Goal: Task Accomplishment & Management: Manage account settings

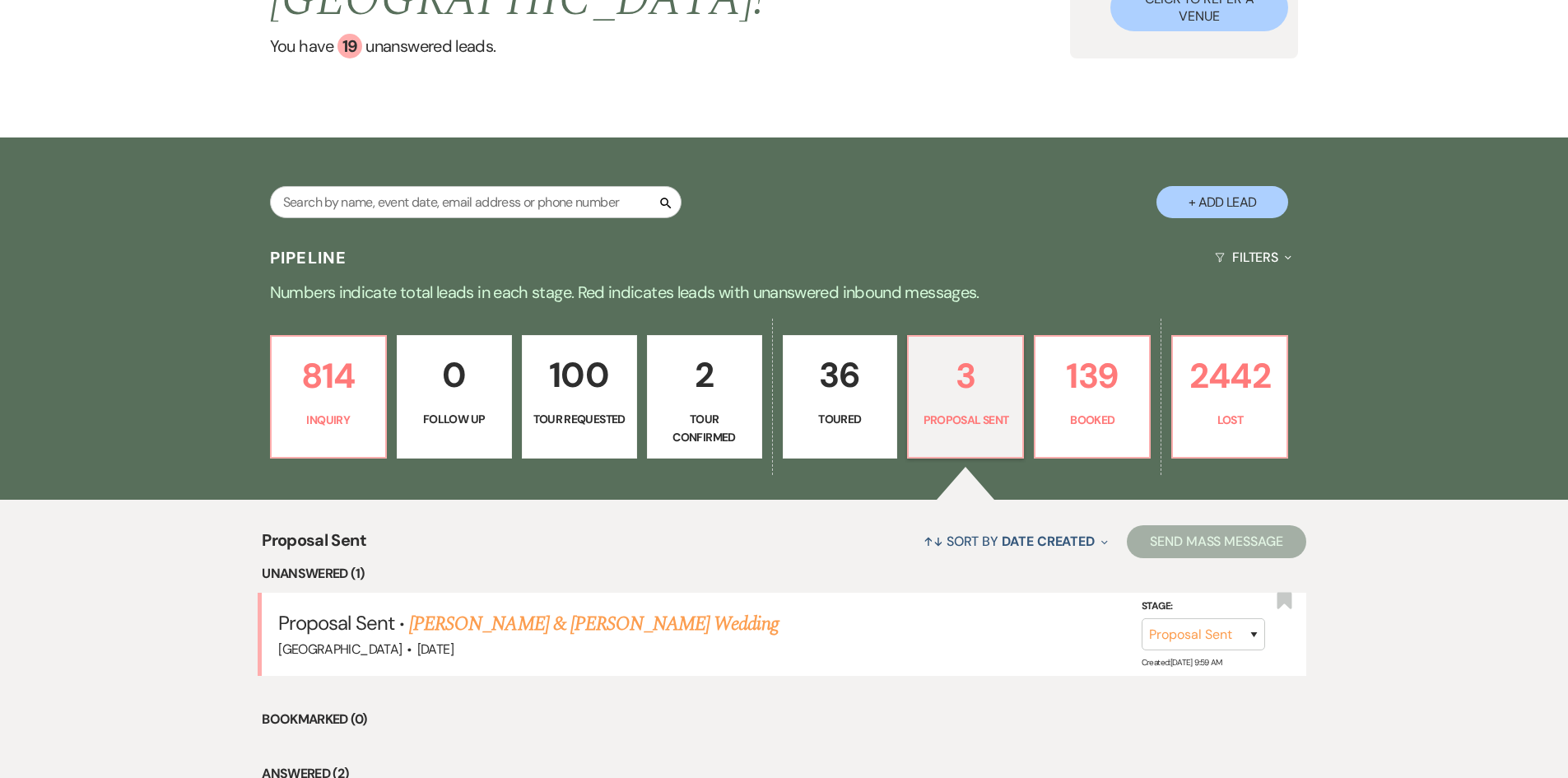
scroll to position [317, 0]
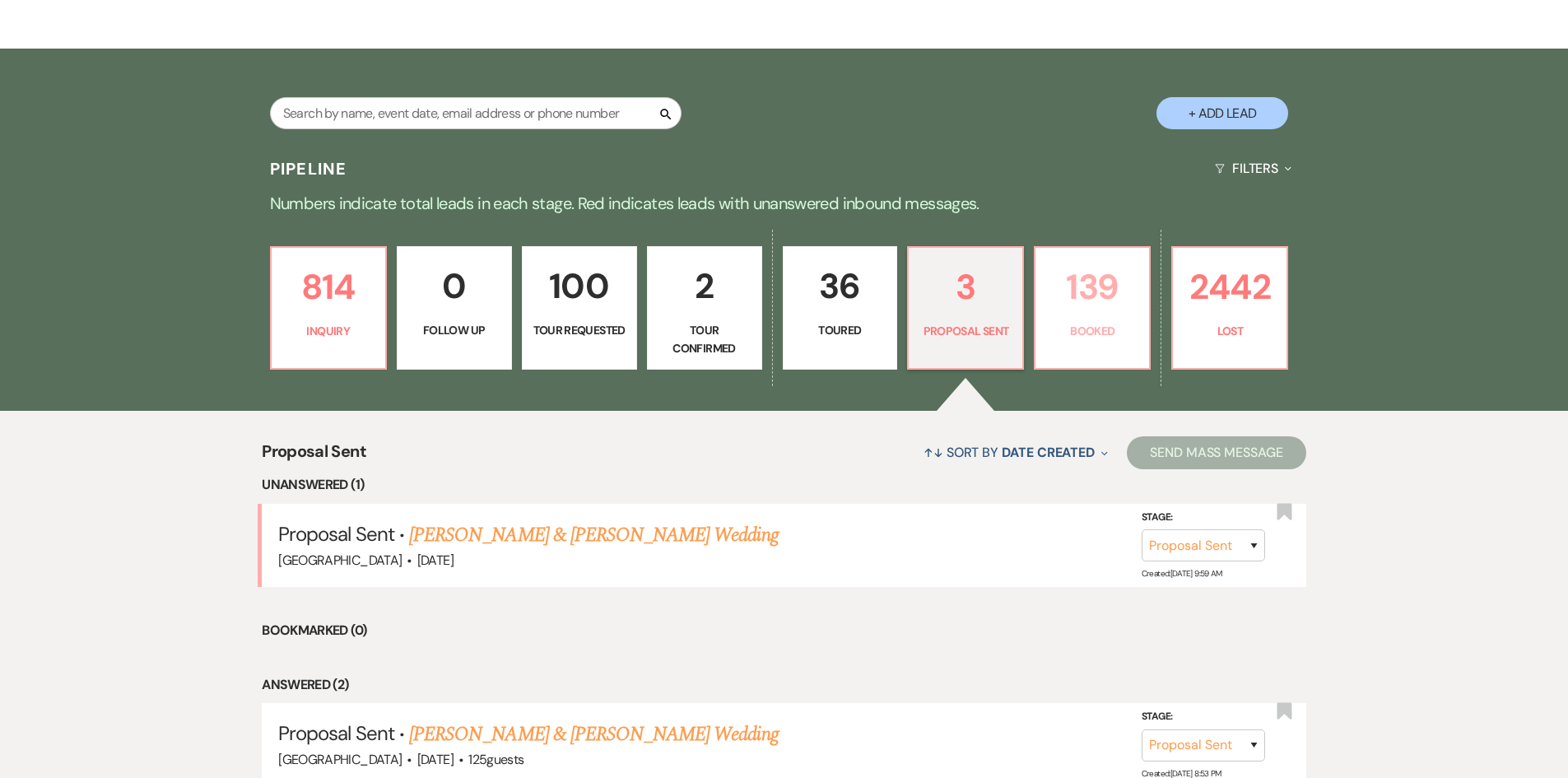
click at [1093, 303] on p "139" at bounding box center [1092, 287] width 93 height 55
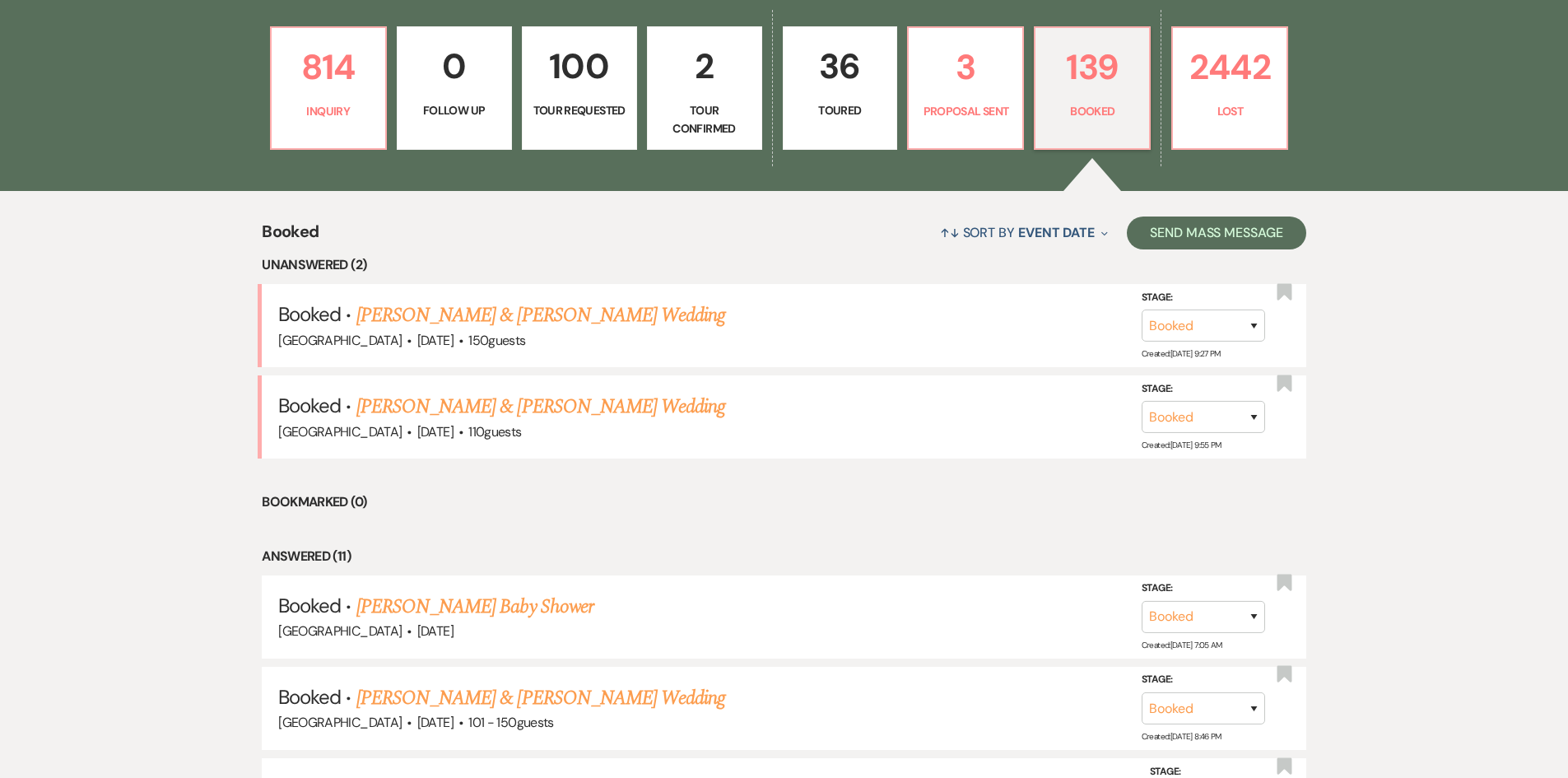
scroll to position [564, 0]
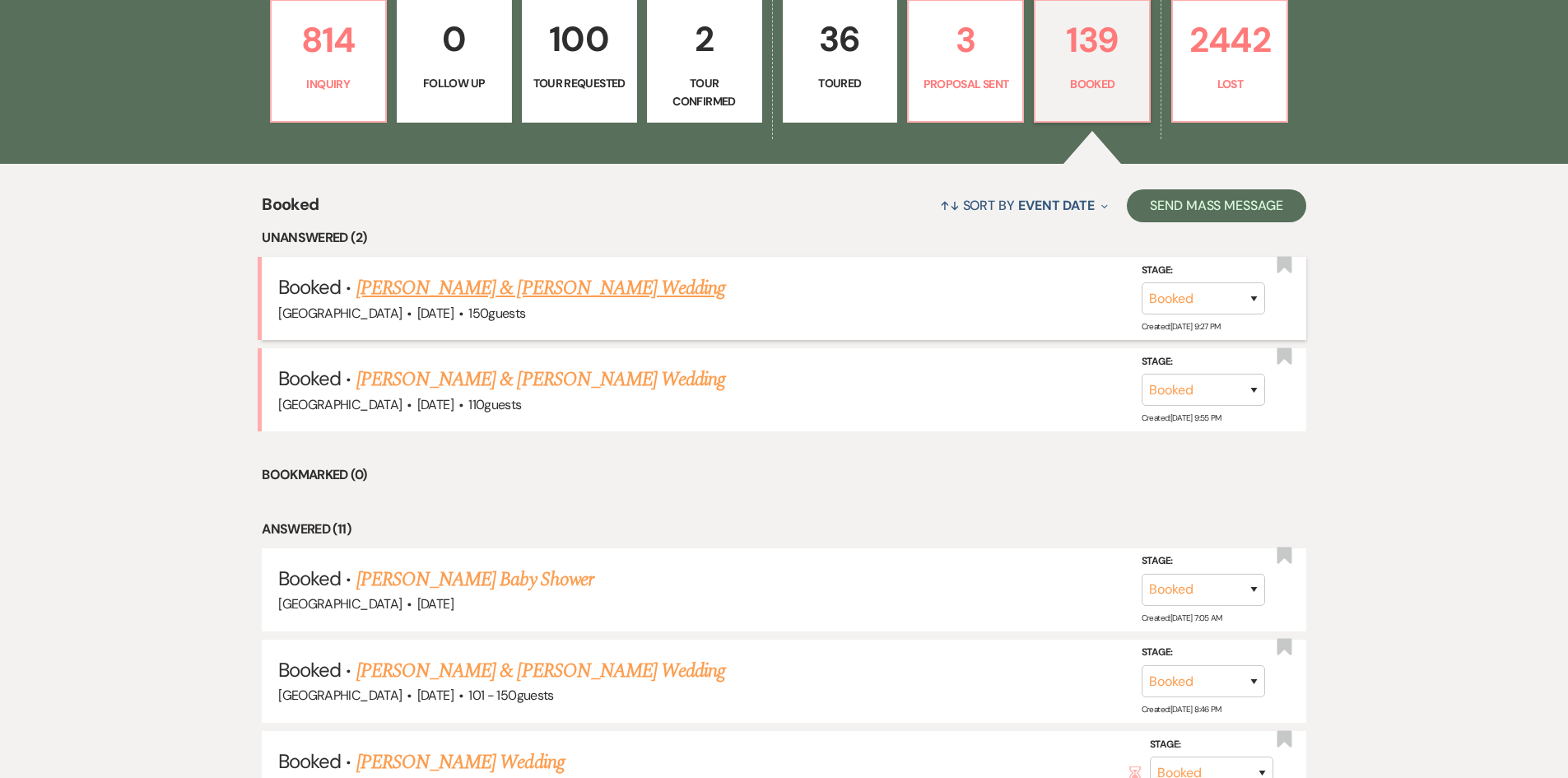
click at [522, 283] on link "[PERSON_NAME] & [PERSON_NAME] Wedding" at bounding box center [540, 288] width 369 height 30
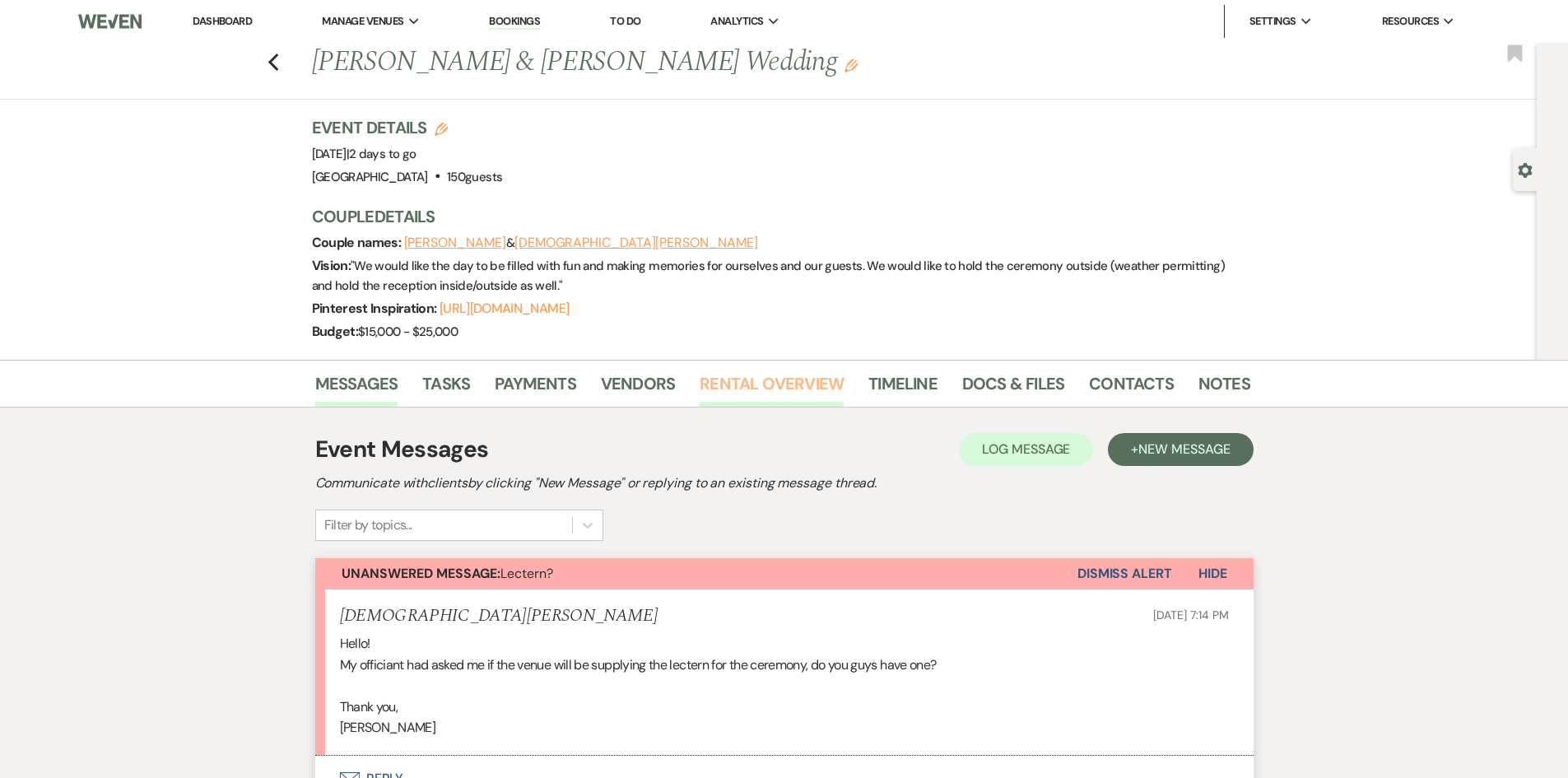
click at [787, 380] on link "Rental Overview" at bounding box center [771, 389] width 144 height 36
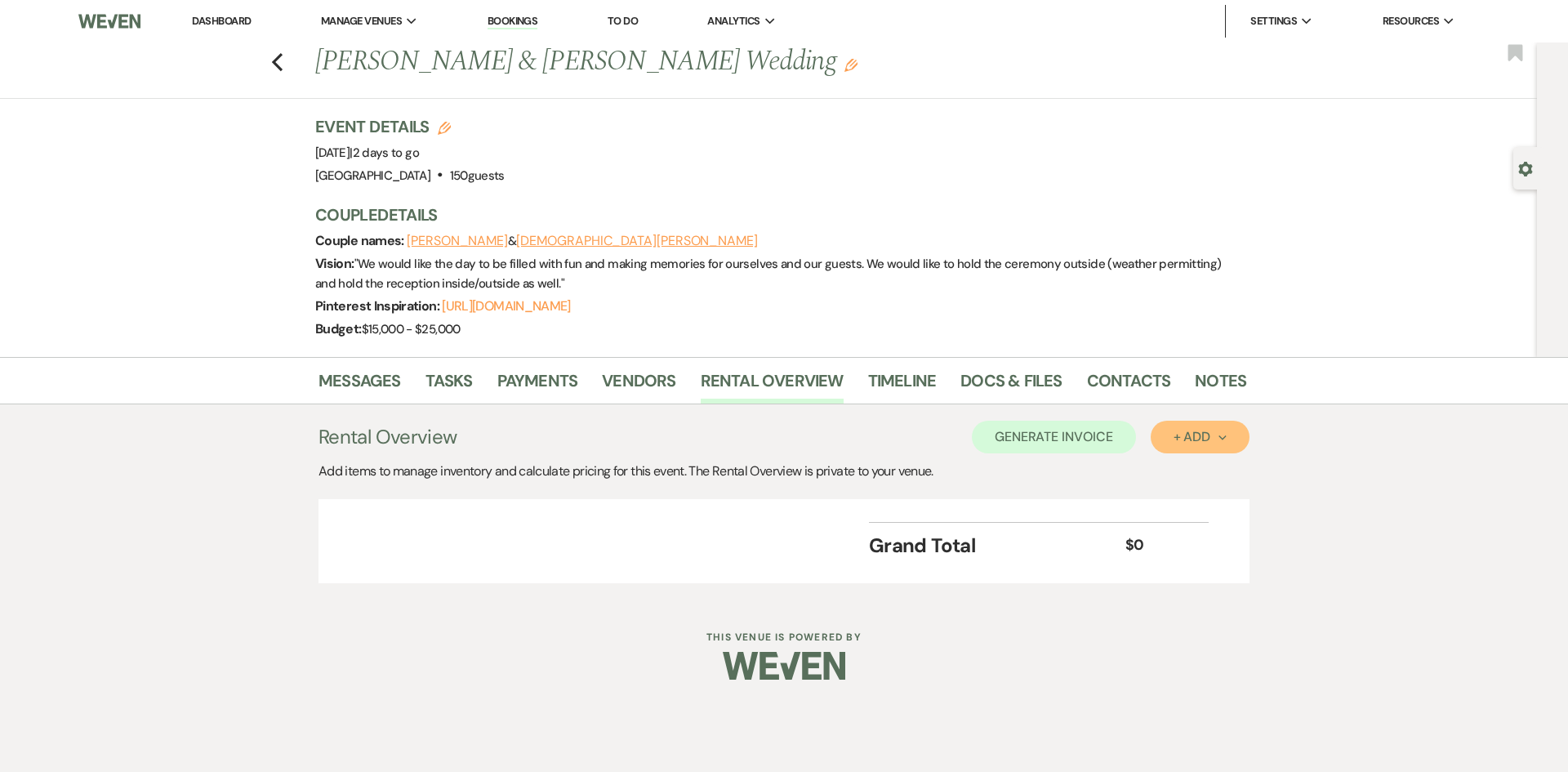
click at [1193, 437] on div "+ Add Next" at bounding box center [1200, 437] width 53 height 13
click at [1191, 476] on button "Item" at bounding box center [1192, 474] width 82 height 26
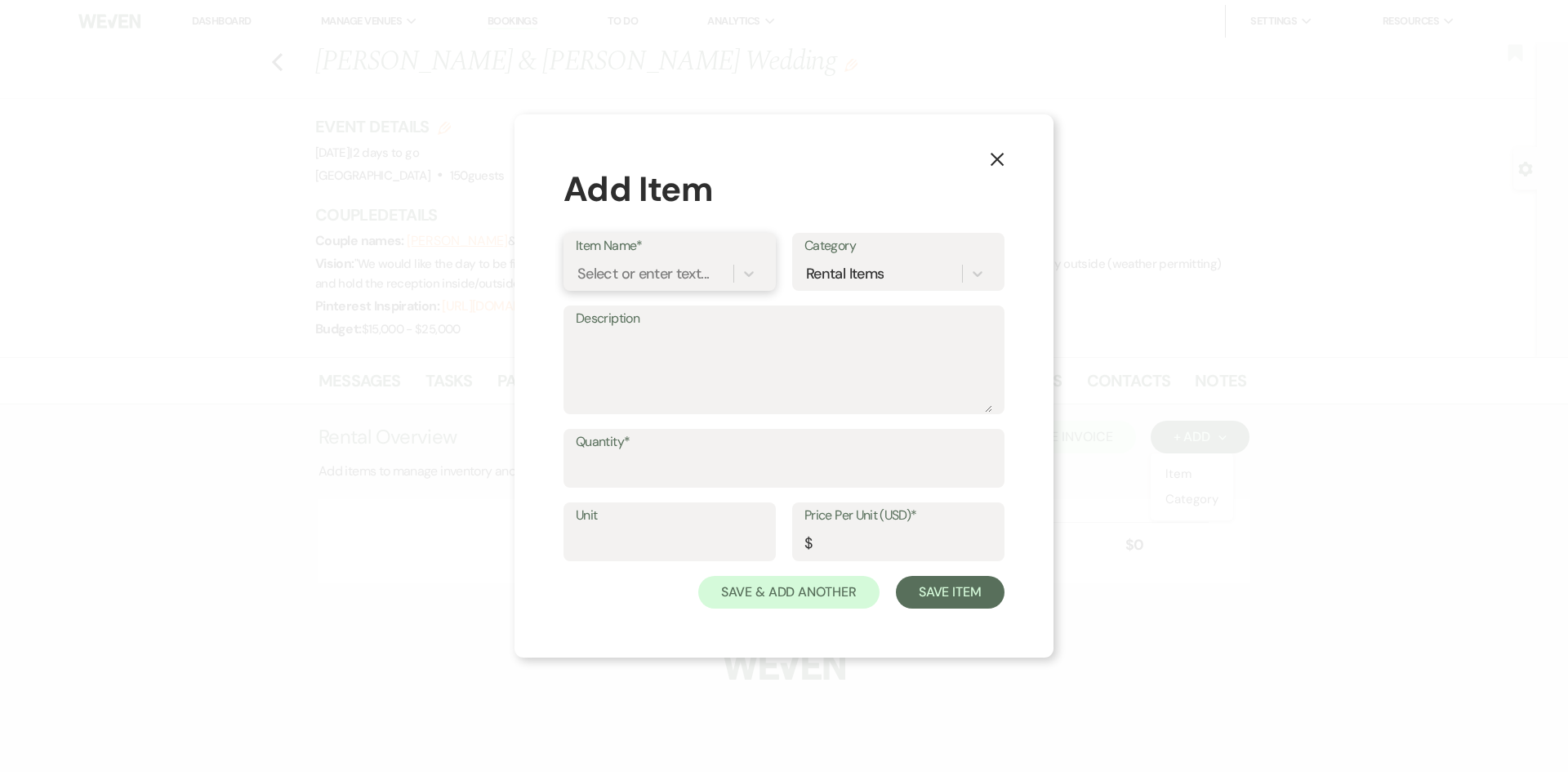
click at [586, 268] on div "Select or enter text..." at bounding box center [643, 273] width 131 height 22
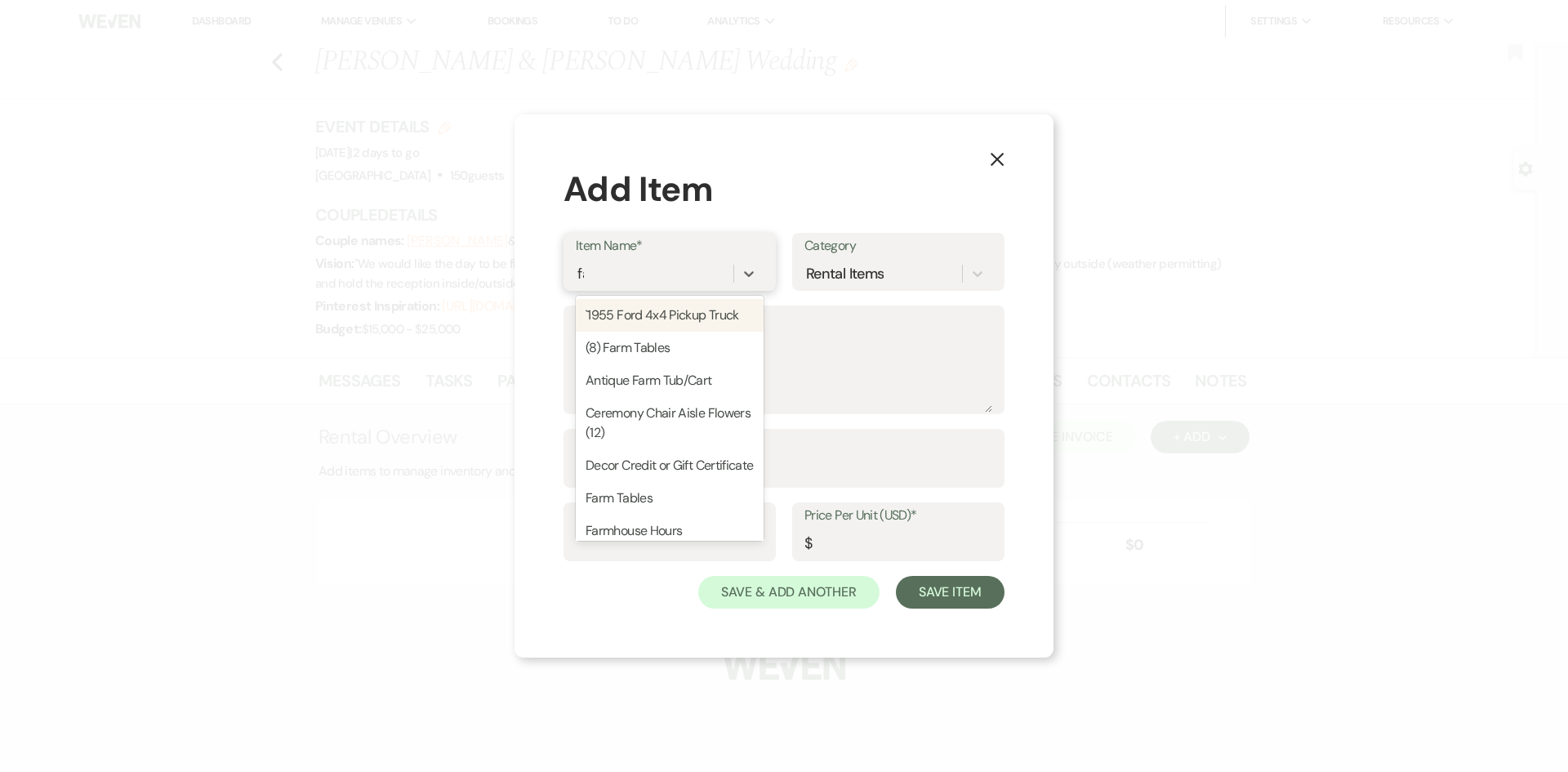
type input "farm"
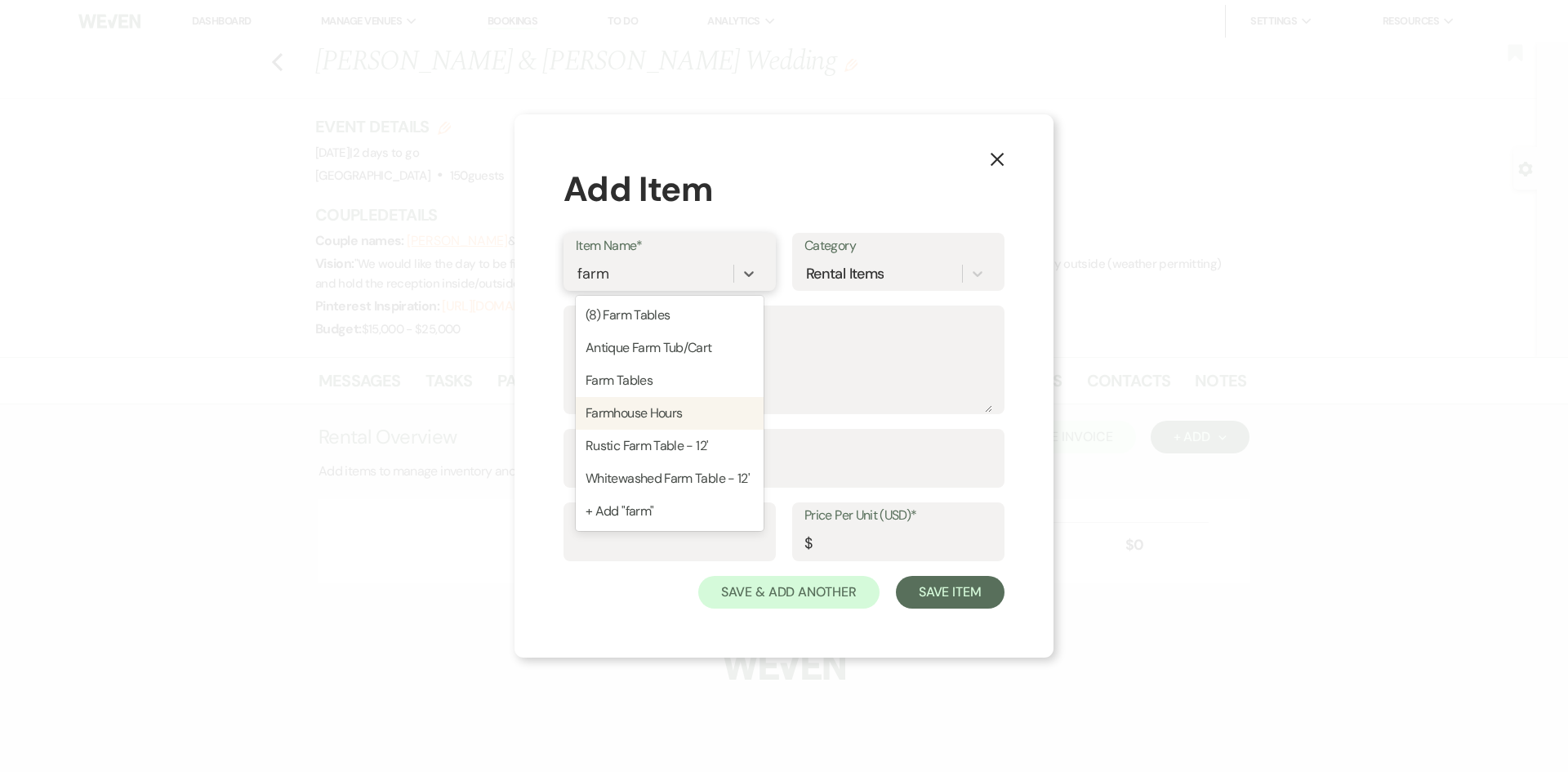
click at [662, 411] on div "Farmhouse Hours" at bounding box center [670, 413] width 188 height 33
type input "Each"
type input "100"
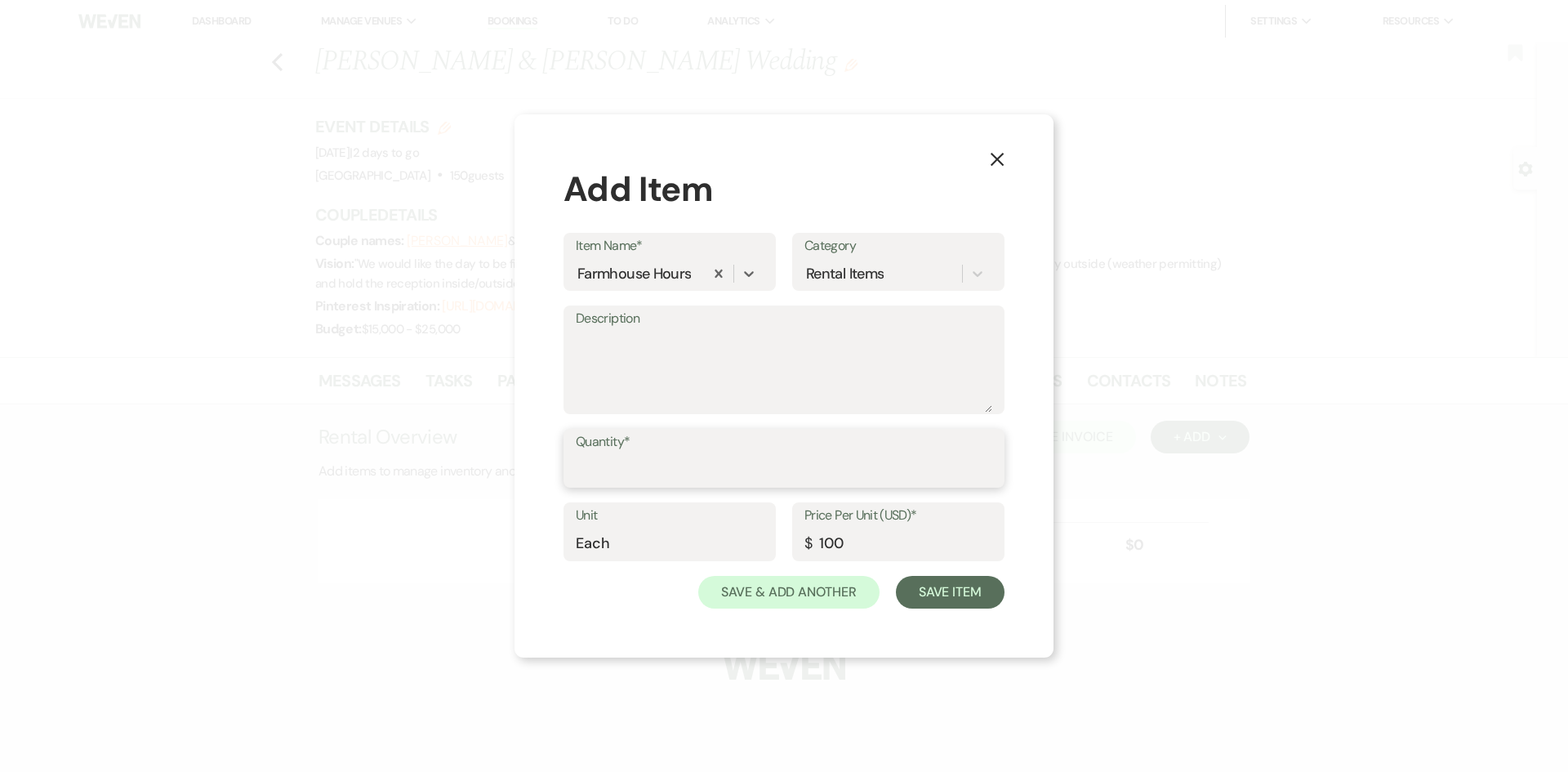
click at [624, 457] on input "Quantity*" at bounding box center [784, 470] width 416 height 32
type input "3"
click at [834, 587] on button "Save & Add Another" at bounding box center [789, 592] width 182 height 33
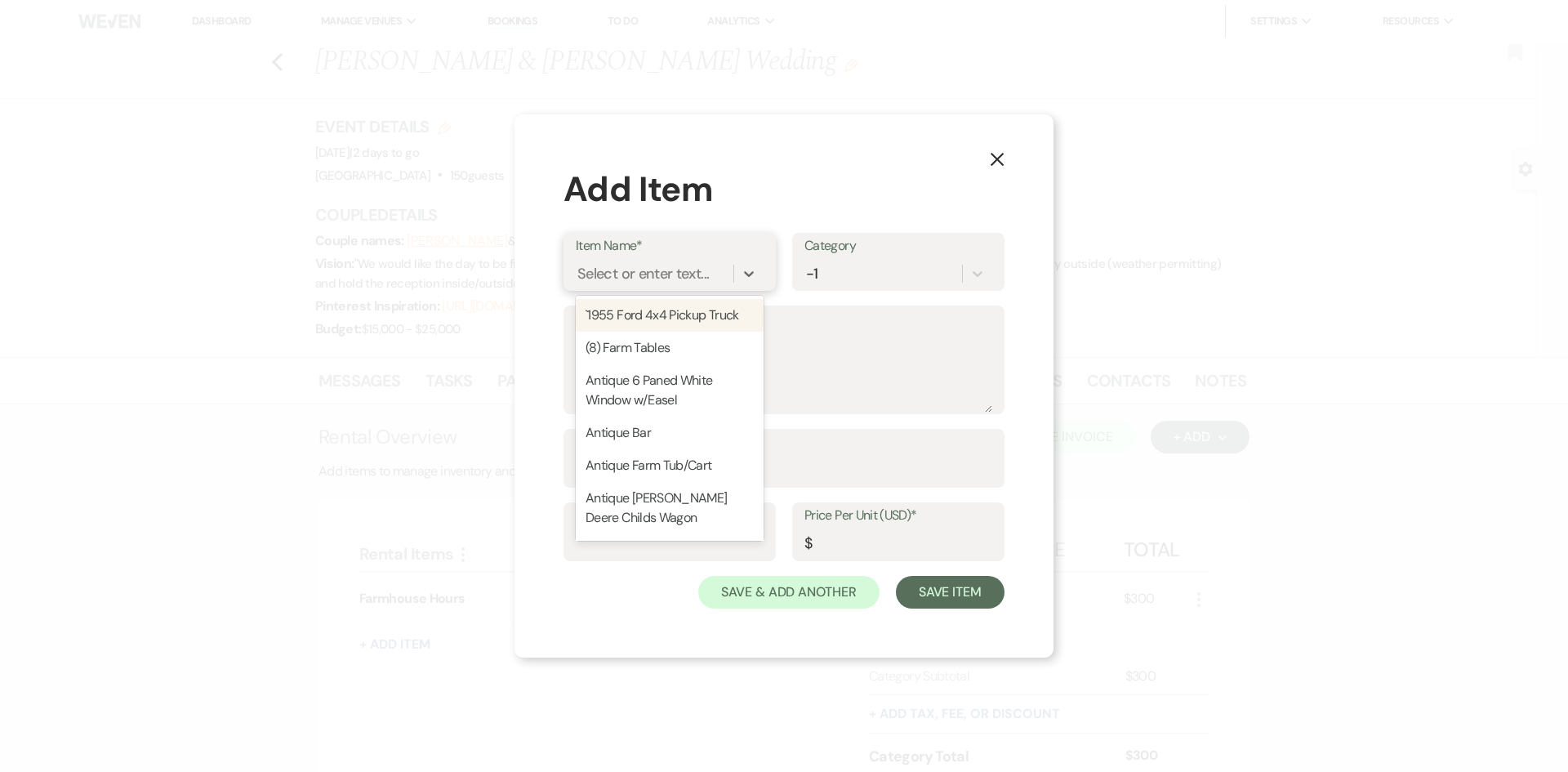
click at [658, 280] on div "Select or enter text..." at bounding box center [643, 273] width 131 height 22
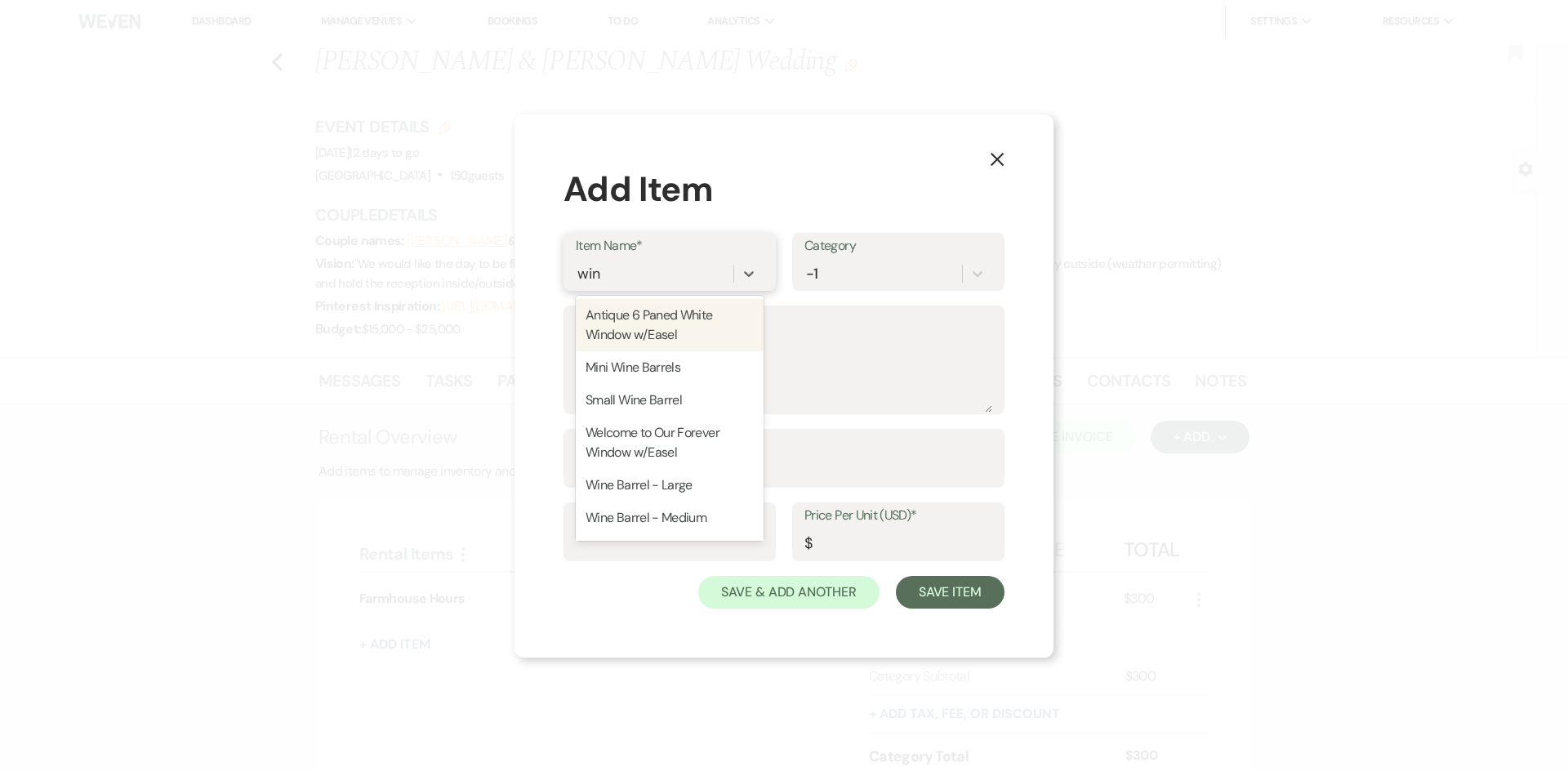
type input "wine"
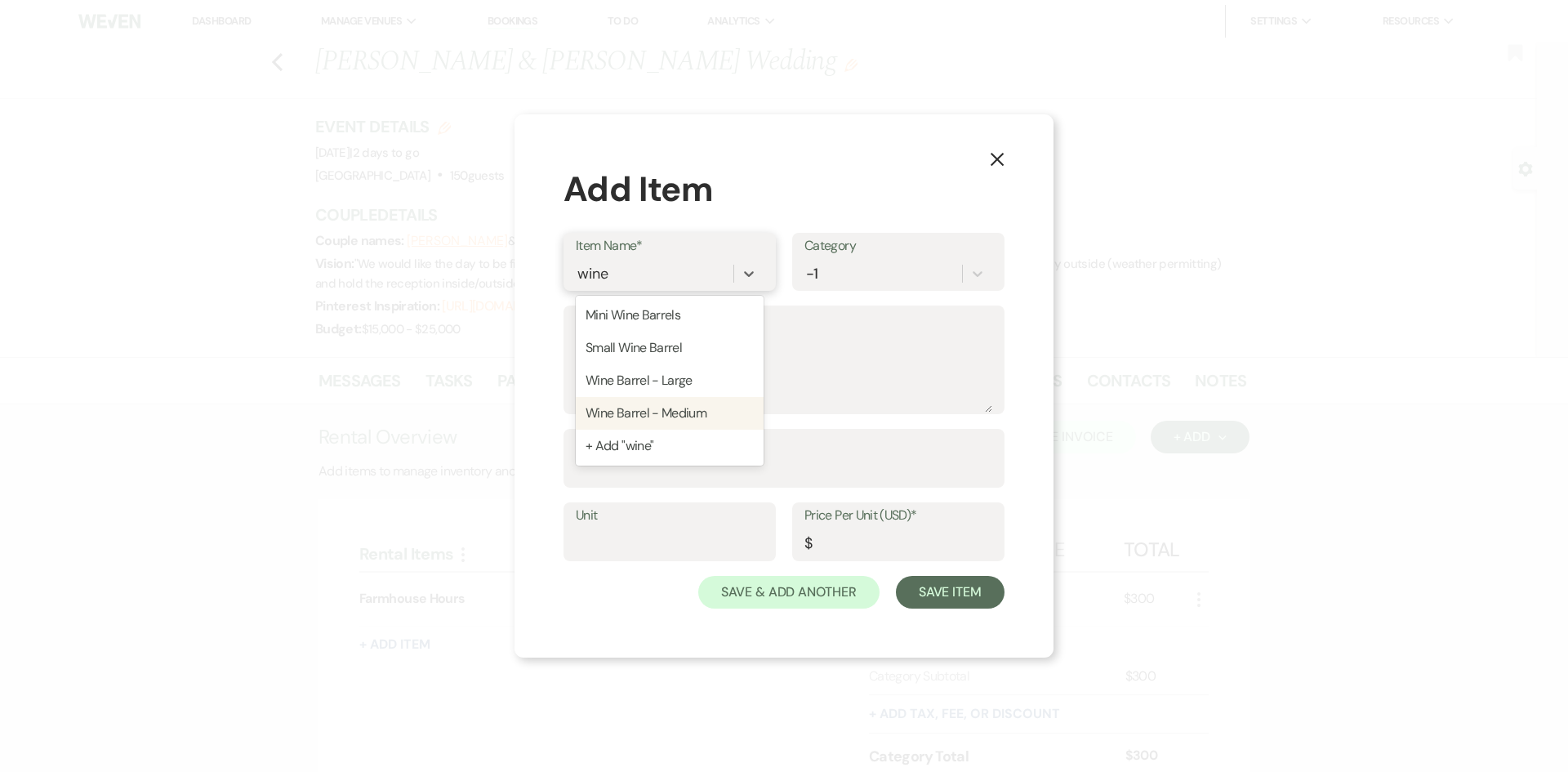
click at [655, 409] on div "Wine Barrel - Medium" at bounding box center [670, 413] width 188 height 33
type textarea "Medium Wine Barrel"
type input "Each"
type input "20"
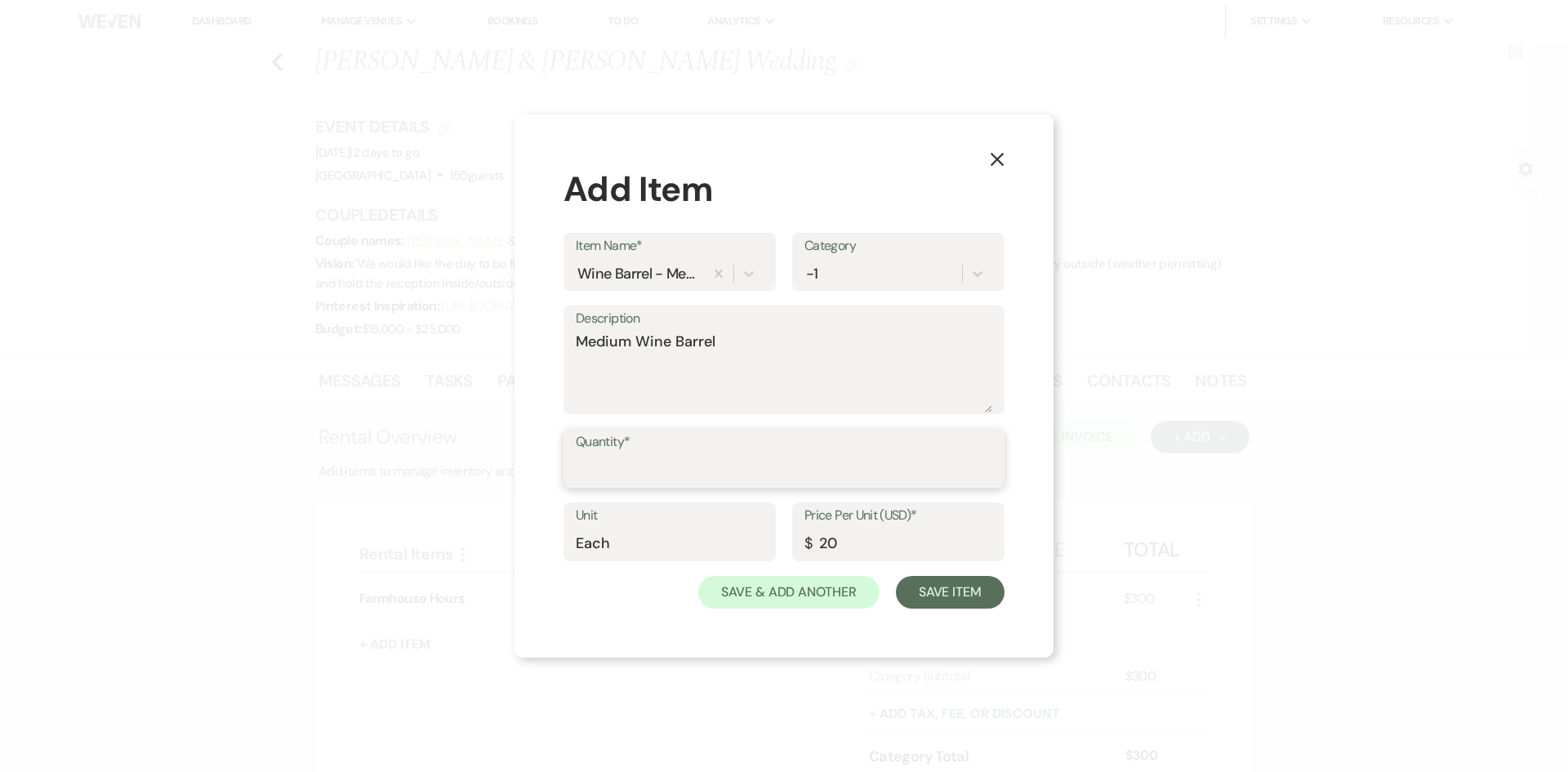
click at [637, 469] on input "Quantity*" at bounding box center [784, 470] width 416 height 32
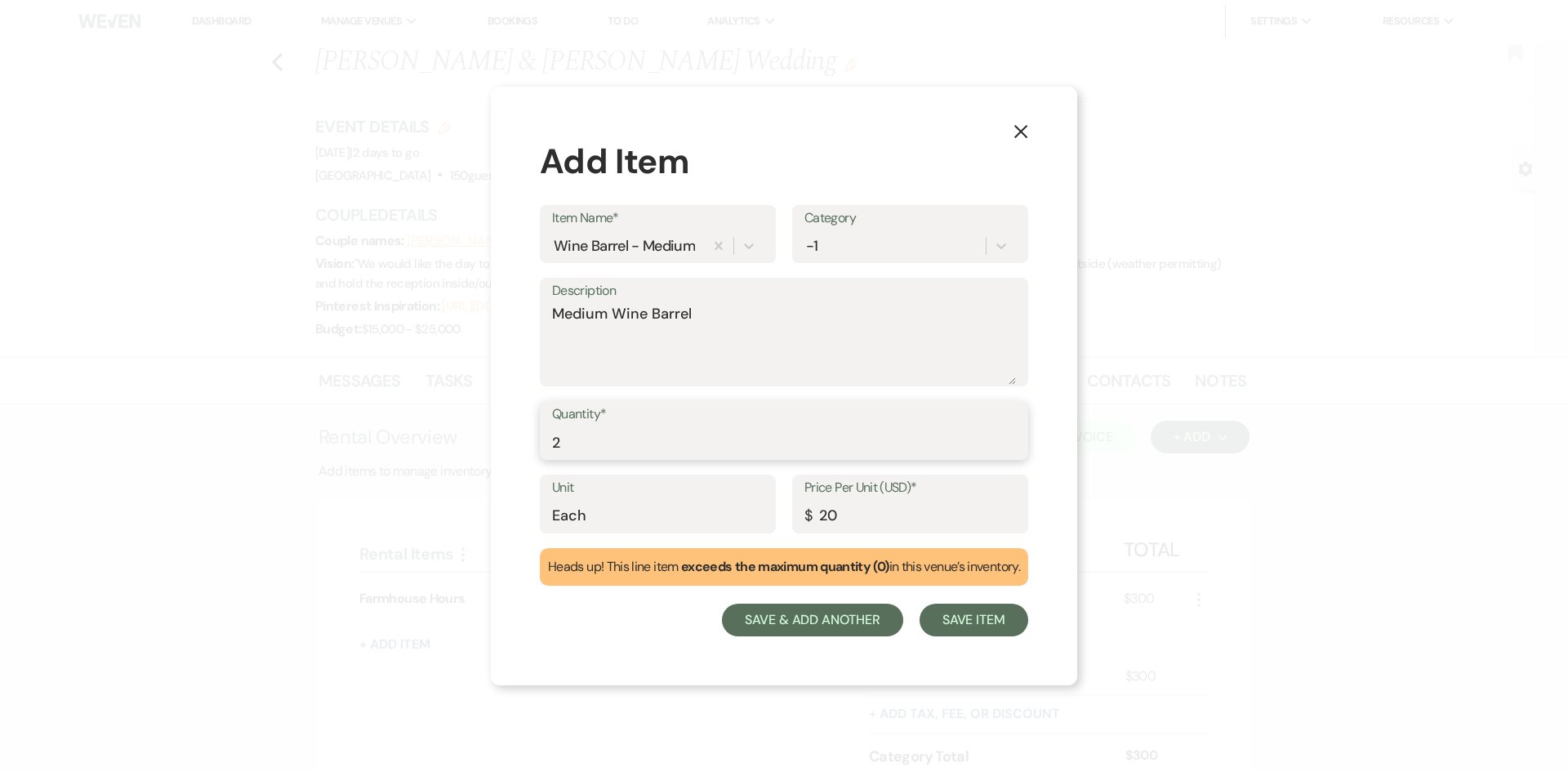
type input "2"
click at [765, 620] on button "Save & Add Another" at bounding box center [812, 620] width 182 height 33
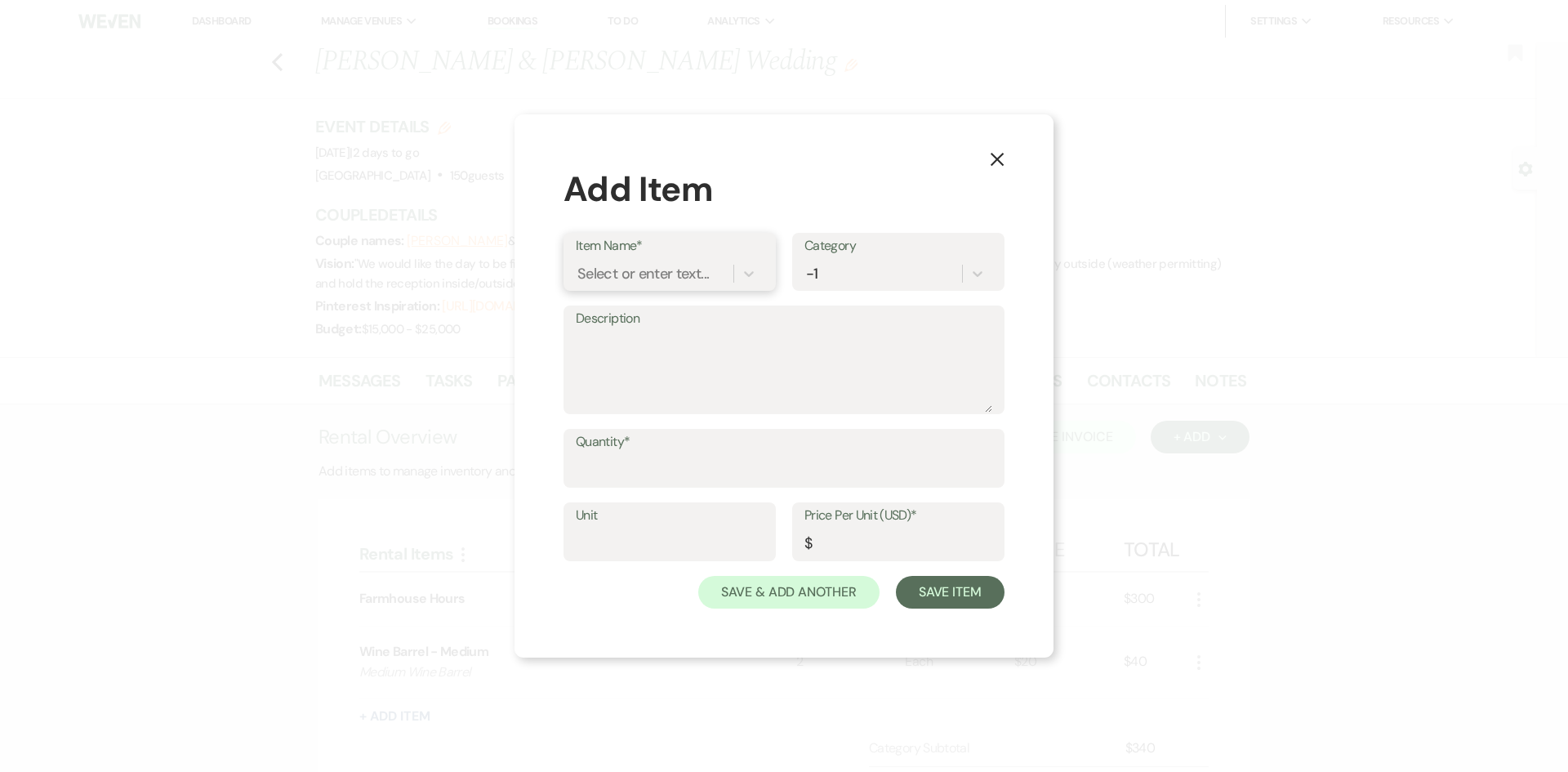
click at [625, 278] on div "Select or enter text..." at bounding box center [643, 273] width 131 height 22
type input "[PERSON_NAME]"
click at [661, 352] on div "Galvanized Tub - Single" at bounding box center [670, 348] width 188 height 33
type input "Each"
type input "30"
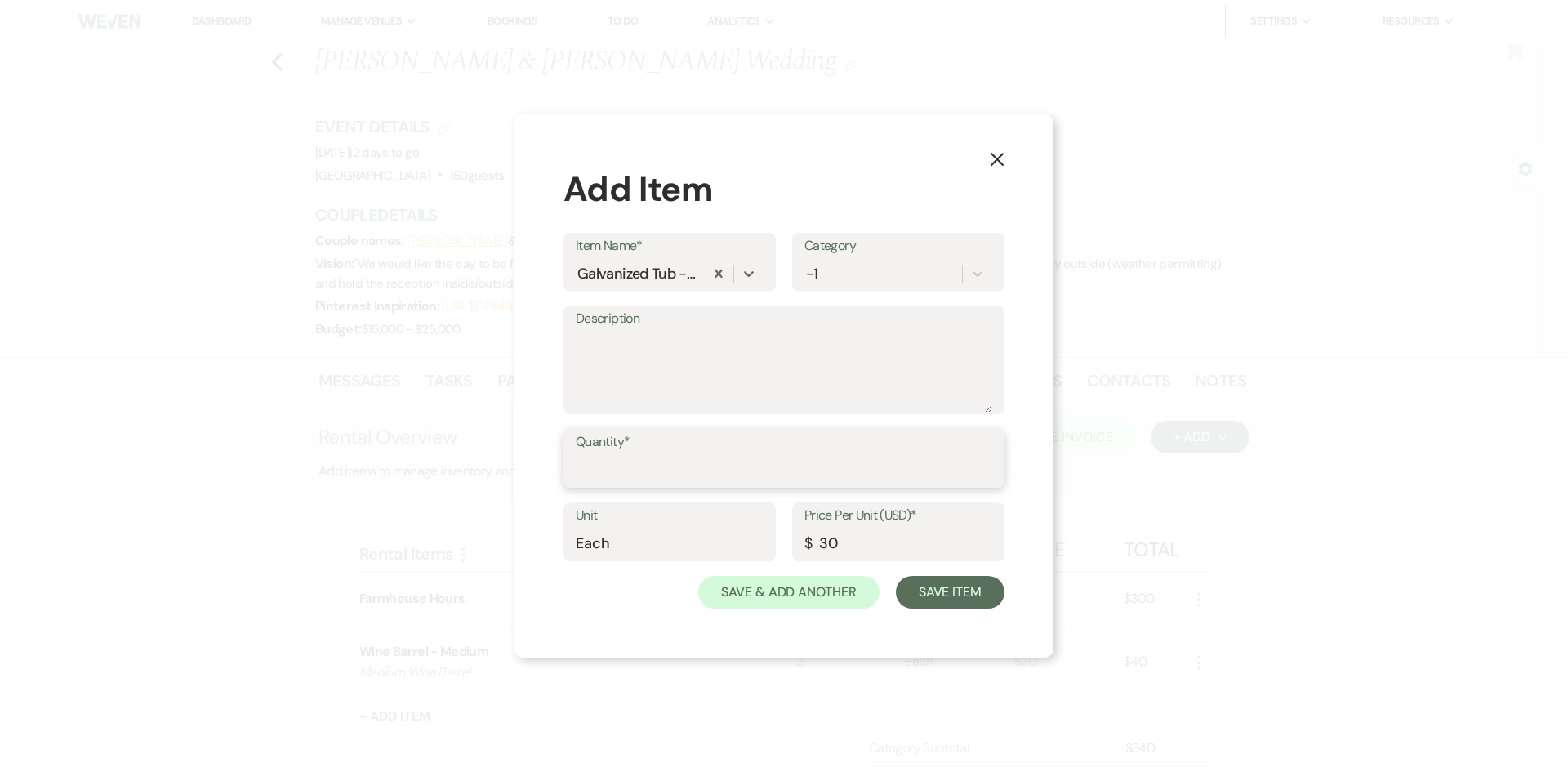
click at [616, 475] on input "Quantity*" at bounding box center [784, 470] width 416 height 32
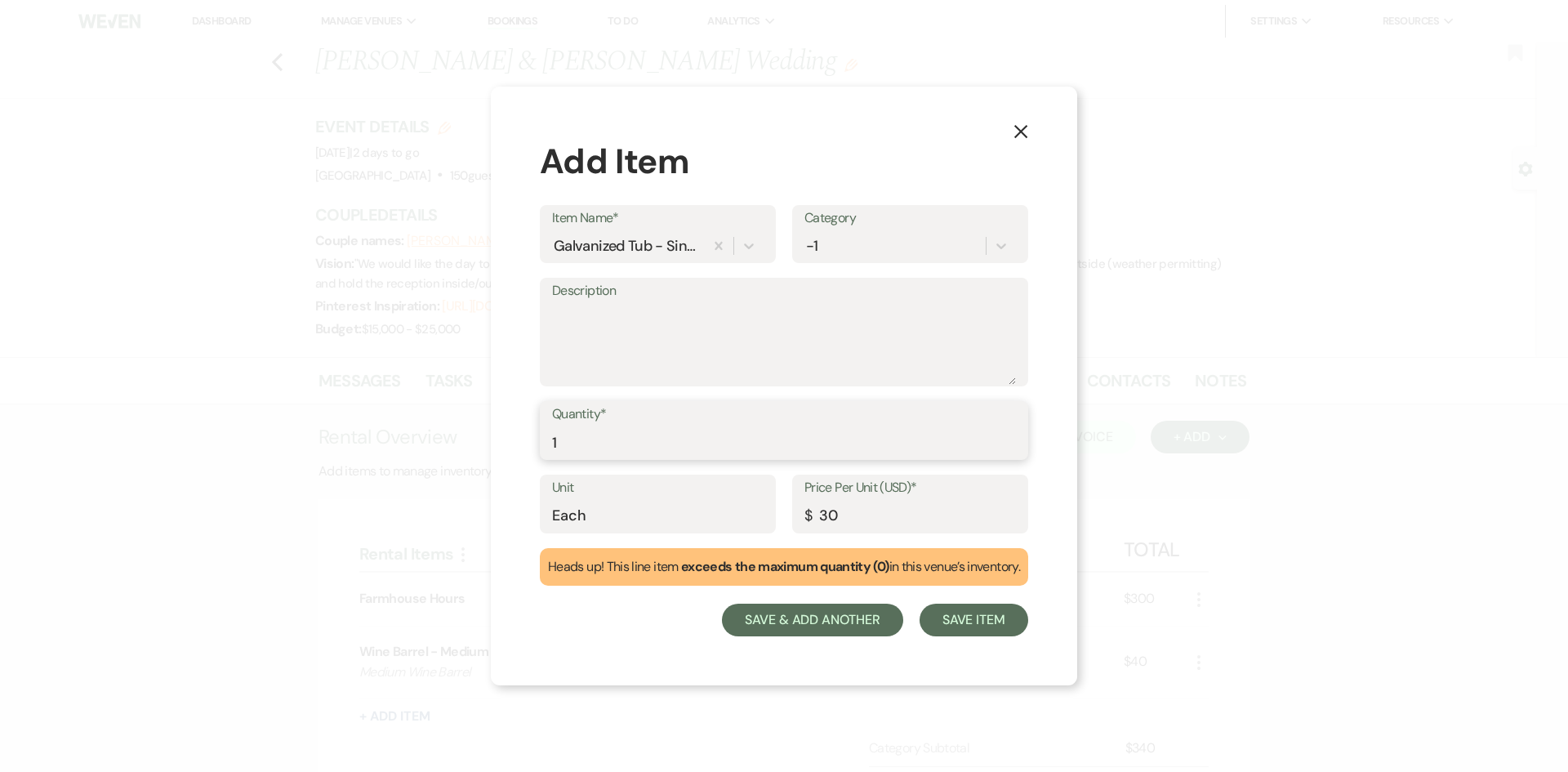
type input "1"
click at [858, 622] on button "Save & Add Another" at bounding box center [812, 620] width 182 height 33
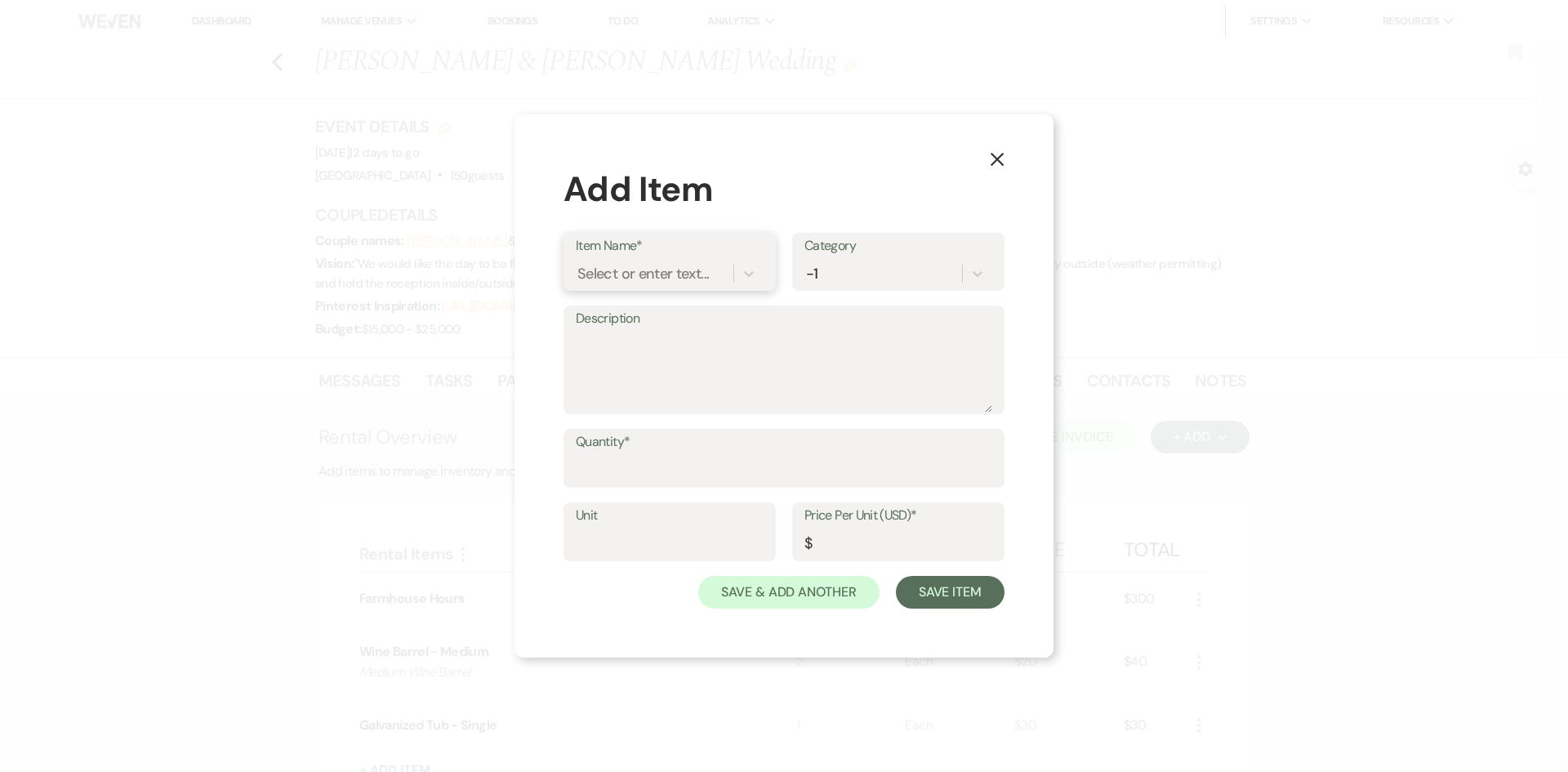
click at [668, 273] on div "Select or enter text..." at bounding box center [643, 273] width 131 height 22
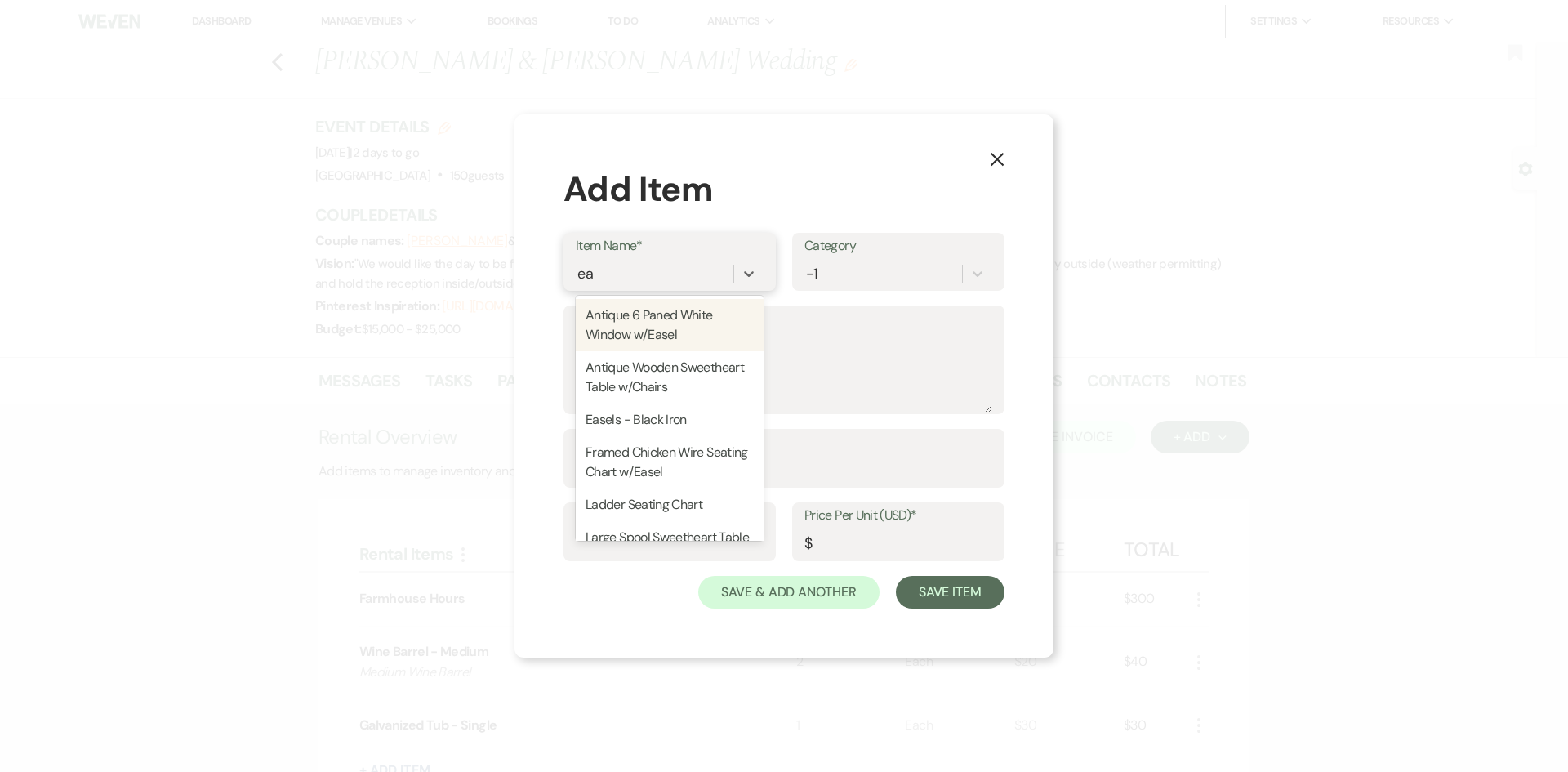
type input "eas"
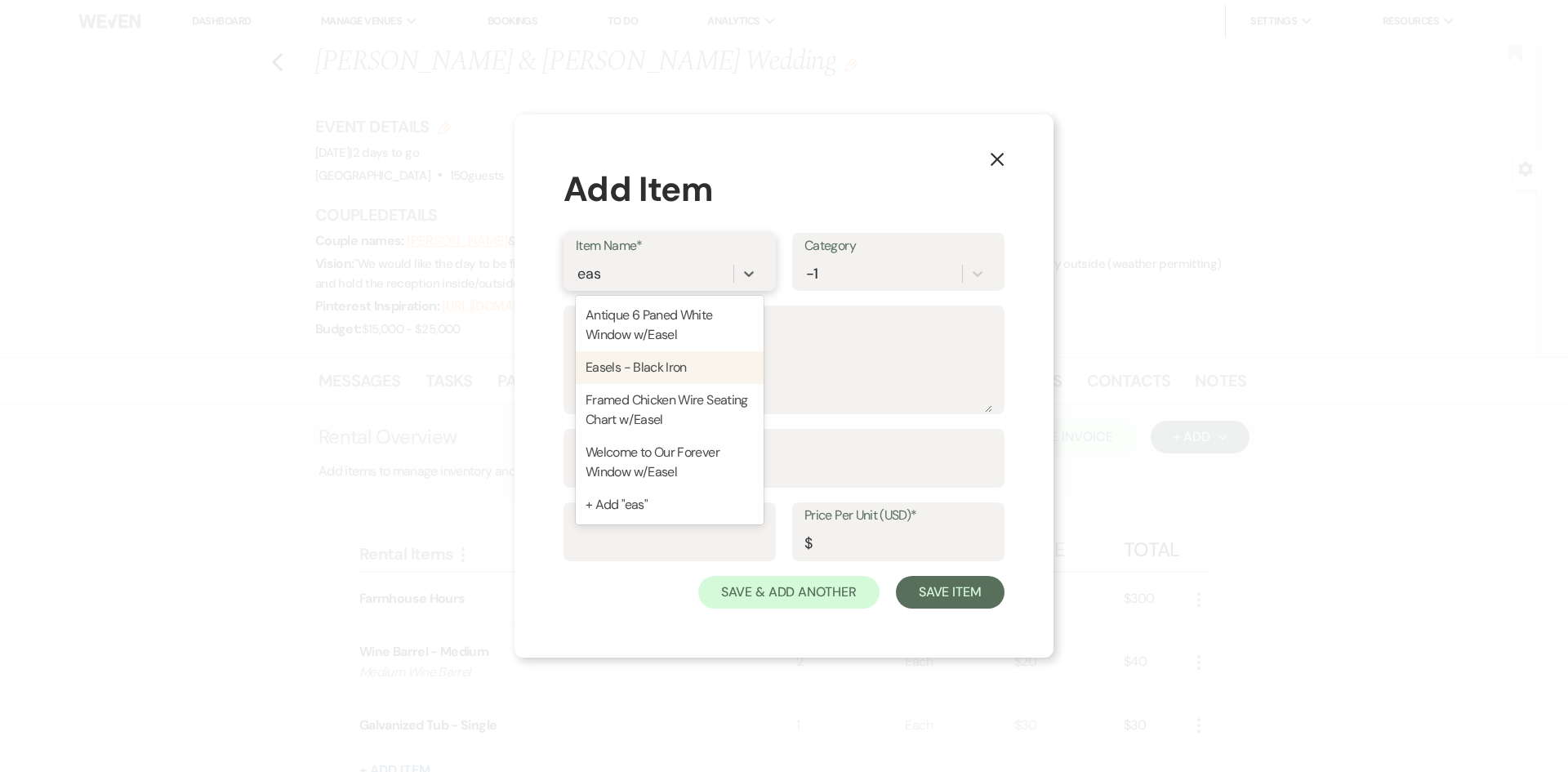
click at [658, 365] on div "Easels - Black Iron" at bounding box center [670, 367] width 188 height 33
type input "Each"
type input "15"
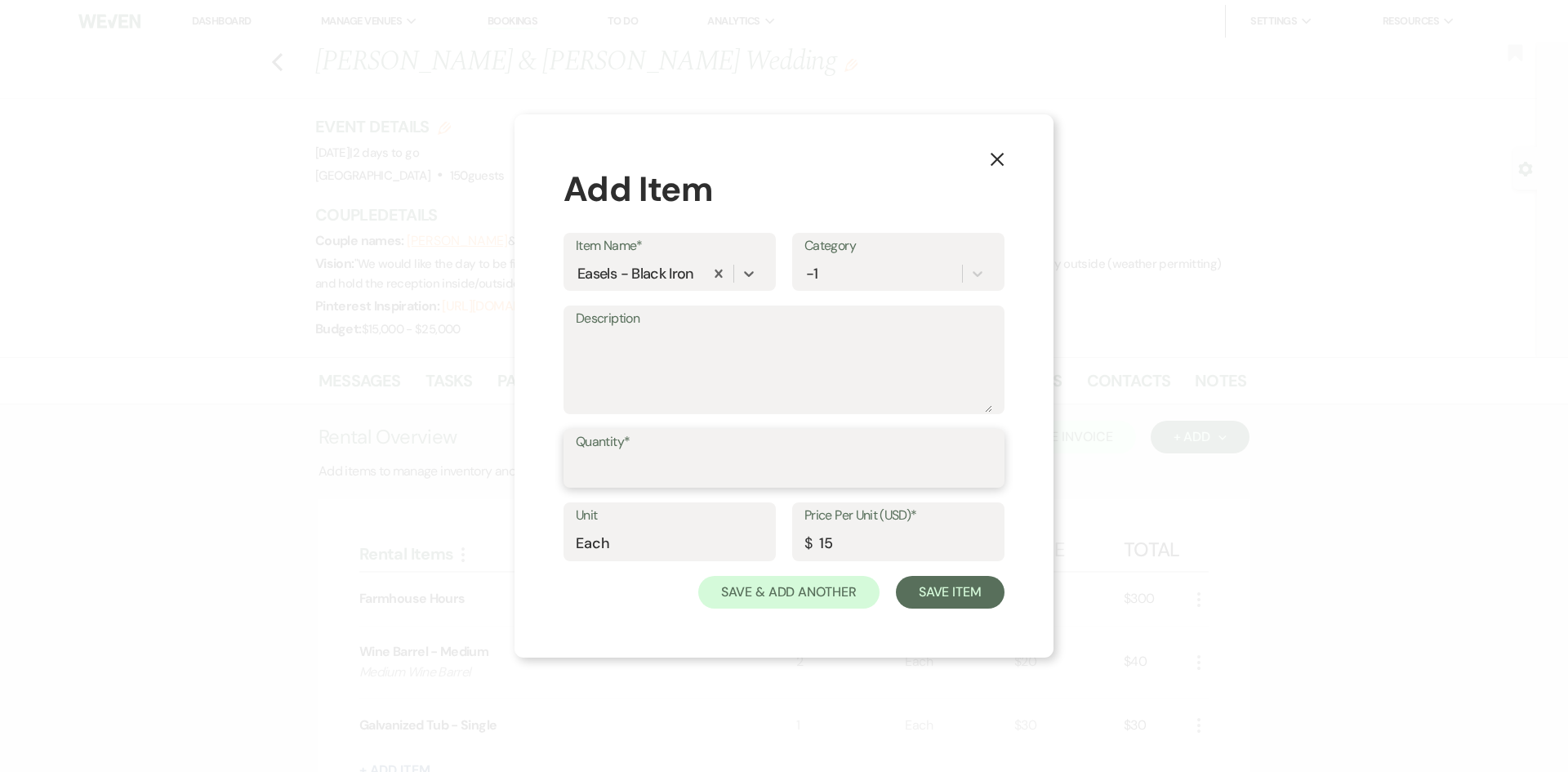
click at [642, 476] on input "Quantity*" at bounding box center [784, 470] width 416 height 32
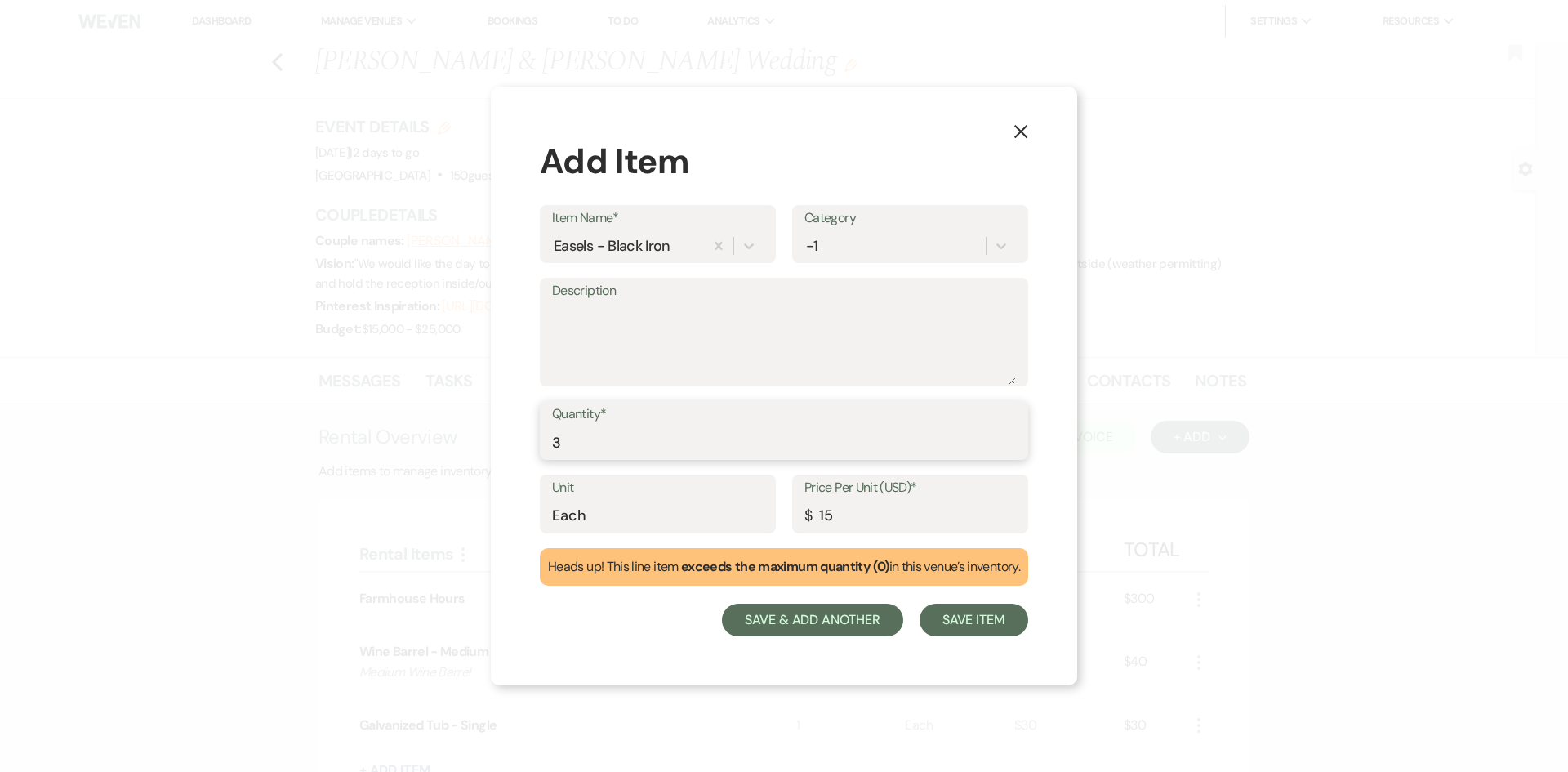
type input "3"
click at [835, 609] on button "Save & Add Another" at bounding box center [812, 620] width 182 height 33
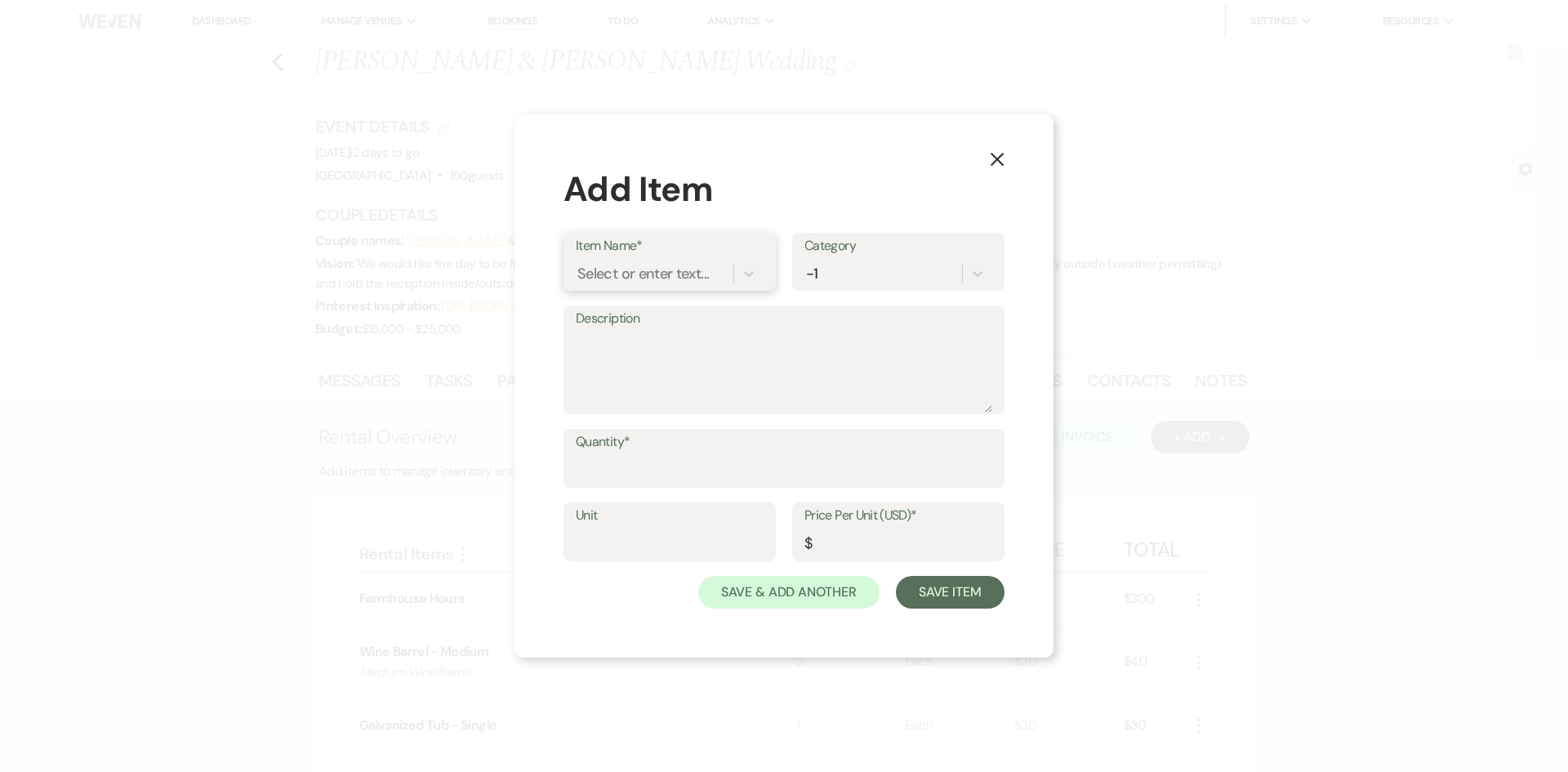
click at [680, 270] on div "Select or enter text..." at bounding box center [643, 273] width 131 height 22
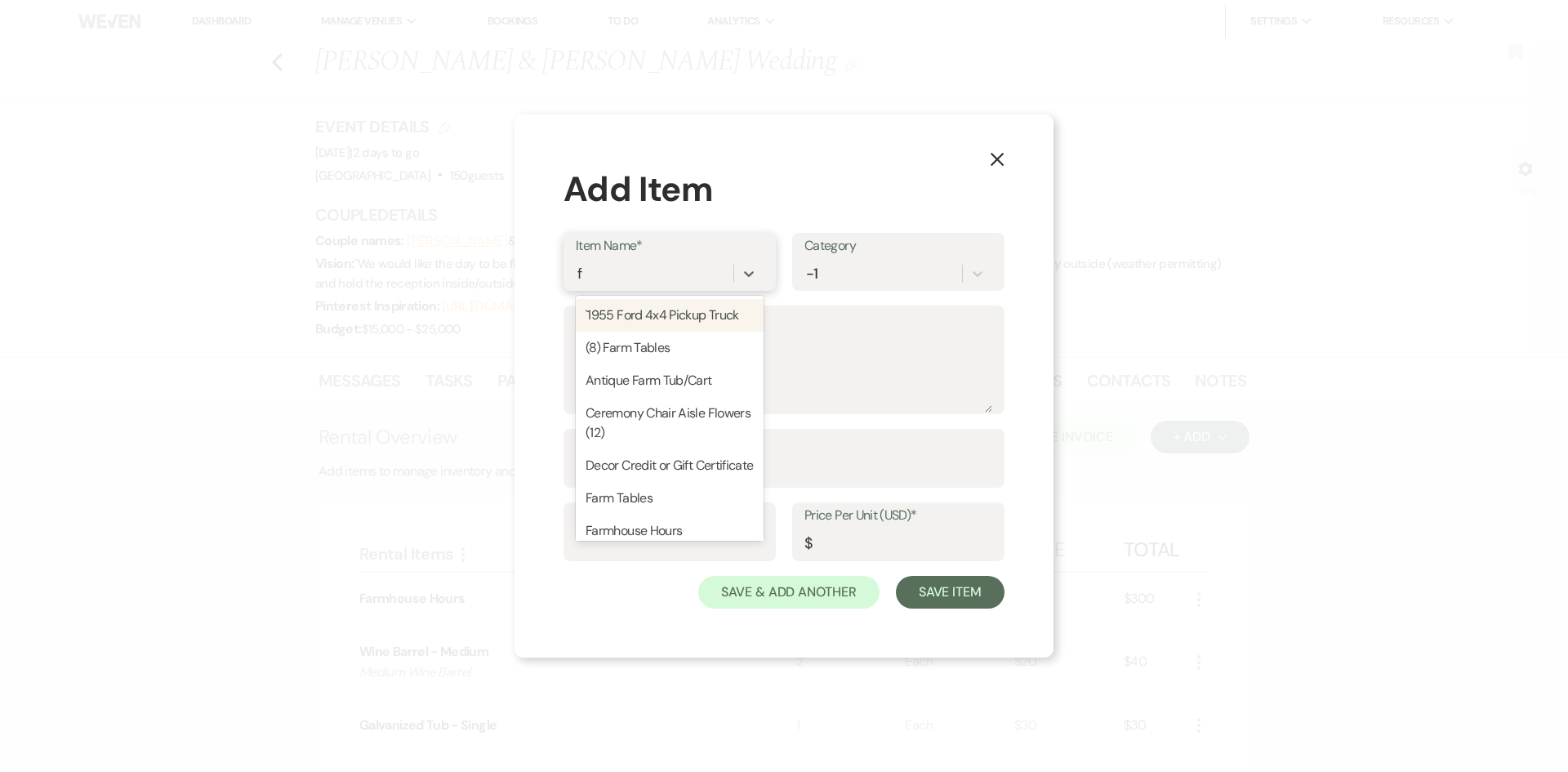
type input "fi"
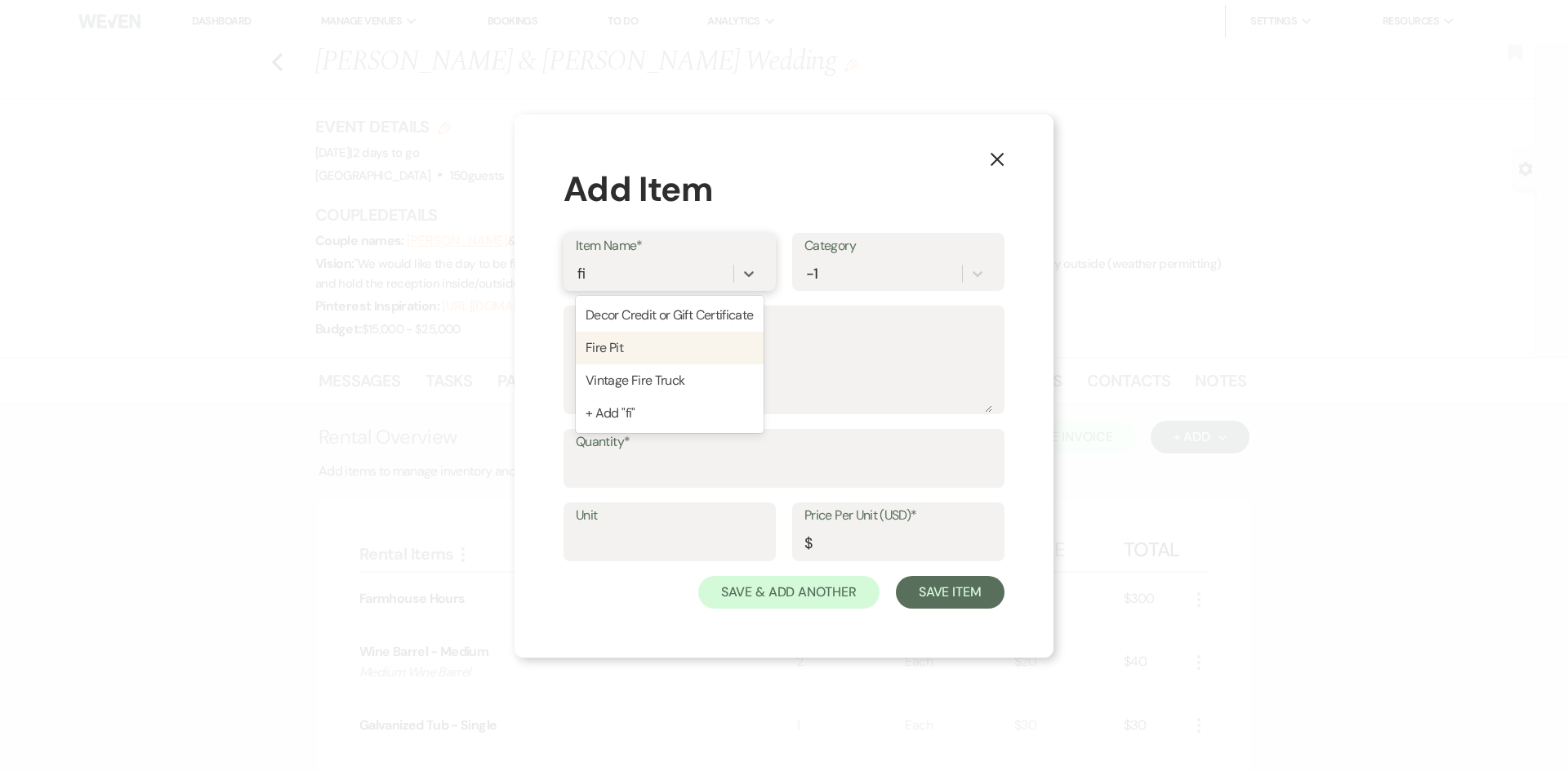
click at [638, 364] on div "Fire Pit" at bounding box center [670, 348] width 188 height 33
type input "Each"
type input "100"
click at [629, 473] on input "Quantity*" at bounding box center [784, 470] width 416 height 32
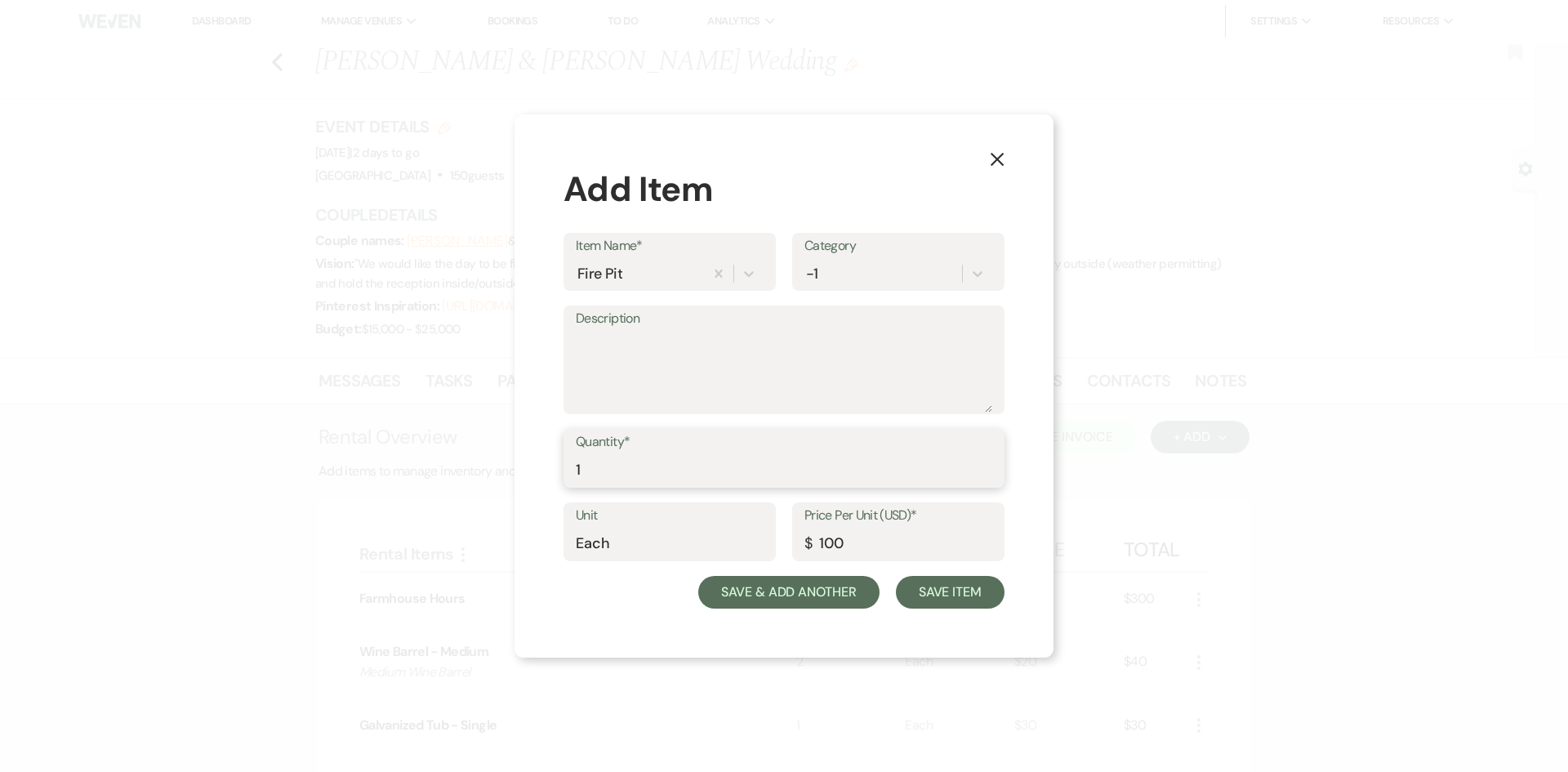
type input "1"
click at [799, 590] on button "Save & Add Another" at bounding box center [789, 592] width 182 height 33
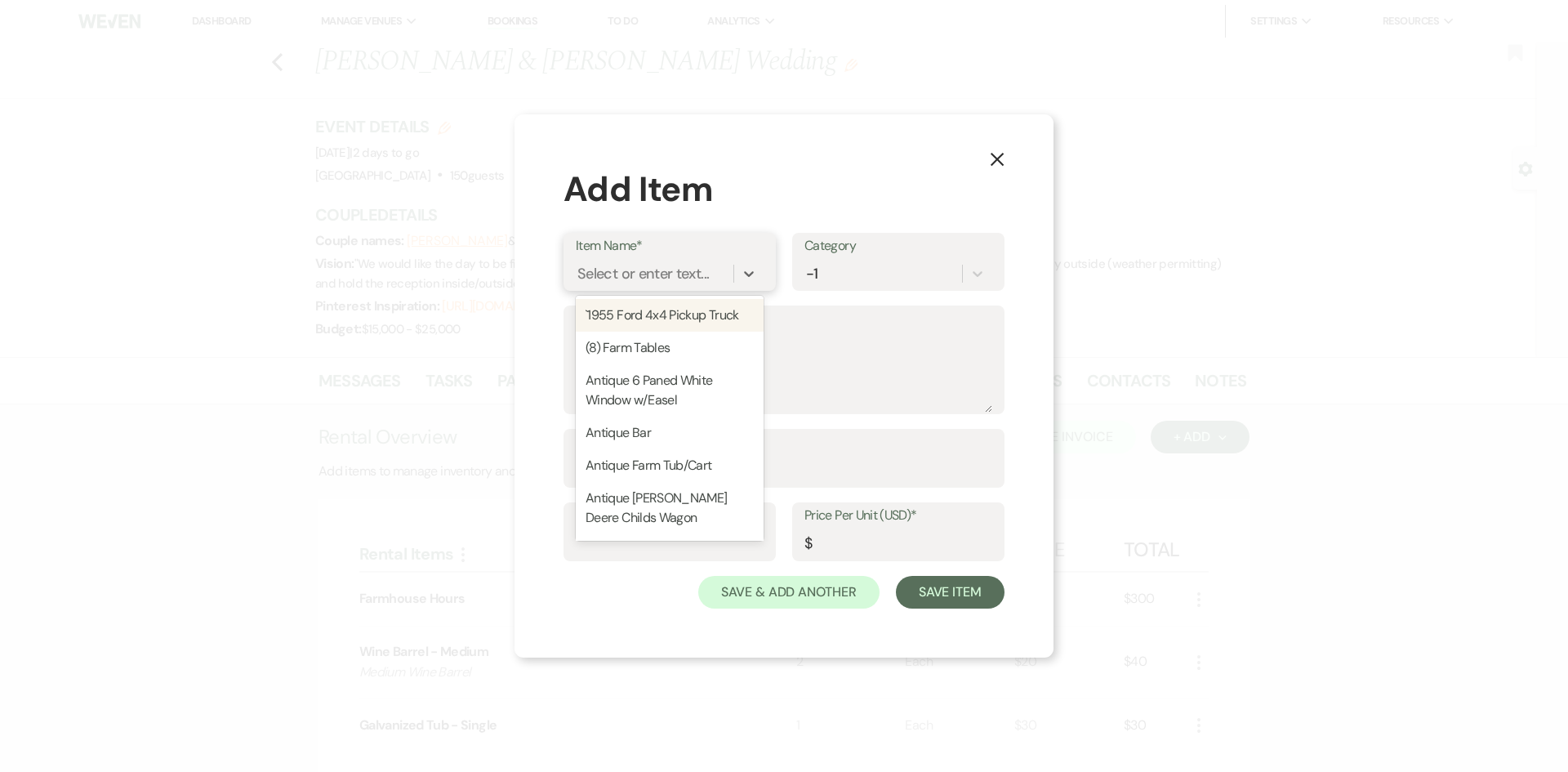
click at [626, 264] on div "Select or enter text..." at bounding box center [643, 273] width 131 height 22
type input "gree"
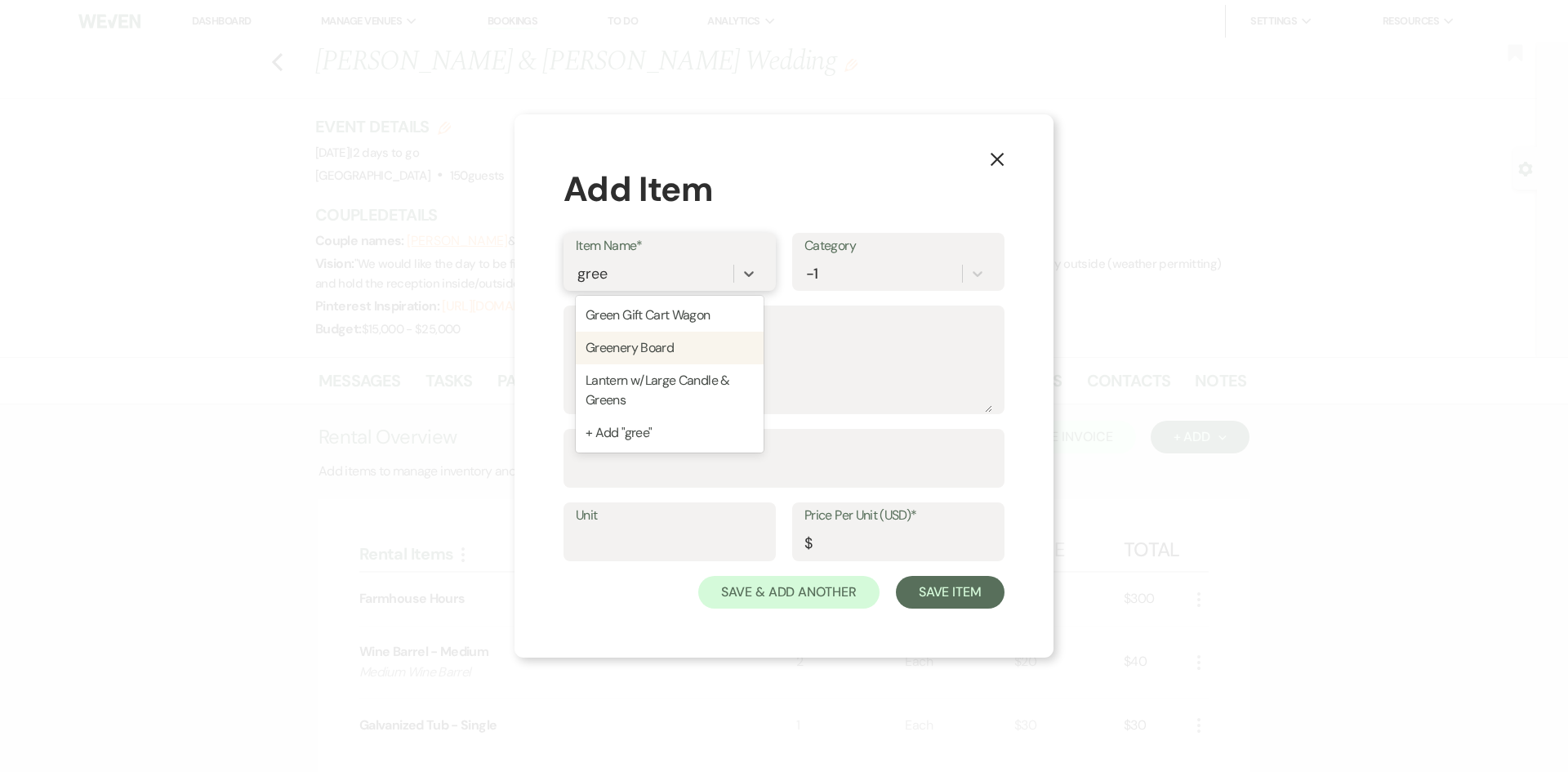
click at [636, 352] on div "Greenery Board" at bounding box center [670, 348] width 188 height 33
type input "Each"
type input "125"
click at [636, 459] on input "Quantity*" at bounding box center [784, 470] width 416 height 32
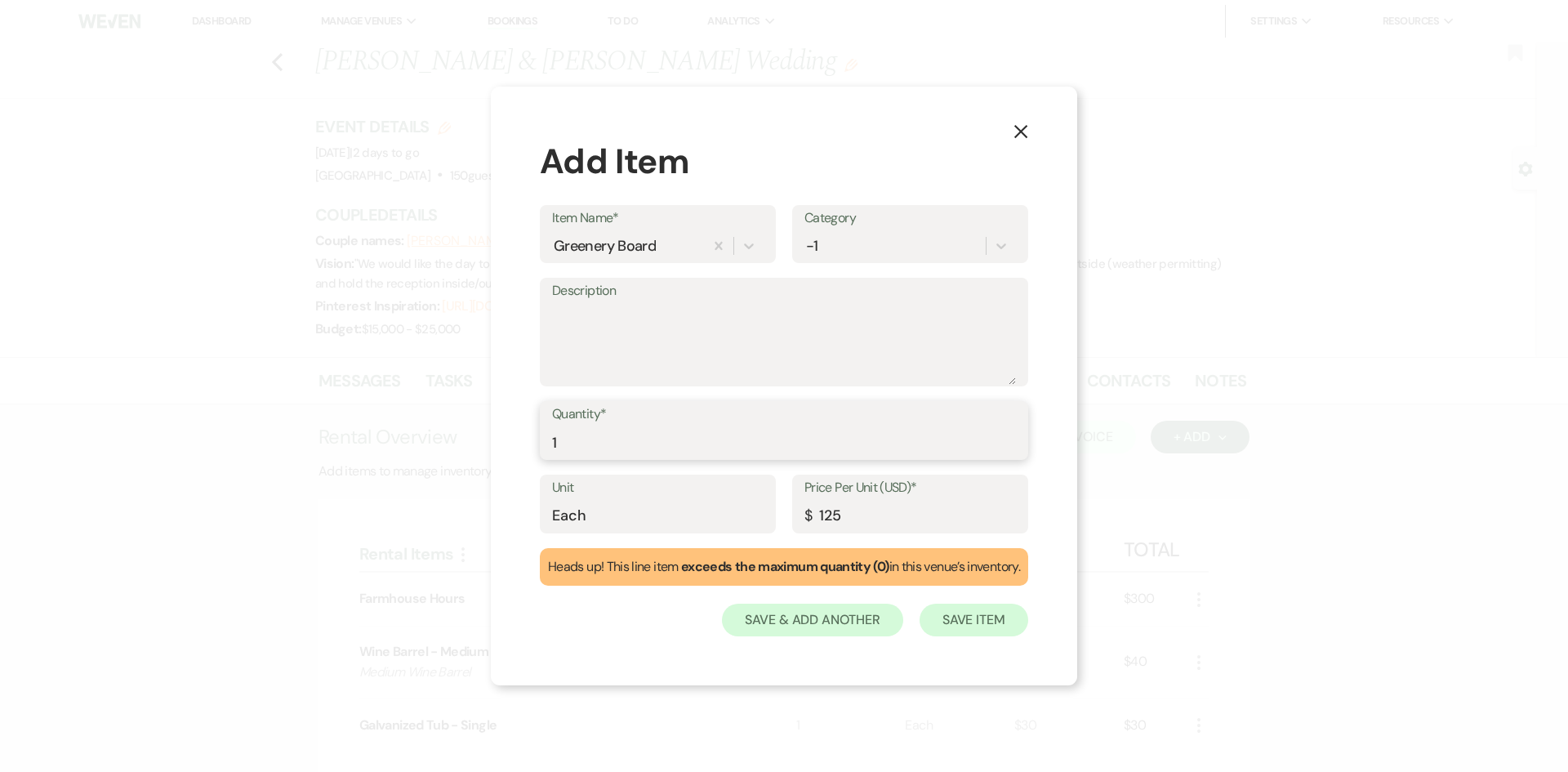
type input "1"
click at [985, 625] on button "Save Item" at bounding box center [973, 620] width 109 height 33
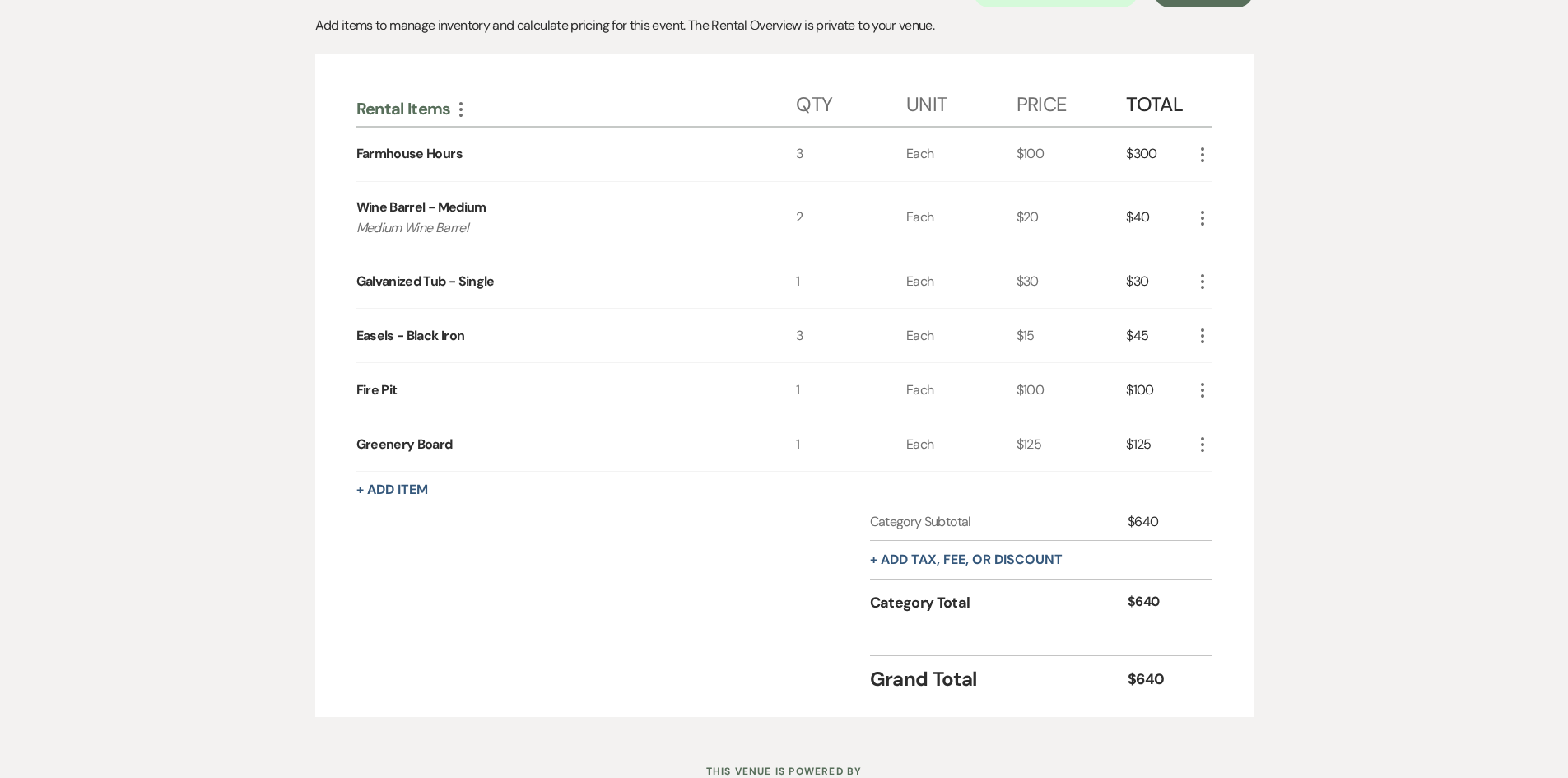
scroll to position [412, 0]
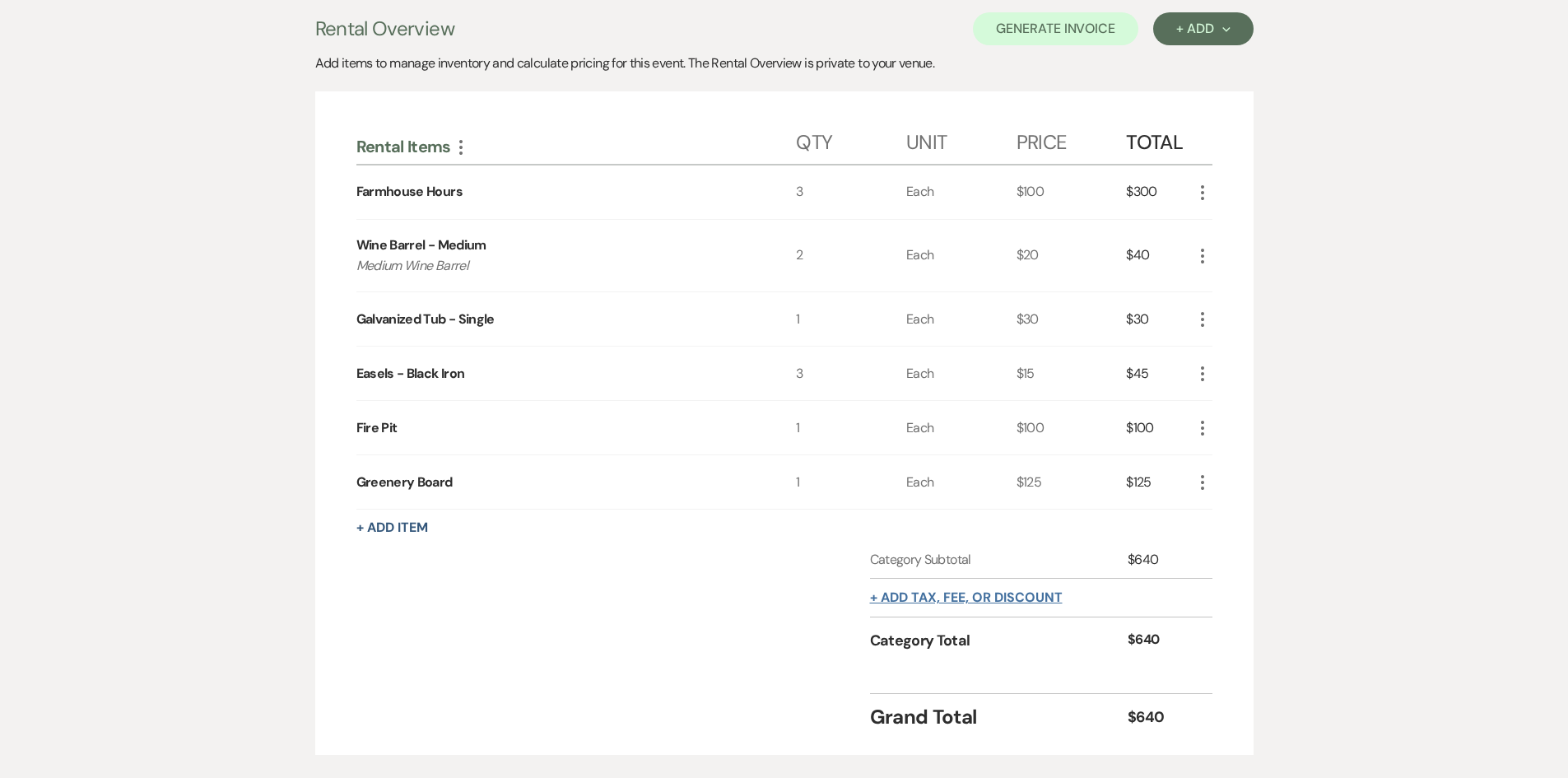
click at [968, 598] on button "+ Add tax, fee, or discount" at bounding box center [967, 598] width 193 height 13
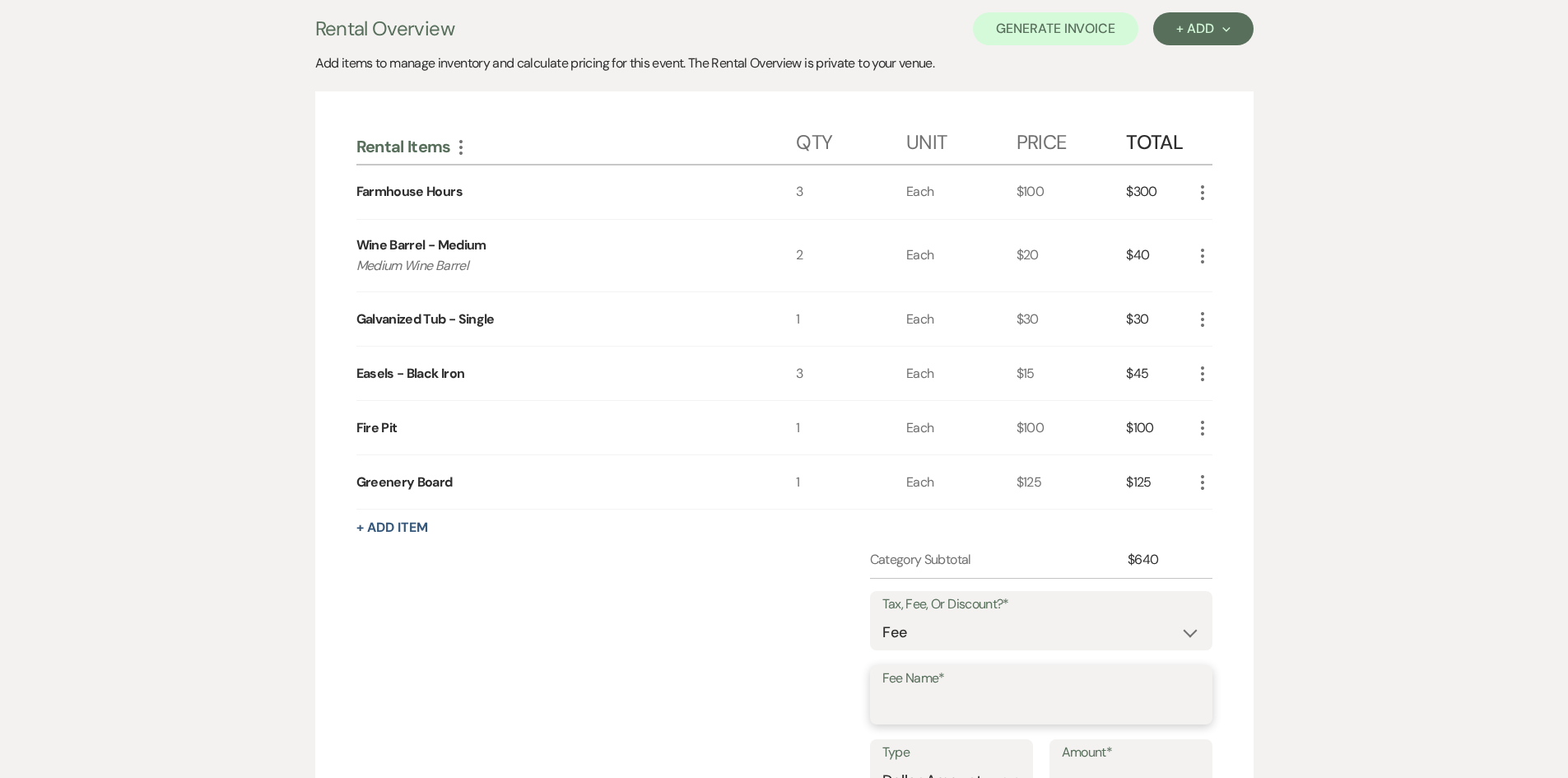
click at [913, 691] on input "Fee Name*" at bounding box center [1041, 707] width 317 height 32
type input "Credit Card Fee"
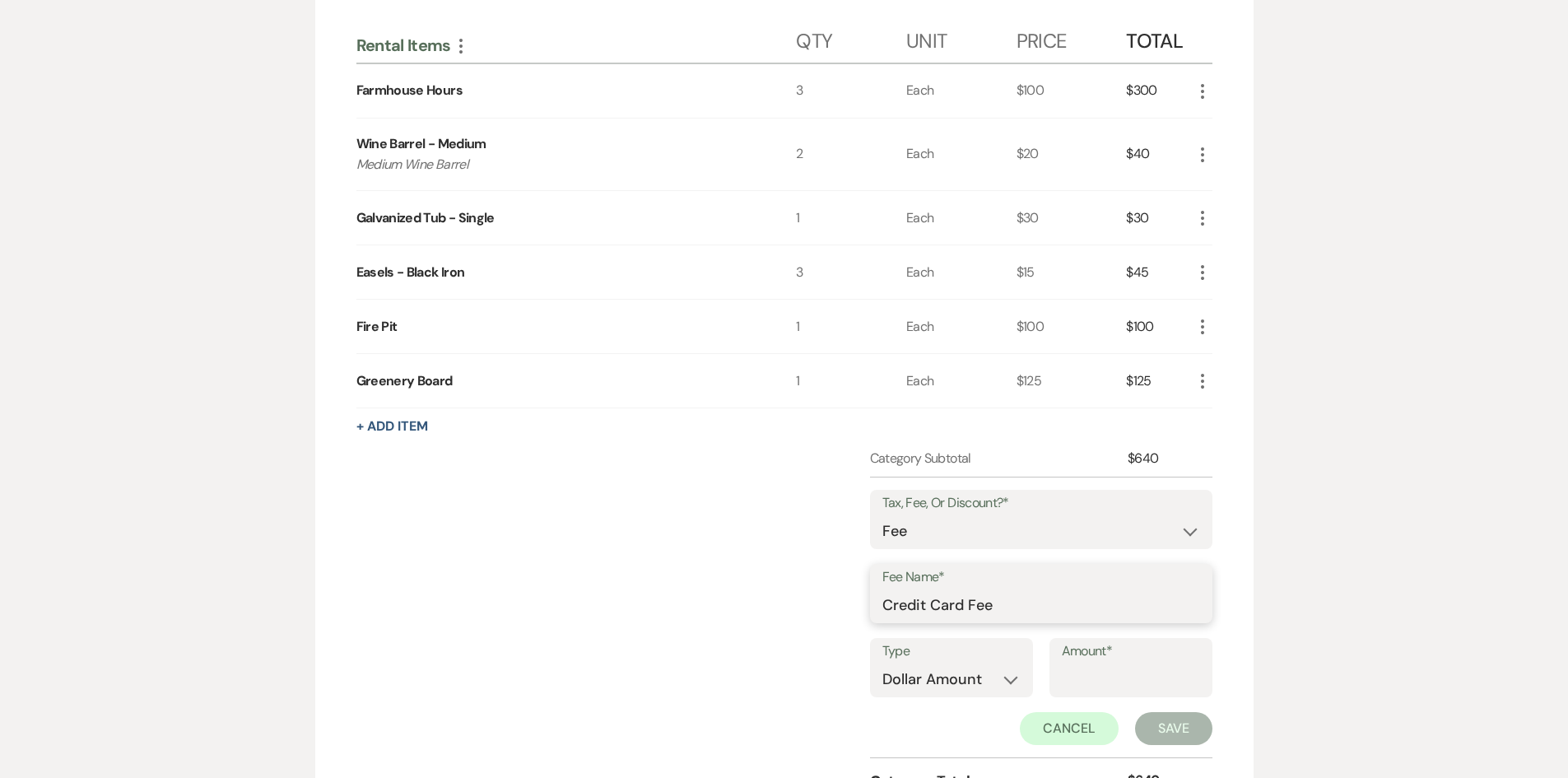
scroll to position [577, 0]
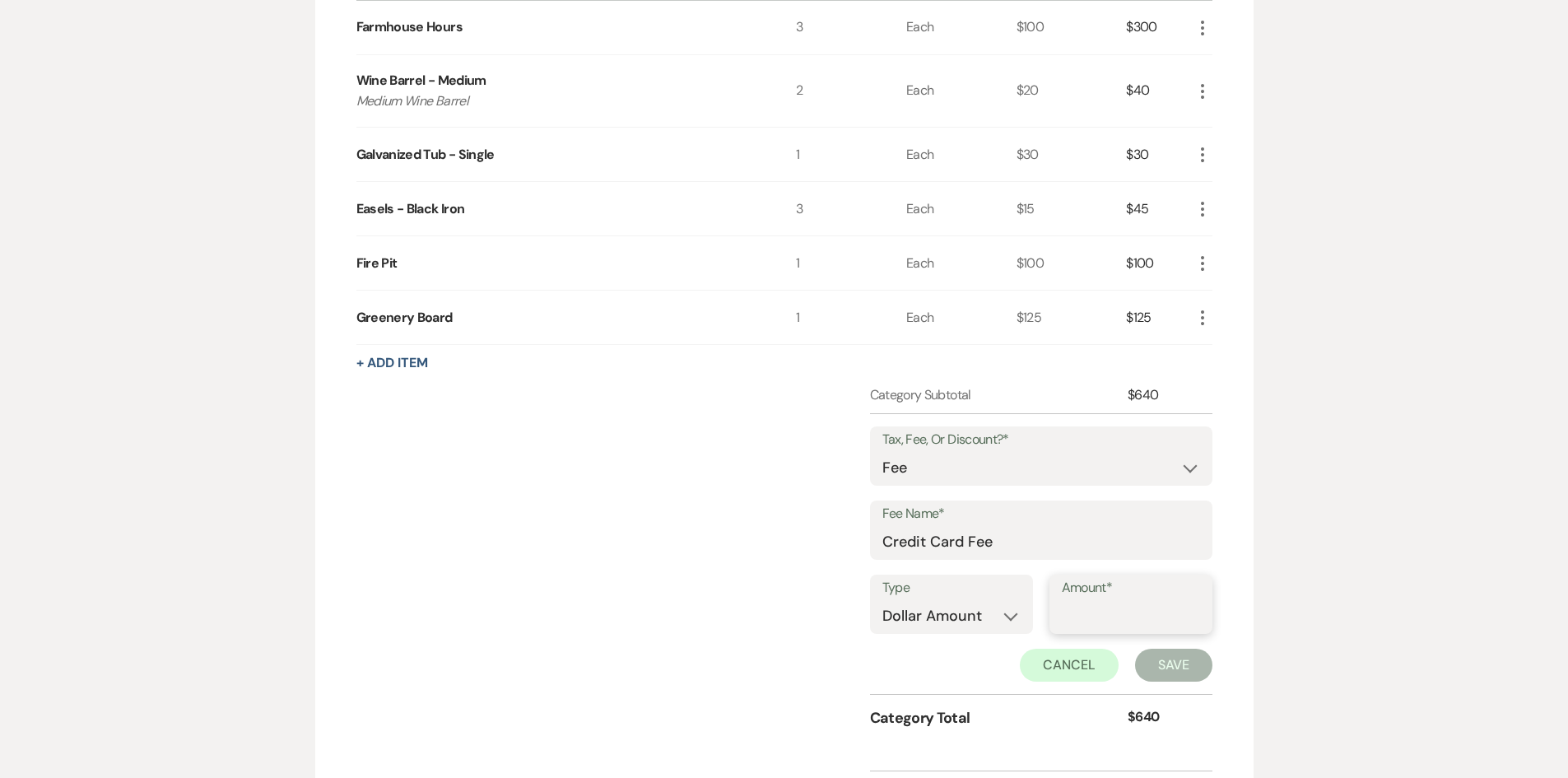
click at [1103, 610] on input "Amount*" at bounding box center [1130, 617] width 138 height 32
type input "38.40"
click at [1181, 665] on button "Save" at bounding box center [1173, 665] width 77 height 33
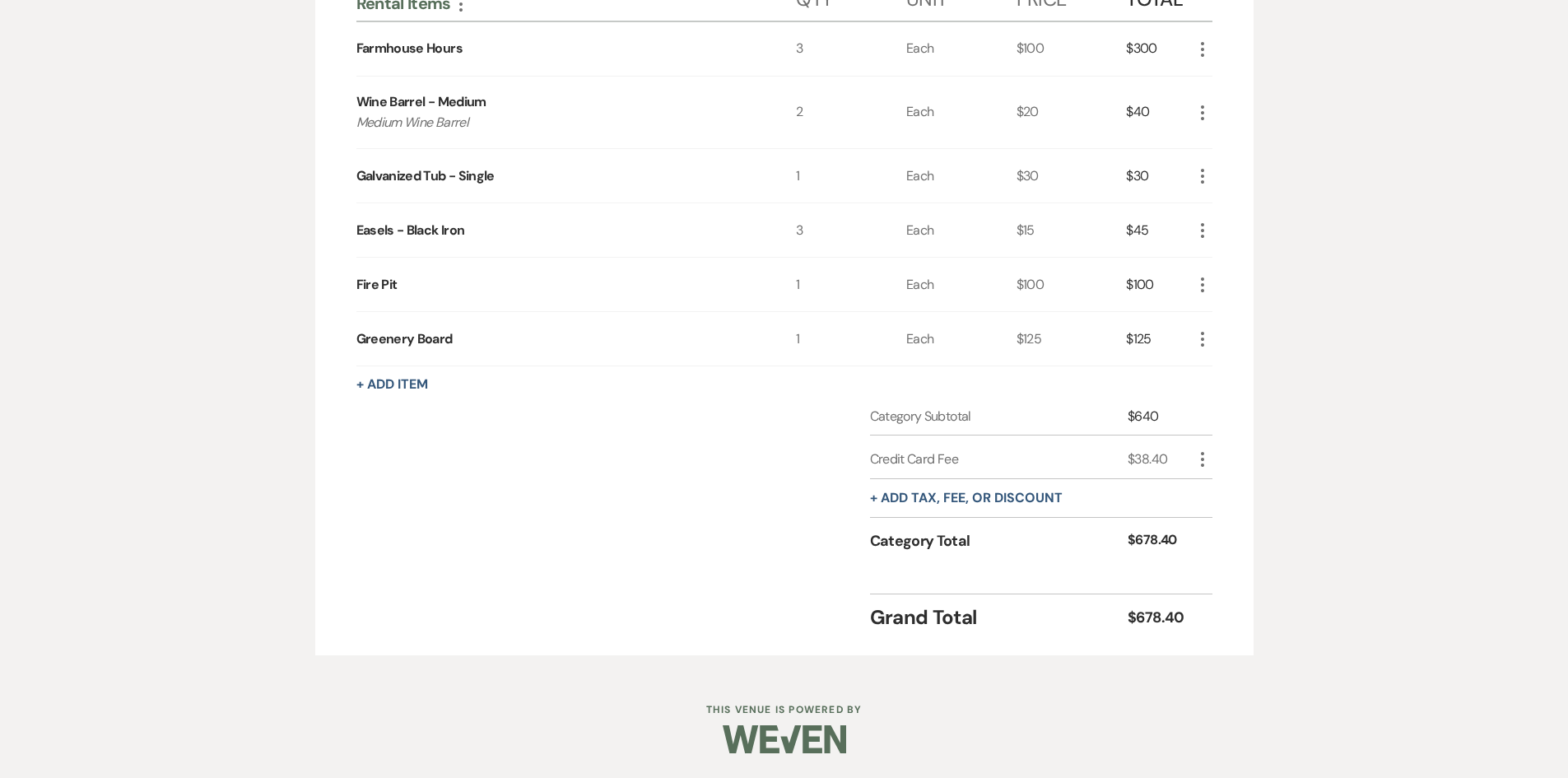
scroll to position [555, 0]
click at [966, 501] on button "+ Add tax, fee, or discount" at bounding box center [967, 499] width 193 height 13
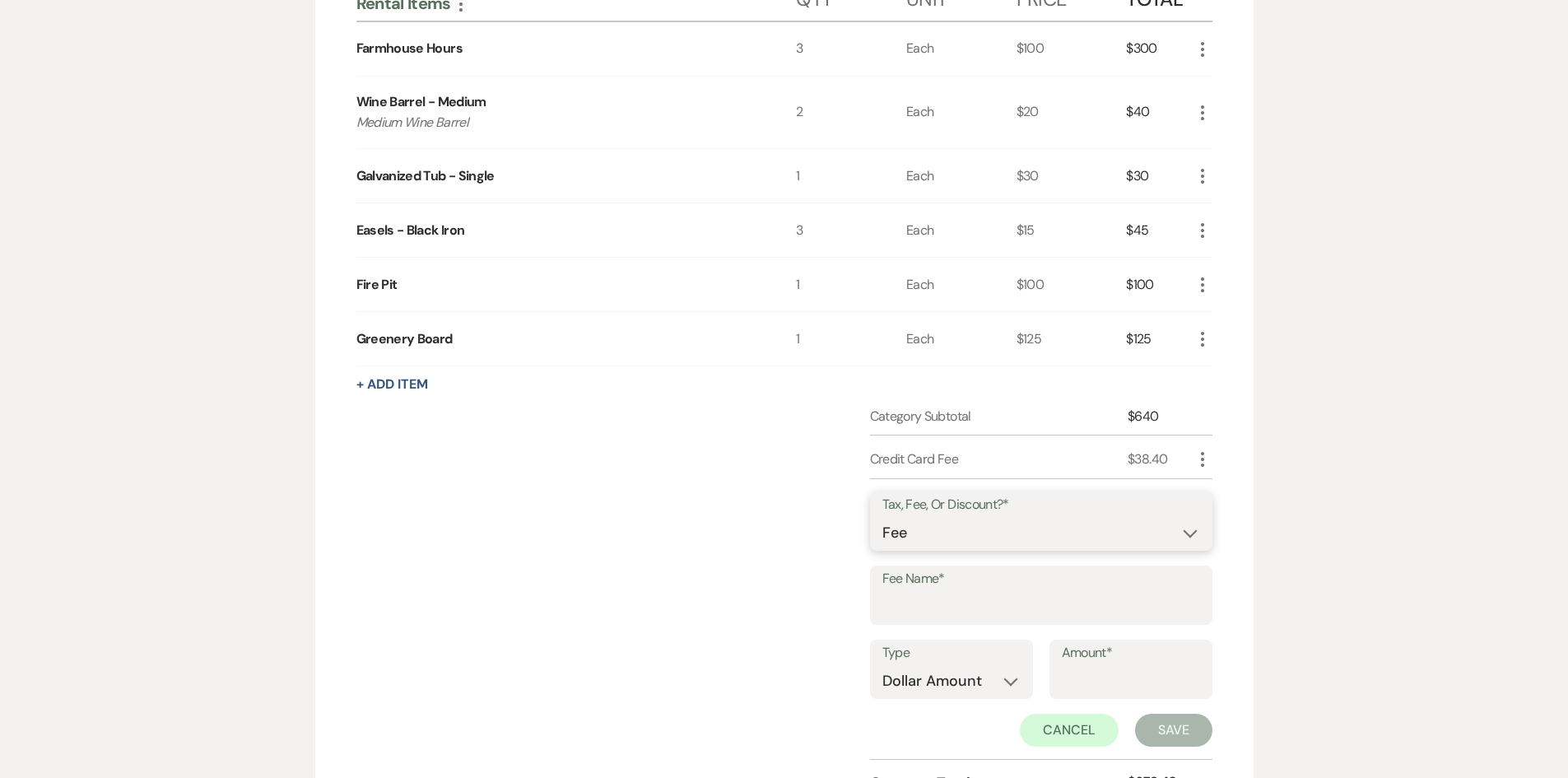
click at [939, 543] on select "Fee Discount Tax" at bounding box center [1041, 533] width 317 height 32
select select "3"
click at [883, 517] on select "Fee Discount Tax" at bounding box center [1041, 533] width 317 height 32
click at [940, 616] on input "Fee Name*" at bounding box center [1041, 607] width 317 height 32
type input "Sales Tax"
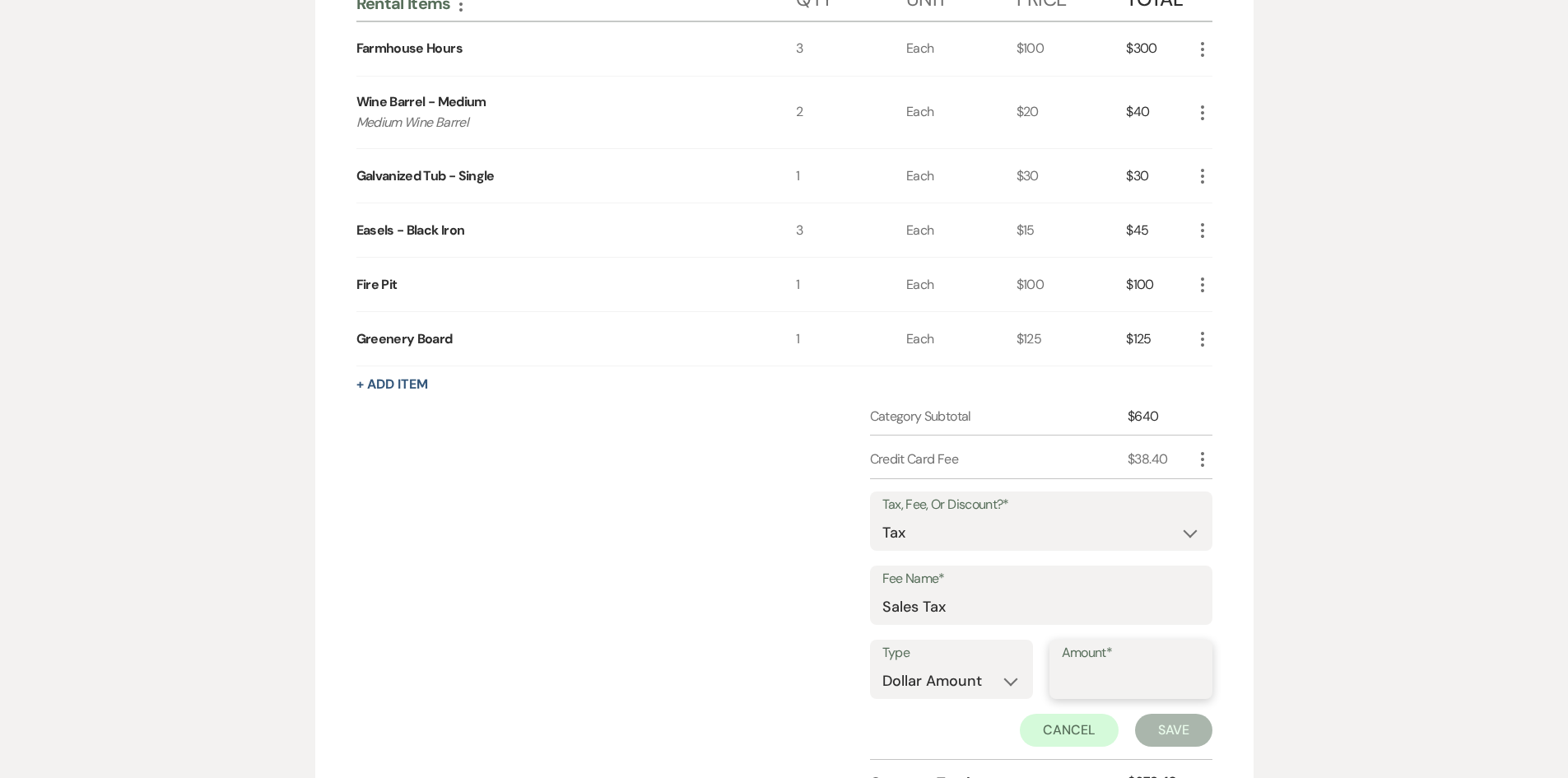
click at [1081, 676] on input "Amount*" at bounding box center [1130, 682] width 138 height 32
type input "38.40"
click at [1150, 720] on button "Save" at bounding box center [1173, 730] width 77 height 33
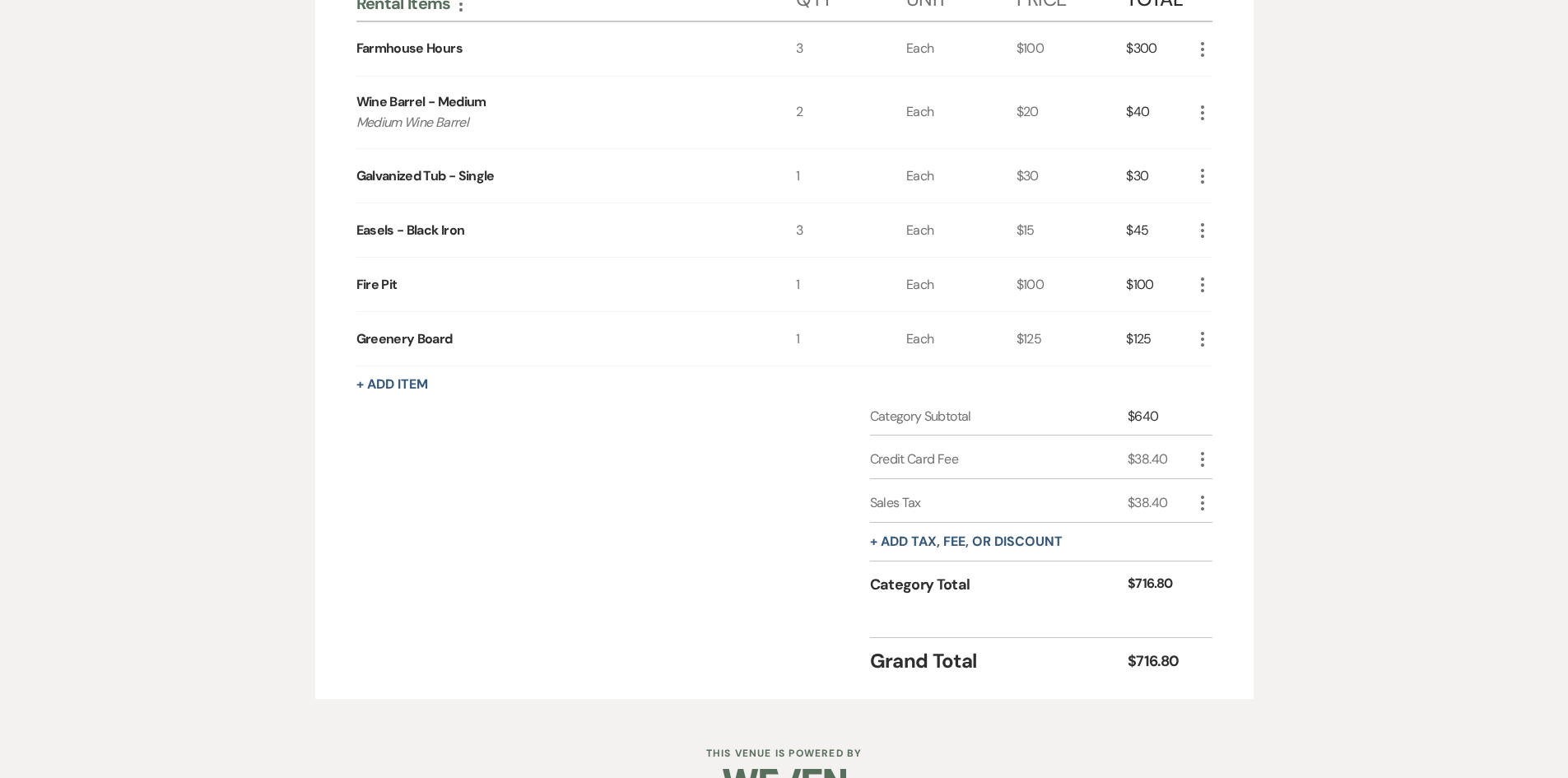
click at [1204, 458] on icon "More" at bounding box center [1202, 460] width 20 height 20
click at [1234, 486] on button "Pencil Edit" at bounding box center [1235, 492] width 86 height 27
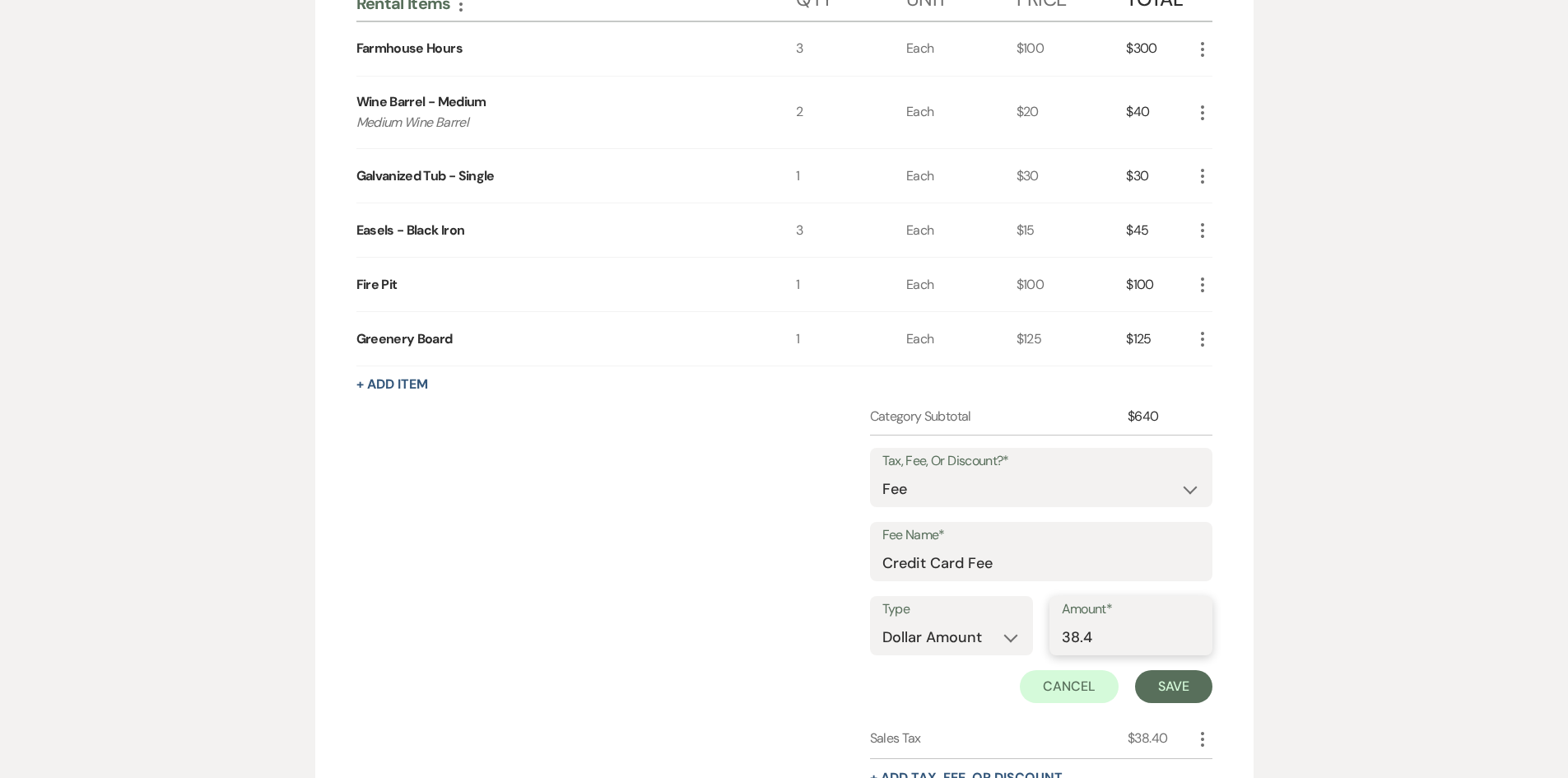
drag, startPoint x: 1124, startPoint y: 643, endPoint x: 1061, endPoint y: 648, distance: 63.2
click at [1061, 648] on div "Amount* 38.4" at bounding box center [1130, 625] width 163 height 59
type input "25.60"
click at [1185, 686] on button "Save" at bounding box center [1173, 686] width 77 height 33
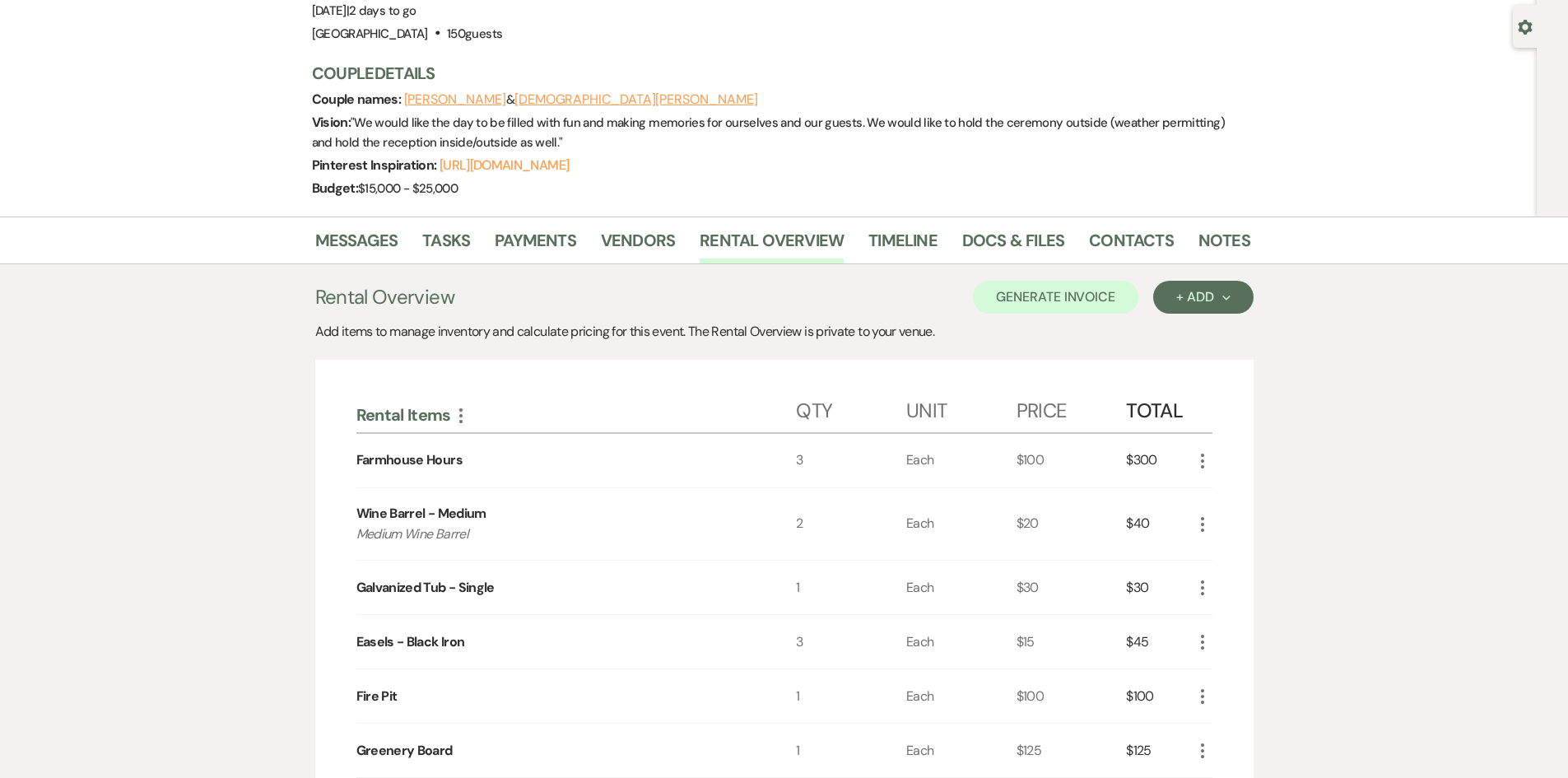
scroll to position [61, 0]
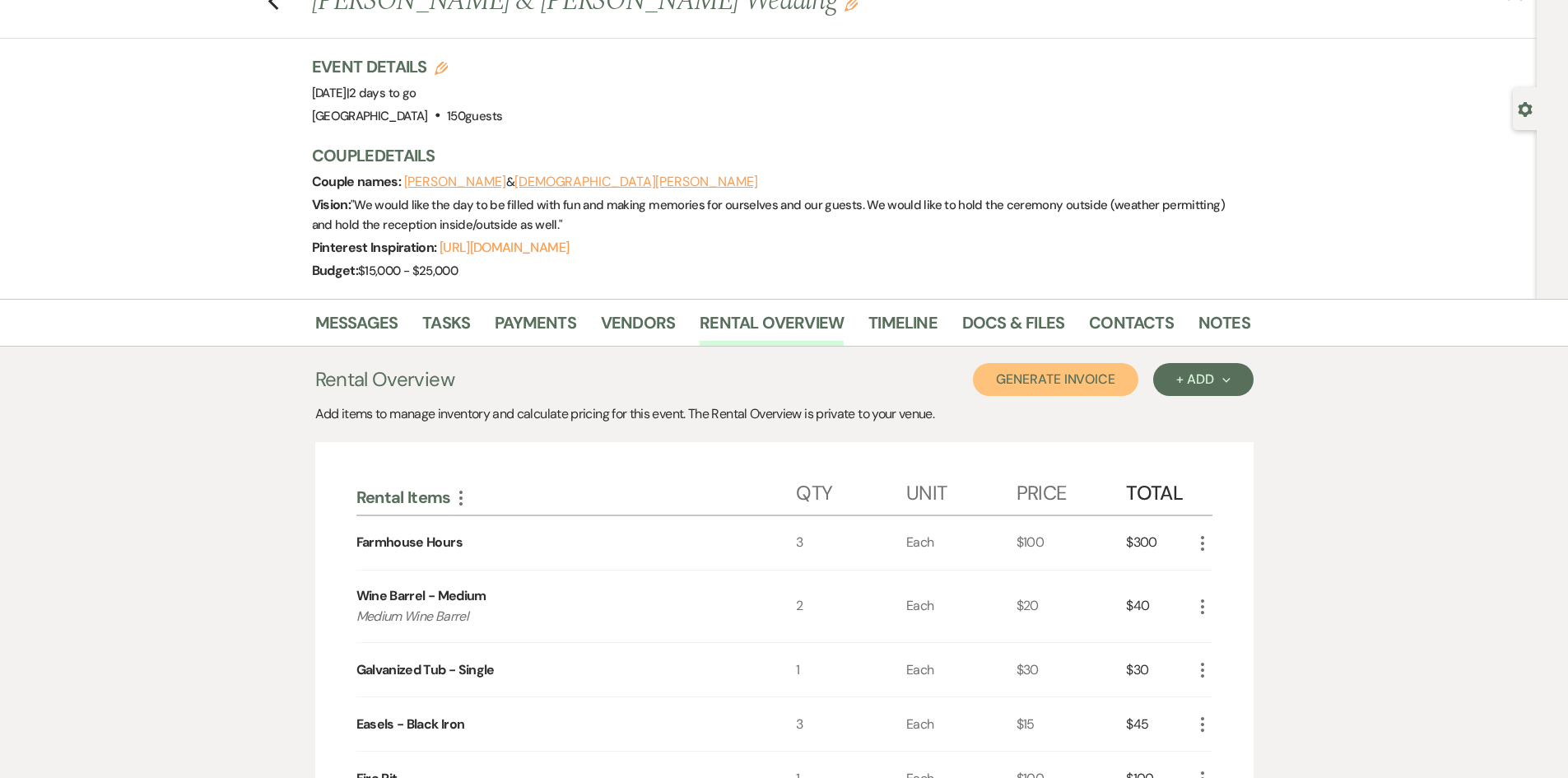
click at [1041, 376] on button "Generate Invoice" at bounding box center [1056, 379] width 166 height 33
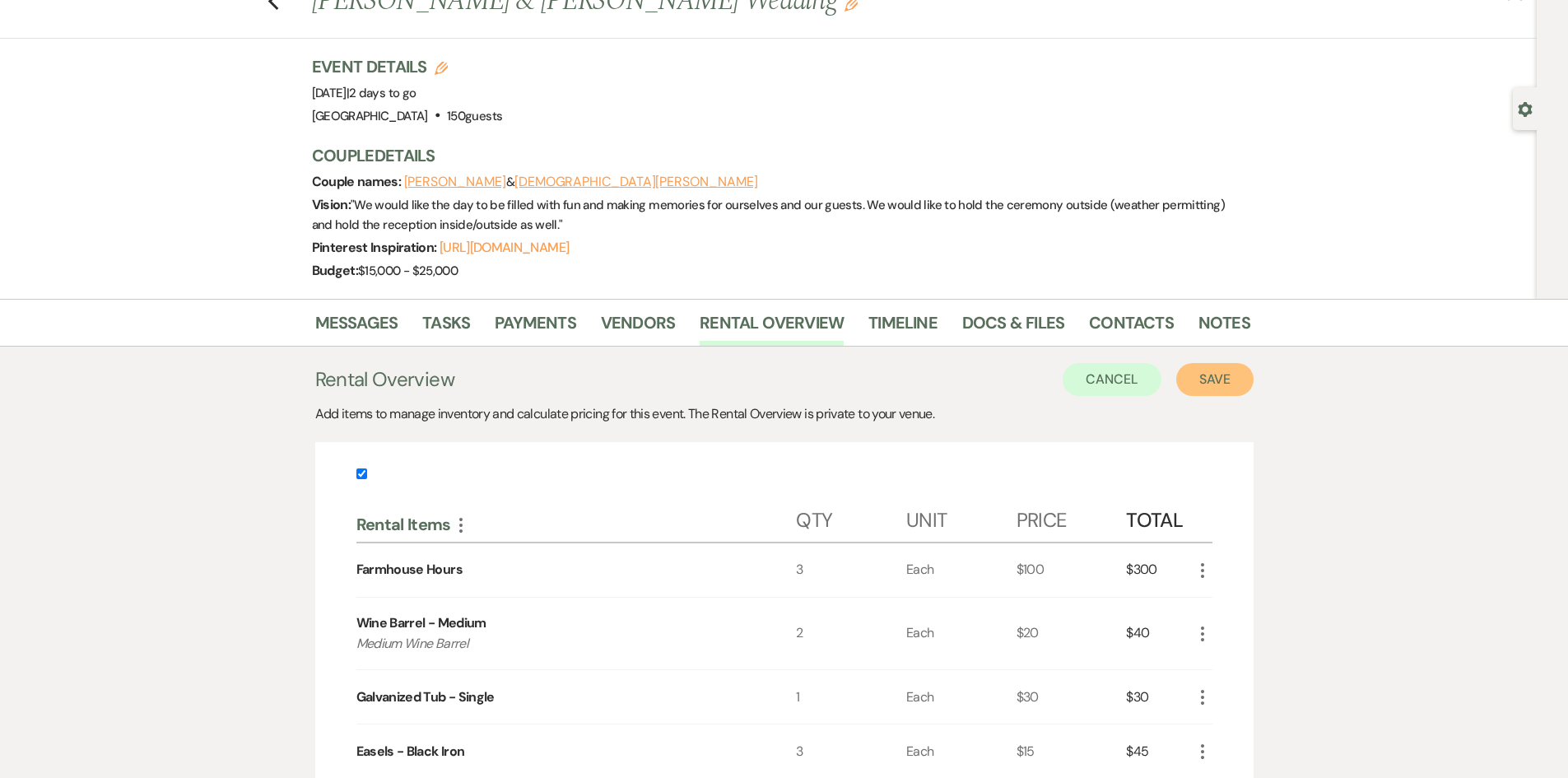
click at [1218, 379] on button "Save" at bounding box center [1214, 379] width 77 height 33
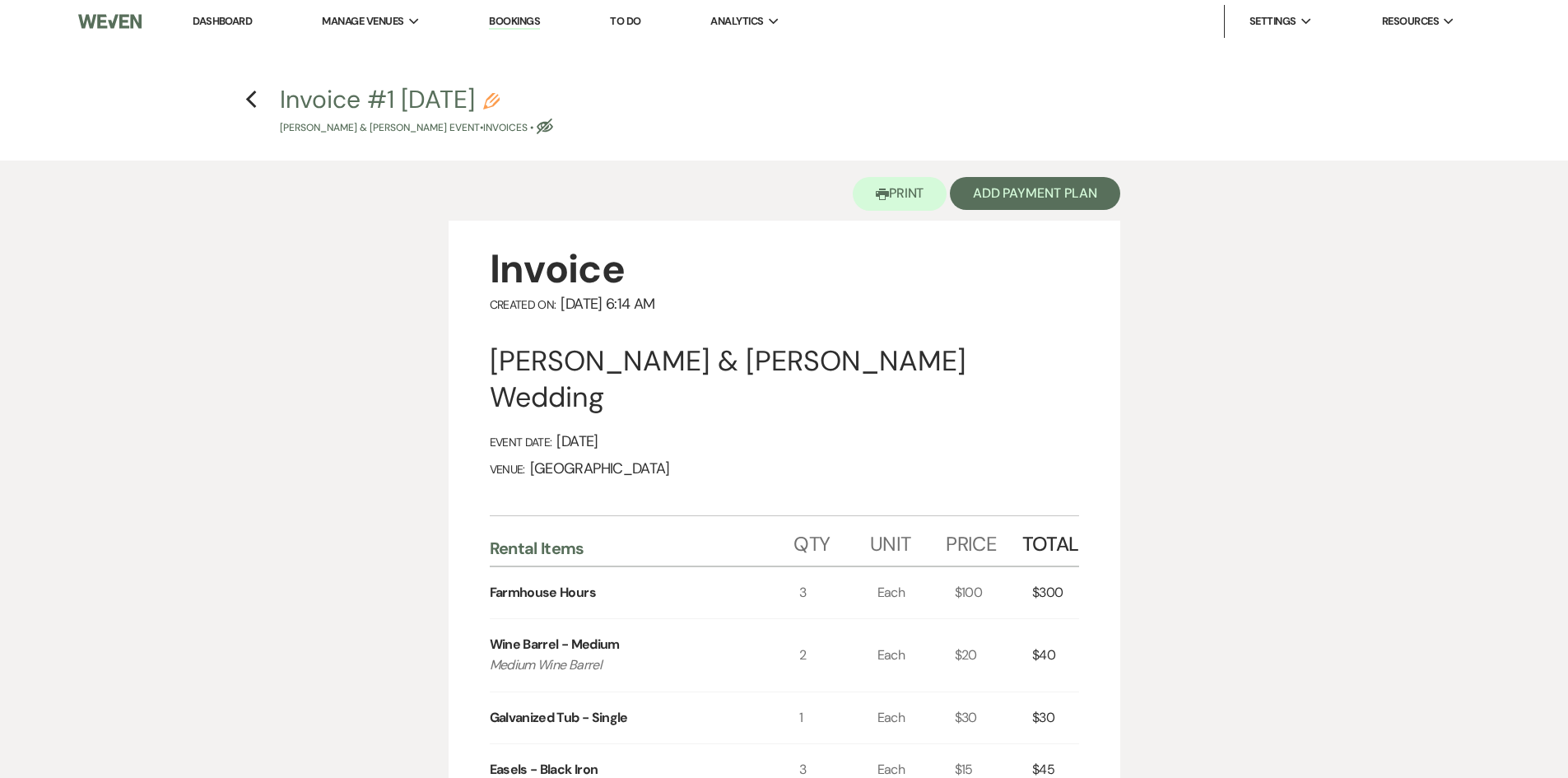
click at [499, 98] on icon "Pencil" at bounding box center [491, 101] width 16 height 16
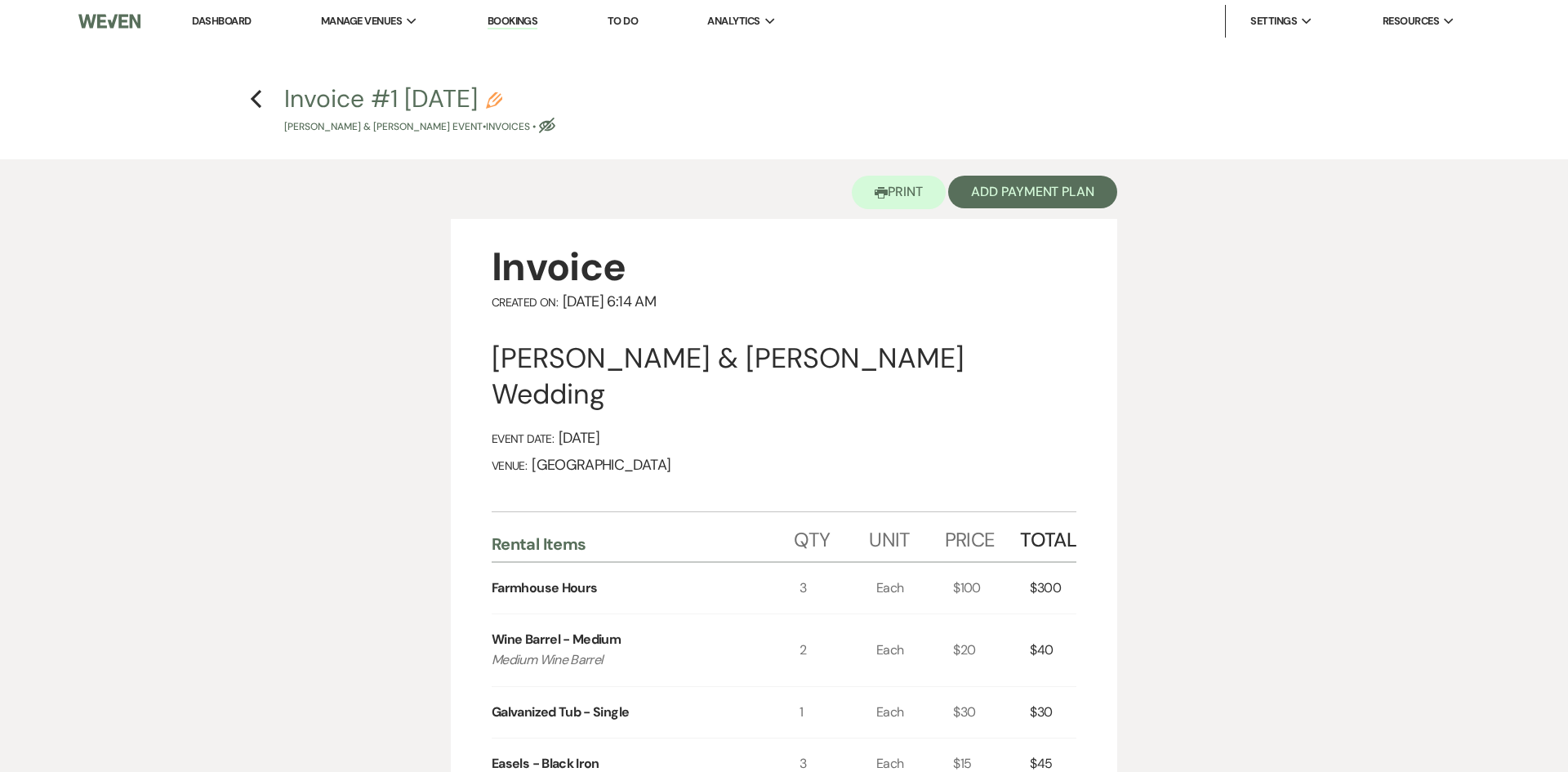
select select "22"
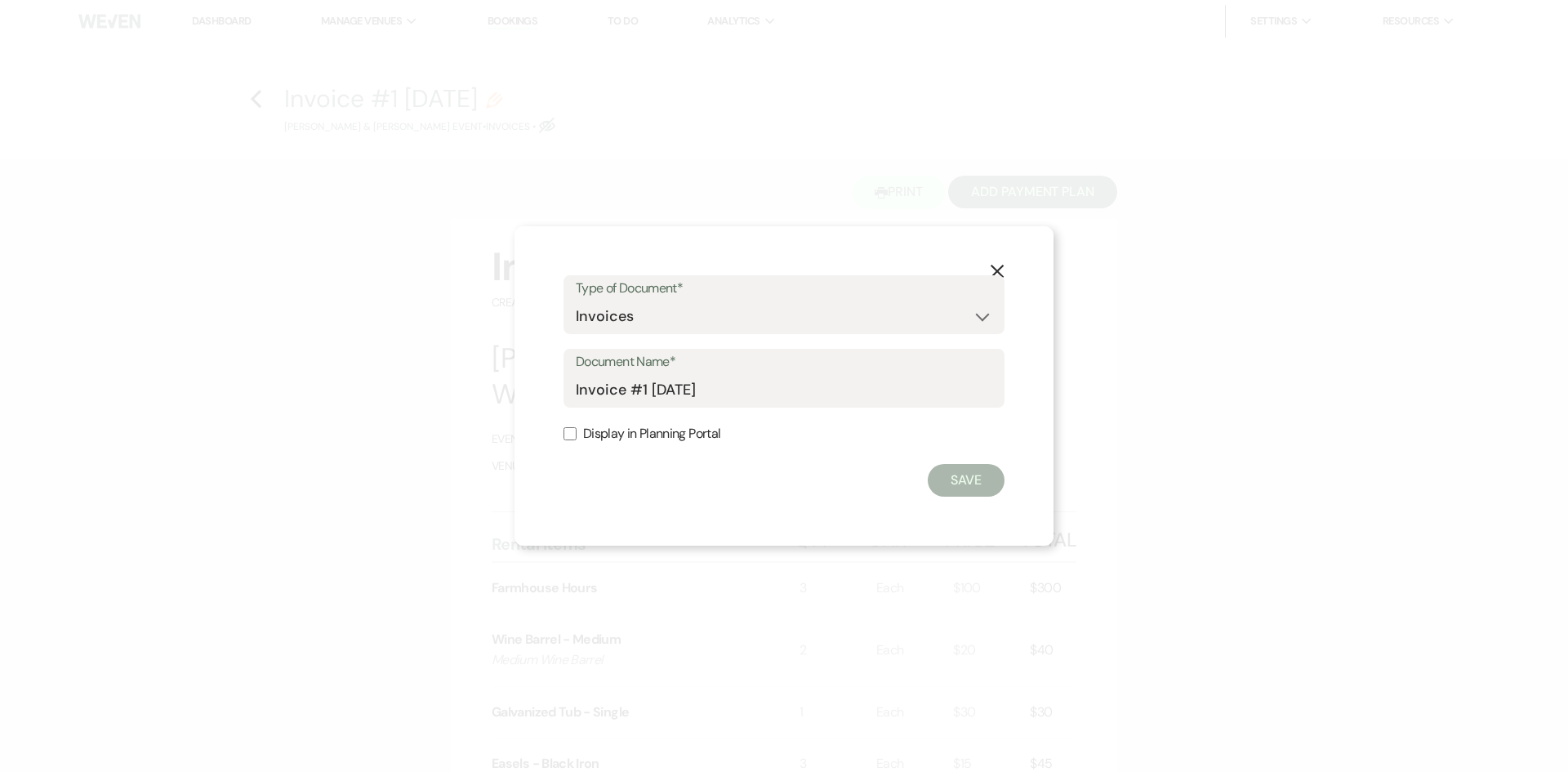
click at [564, 434] on input "Display in Planning Portal" at bounding box center [570, 434] width 13 height 13
checkbox input "true"
click at [960, 482] on button "Save" at bounding box center [966, 481] width 77 height 33
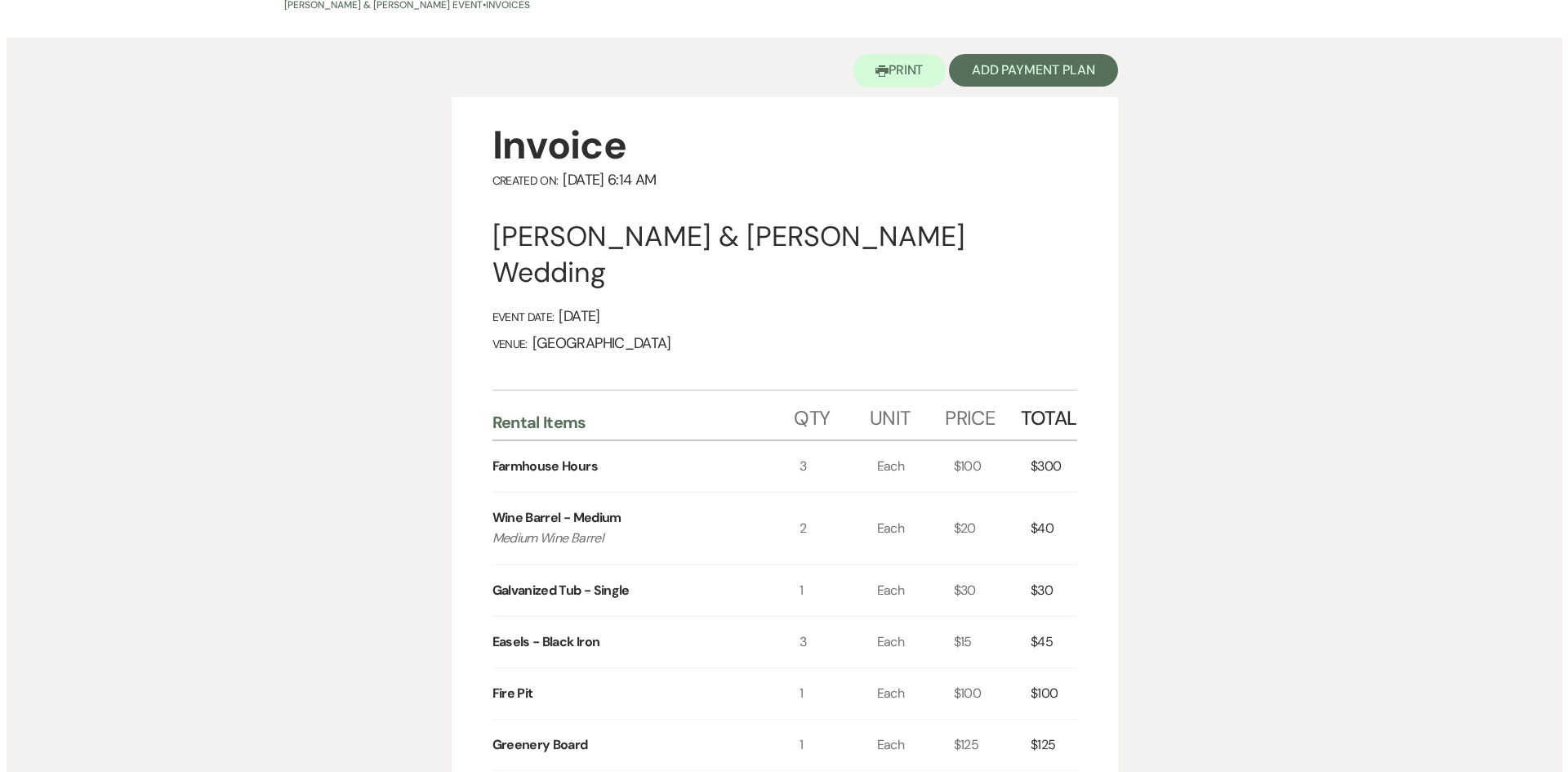
scroll to position [77, 0]
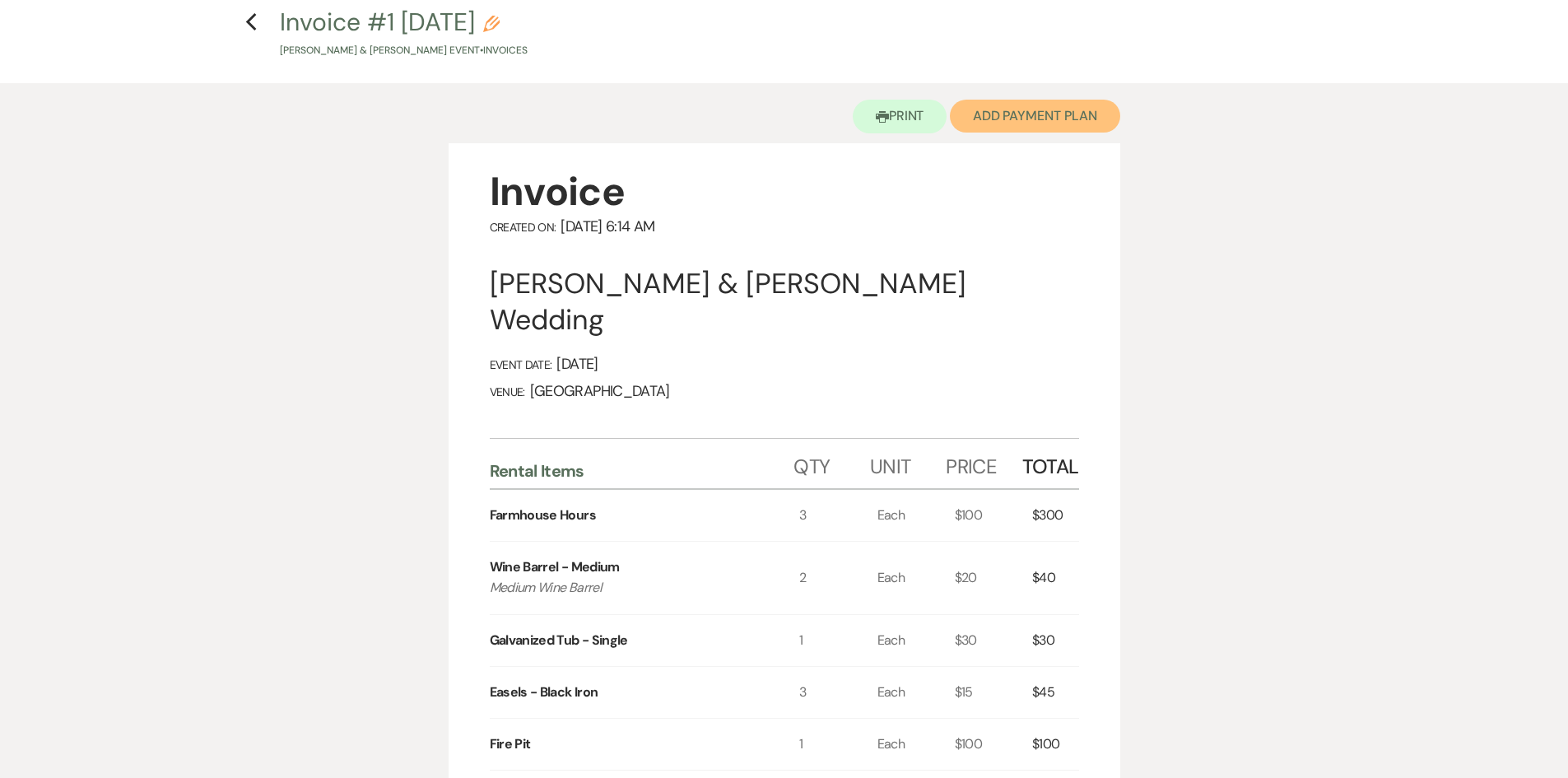
click at [1037, 109] on button "Add Payment Plan" at bounding box center [1035, 115] width 171 height 33
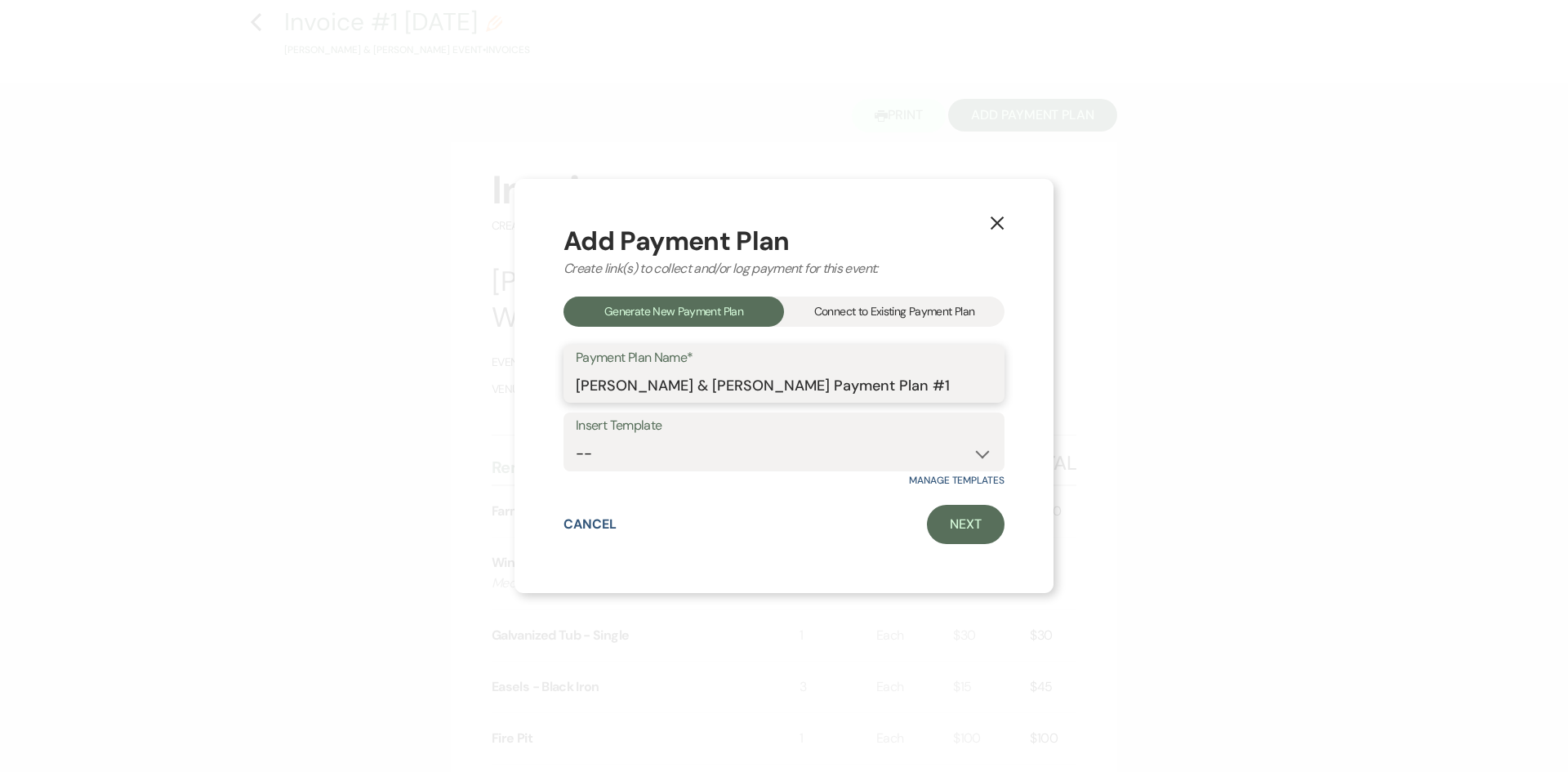
drag, startPoint x: 908, startPoint y: 381, endPoint x: 787, endPoint y: 381, distance: 121.0
click at [787, 381] on input "[PERSON_NAME] & [PERSON_NAME] Payment Plan #1" at bounding box center [784, 385] width 416 height 32
type input "[PERSON_NAME] & [PERSON_NAME] Decor Rental"
click at [960, 525] on link "Next" at bounding box center [966, 524] width 78 height 39
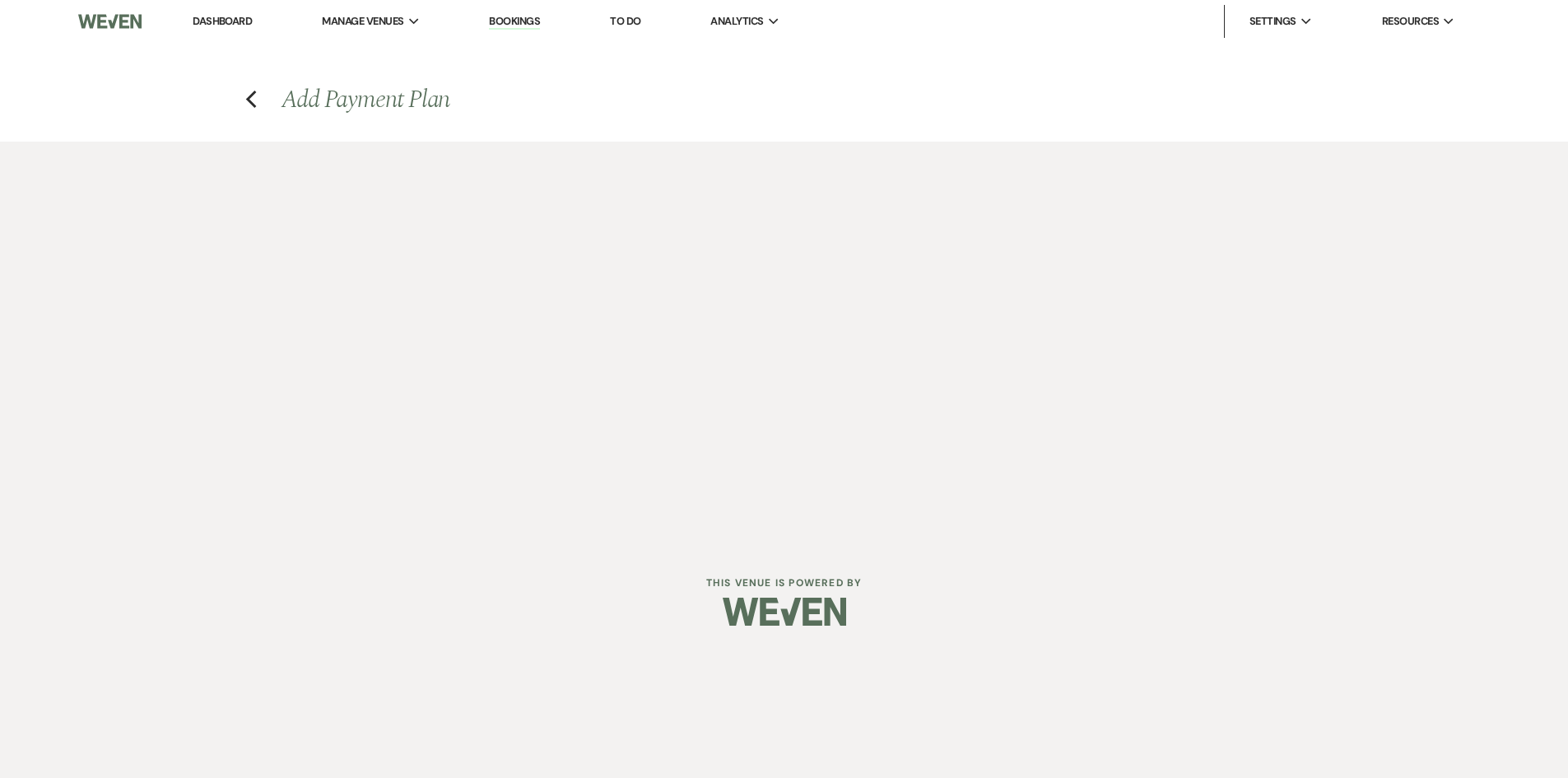
select select "29973"
select select "2"
select select "percentage"
select select "true"
select select "client"
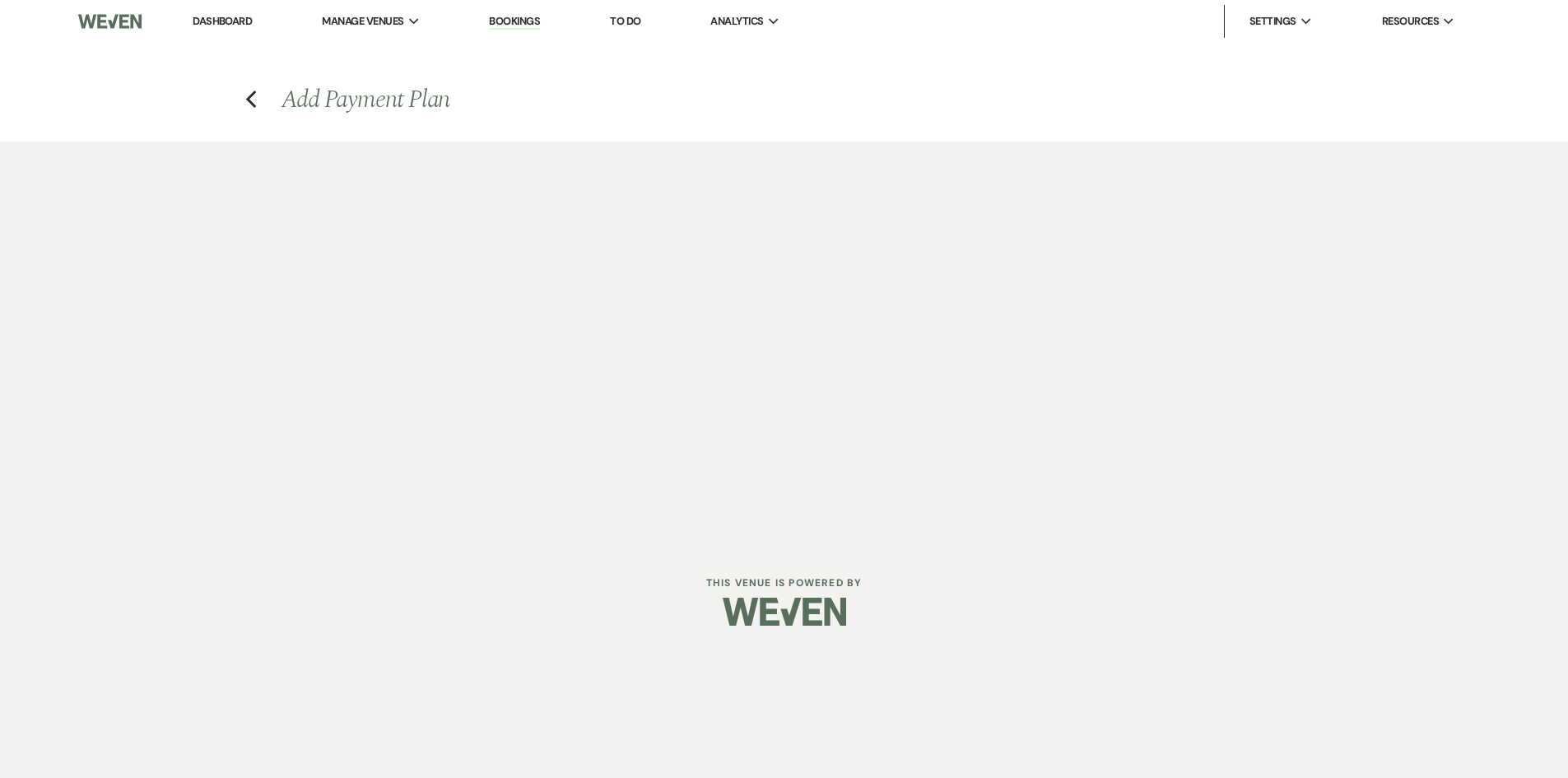
select select "weeks"
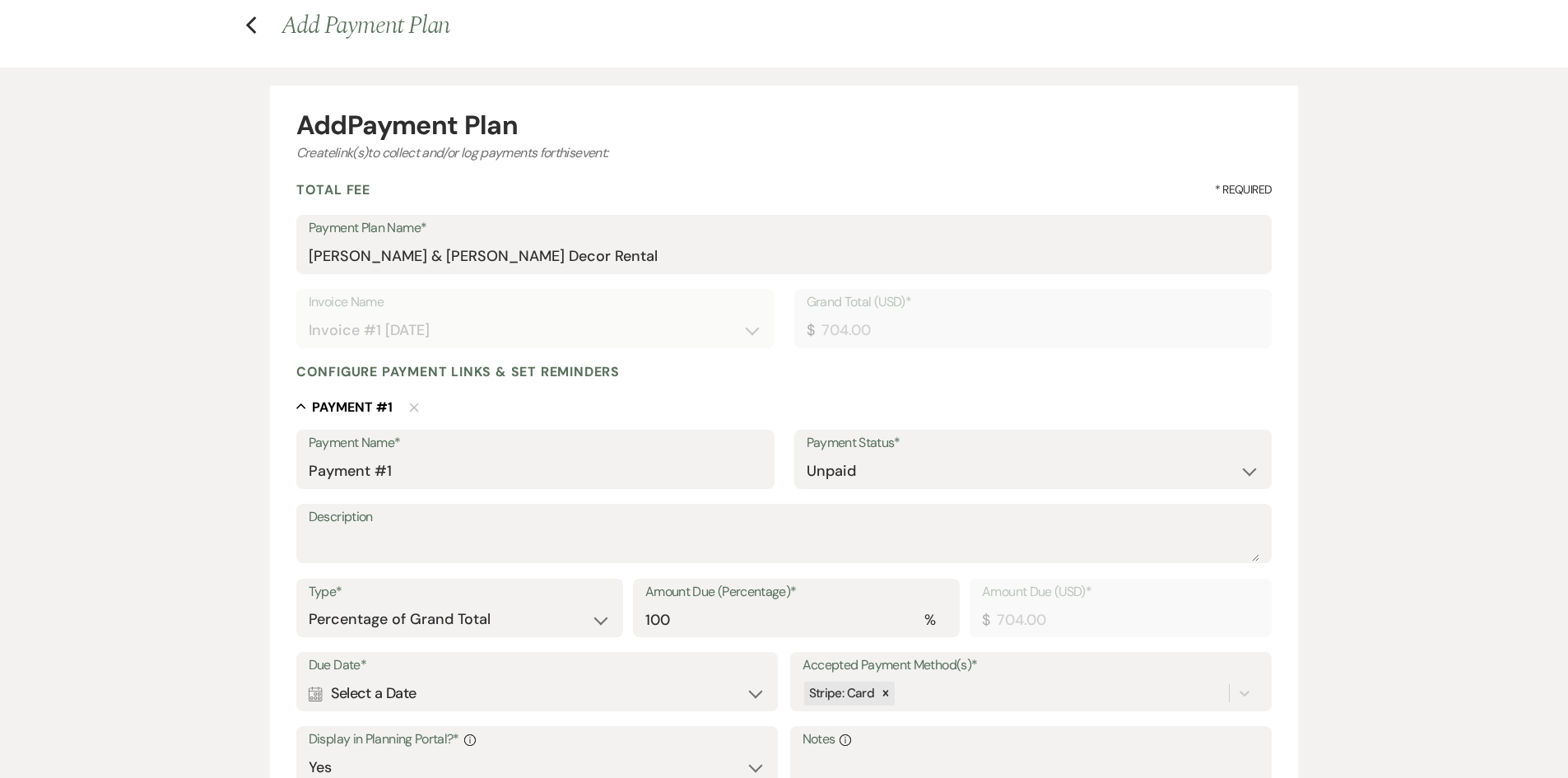
scroll to position [165, 0]
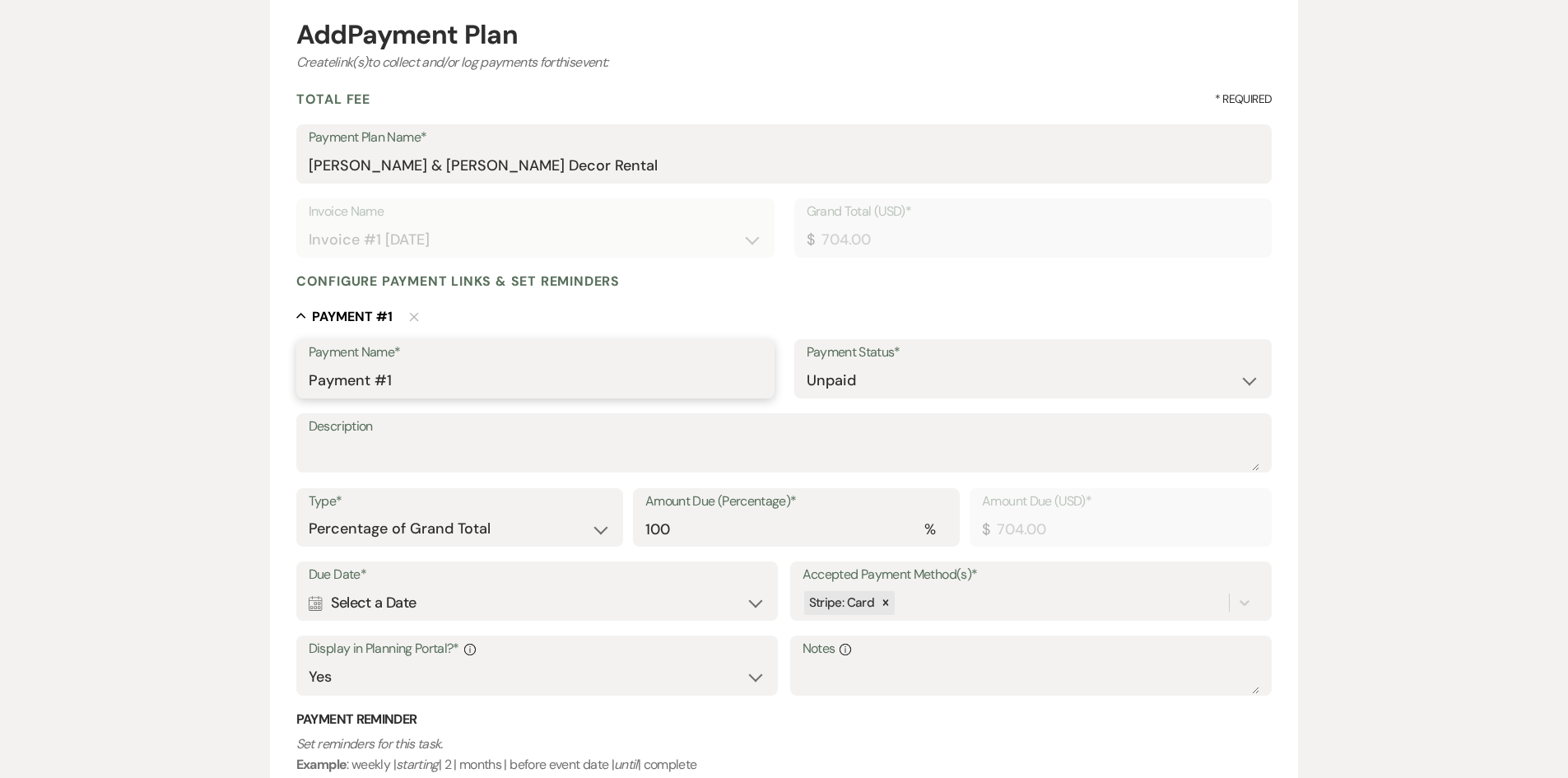
drag, startPoint x: 407, startPoint y: 389, endPoint x: 254, endPoint y: 376, distance: 153.6
click at [262, 378] on div "Add Payment Plan Create link(s) to collect and/or log payments for this event: …" at bounding box center [784, 480] width 1186 height 1005
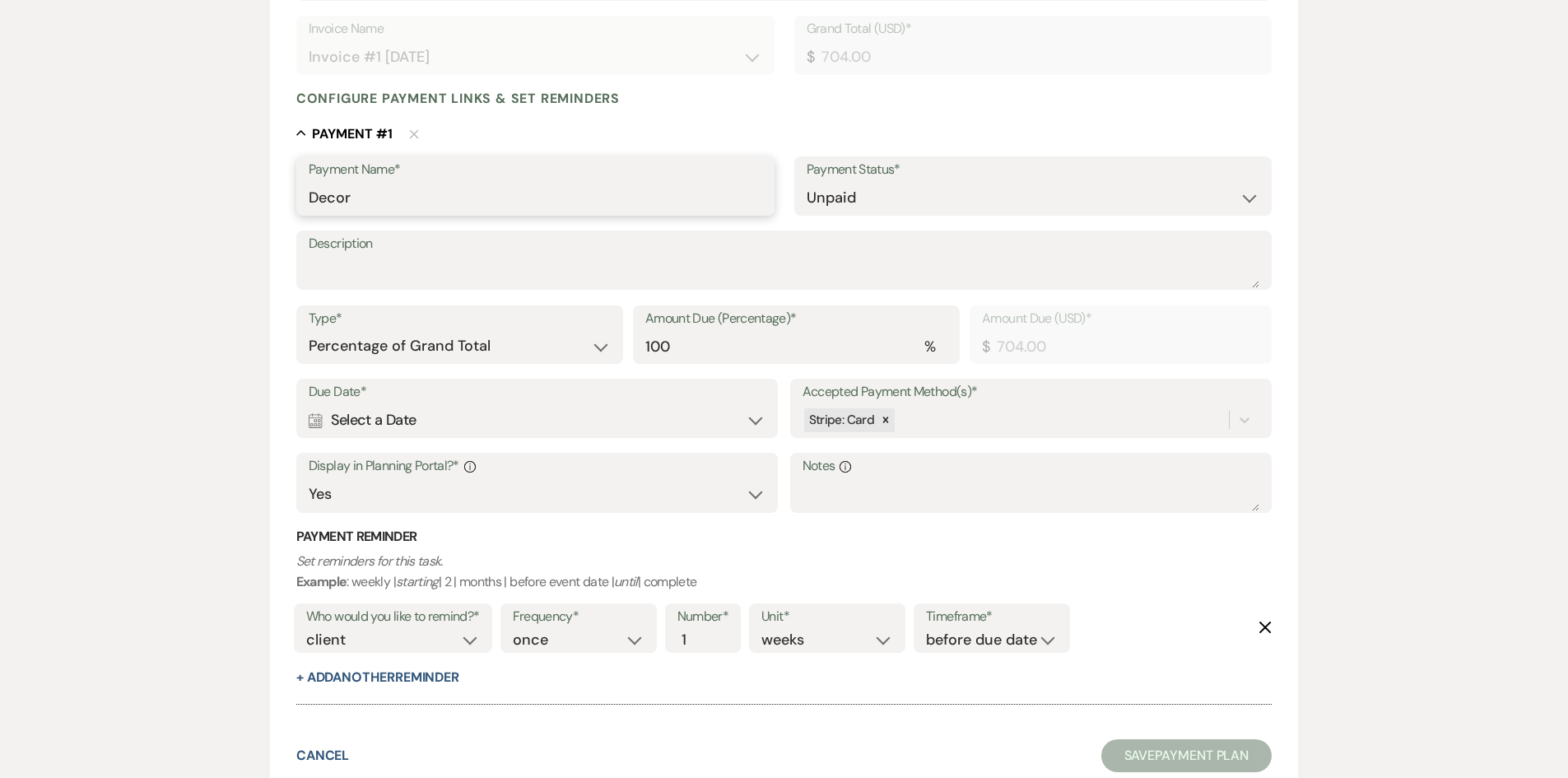
scroll to position [412, 0]
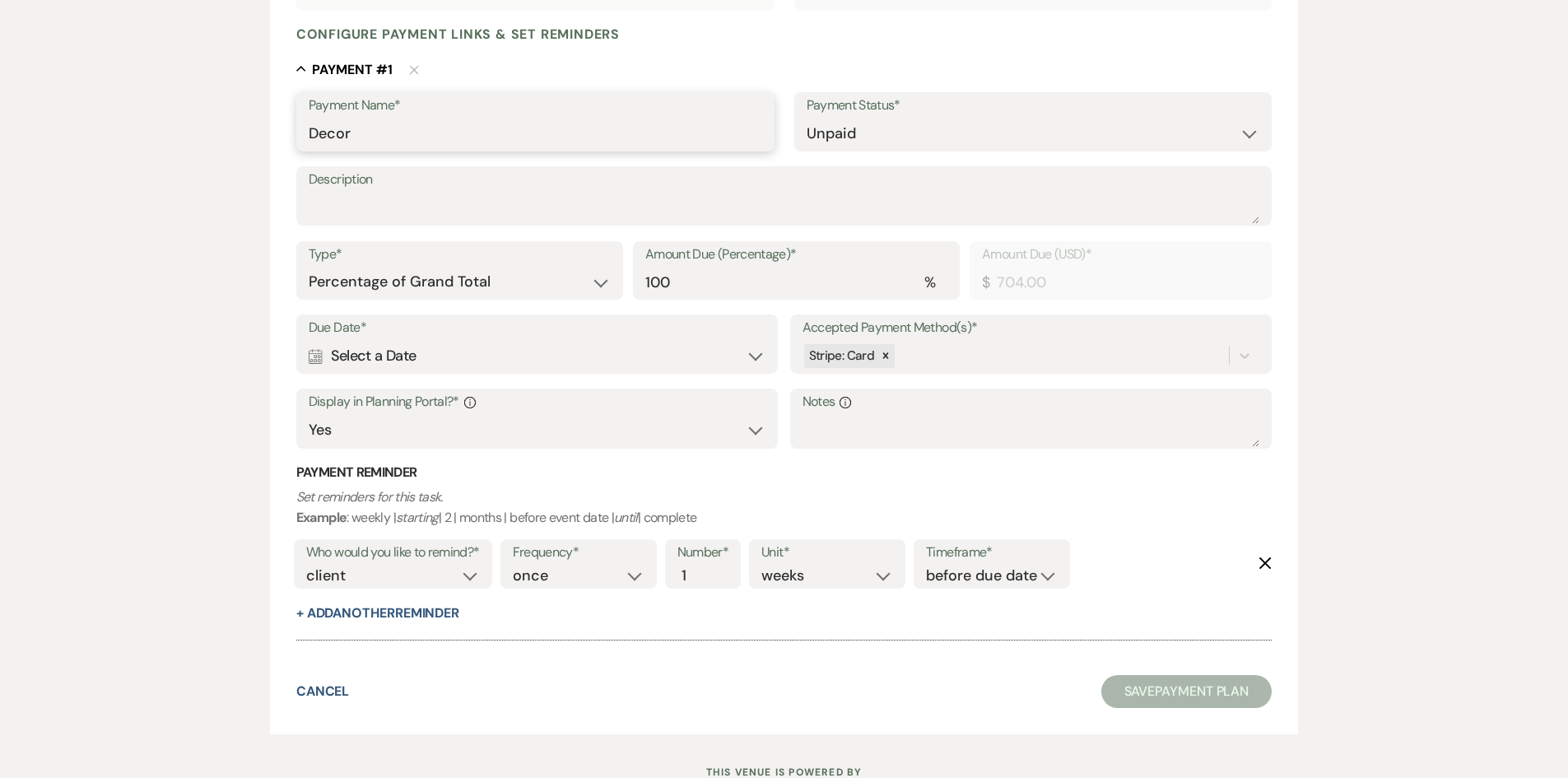
type input "Decor"
click at [321, 355] on icon "Calendar" at bounding box center [316, 357] width 14 height 15
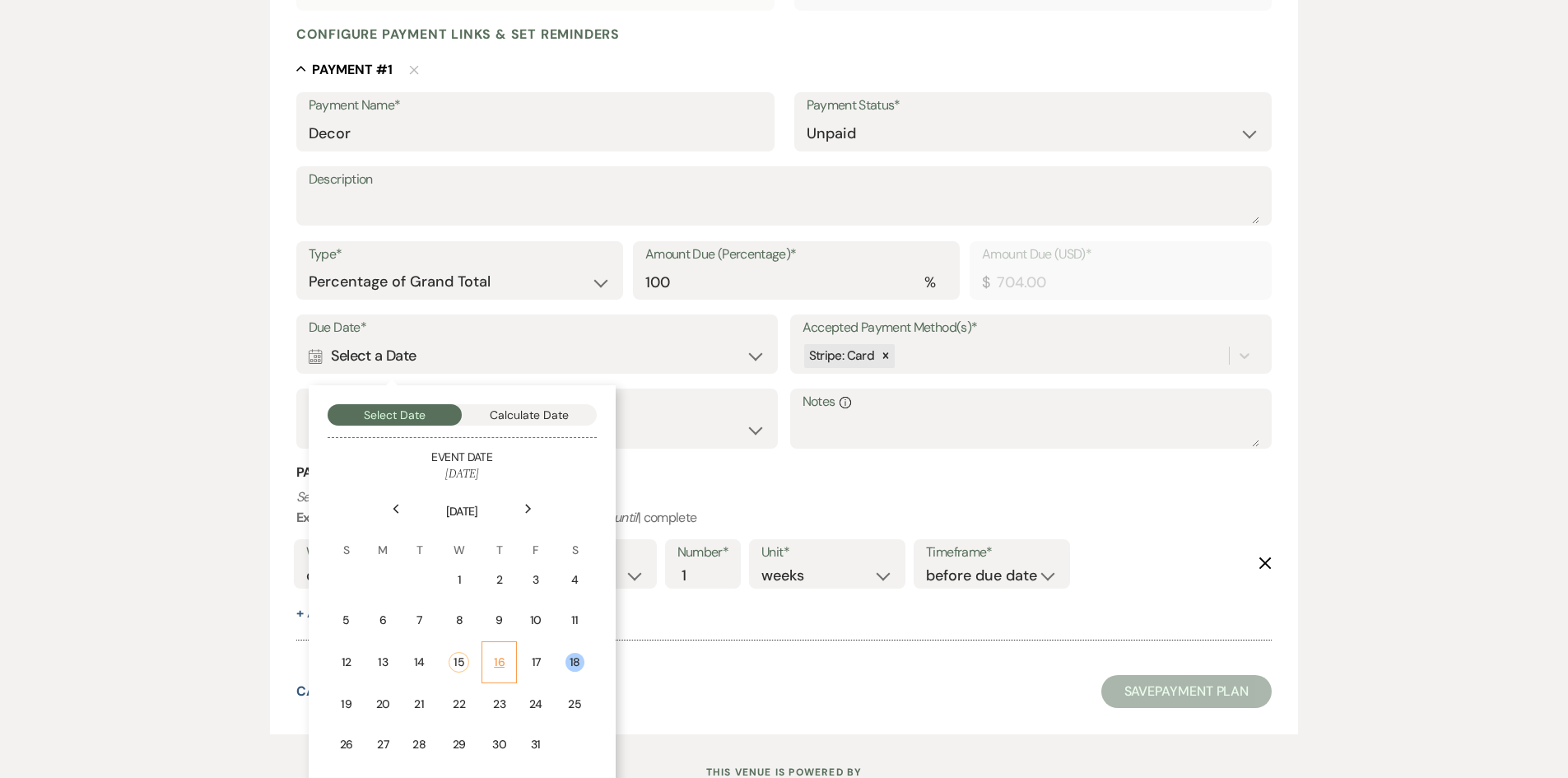
click at [498, 659] on div "16" at bounding box center [499, 663] width 14 height 17
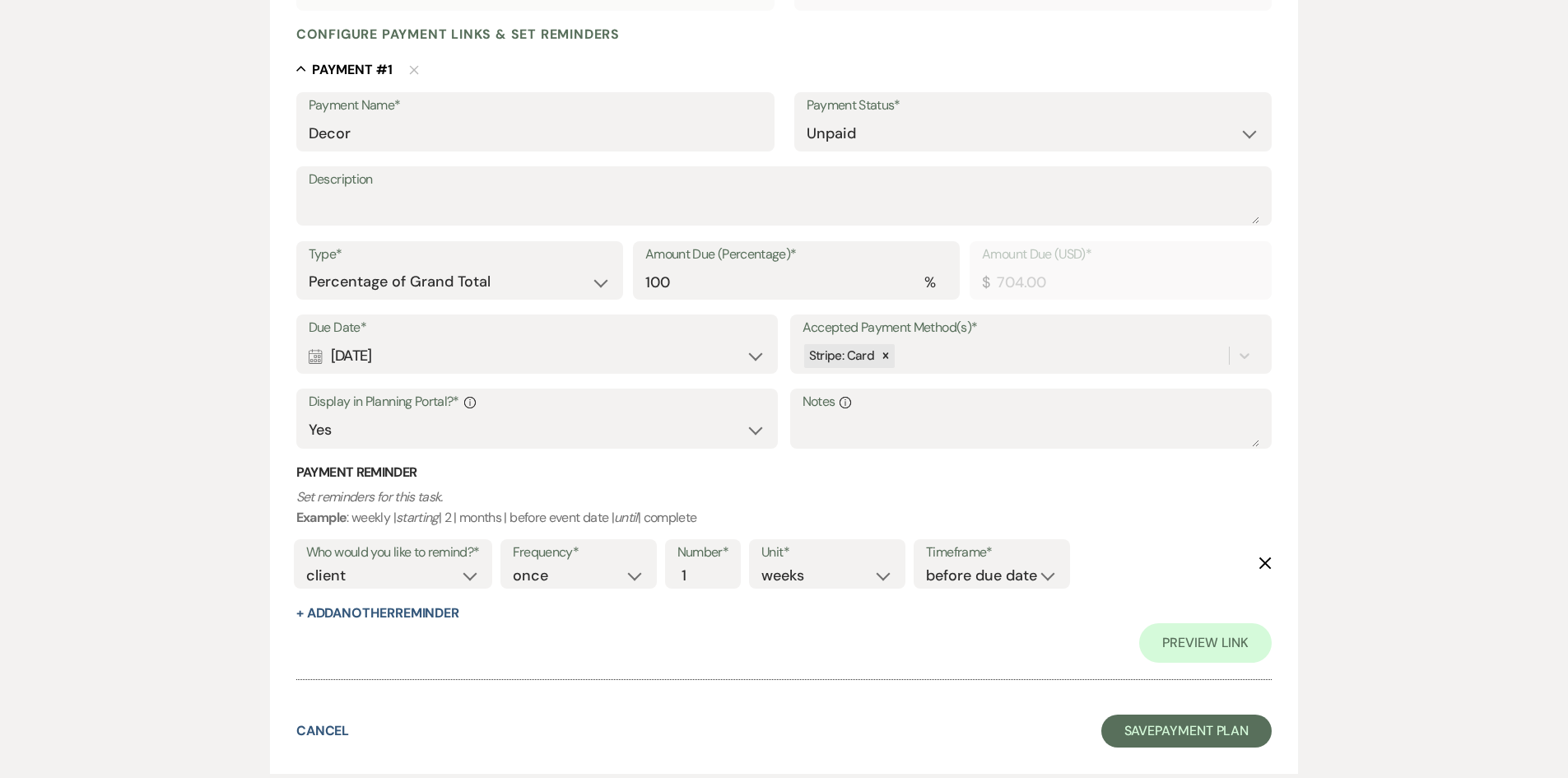
click at [1265, 559] on icon "Delete" at bounding box center [1265, 563] width 13 height 13
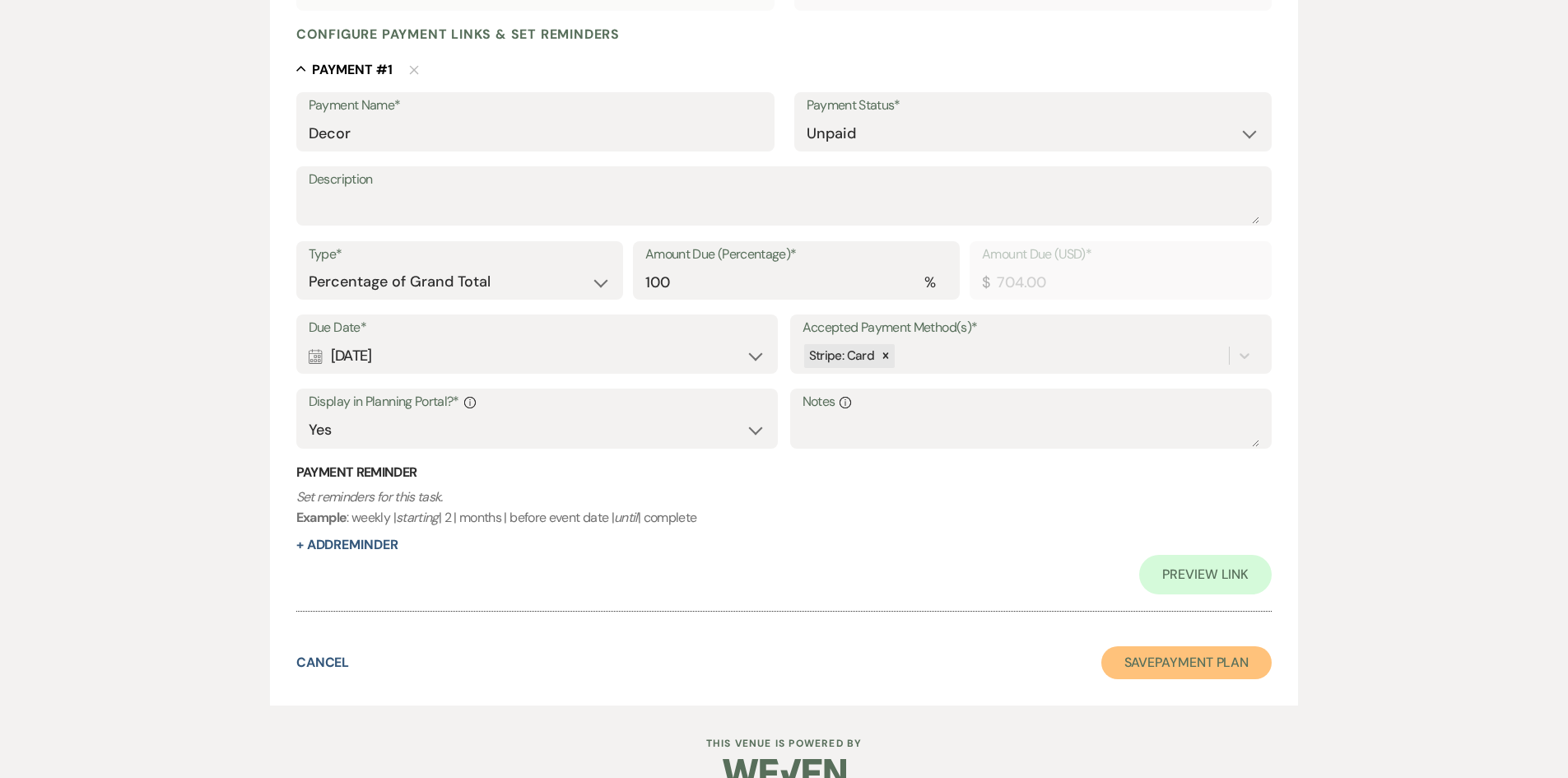
click at [1213, 658] on button "Save Payment Plan" at bounding box center [1188, 663] width 172 height 33
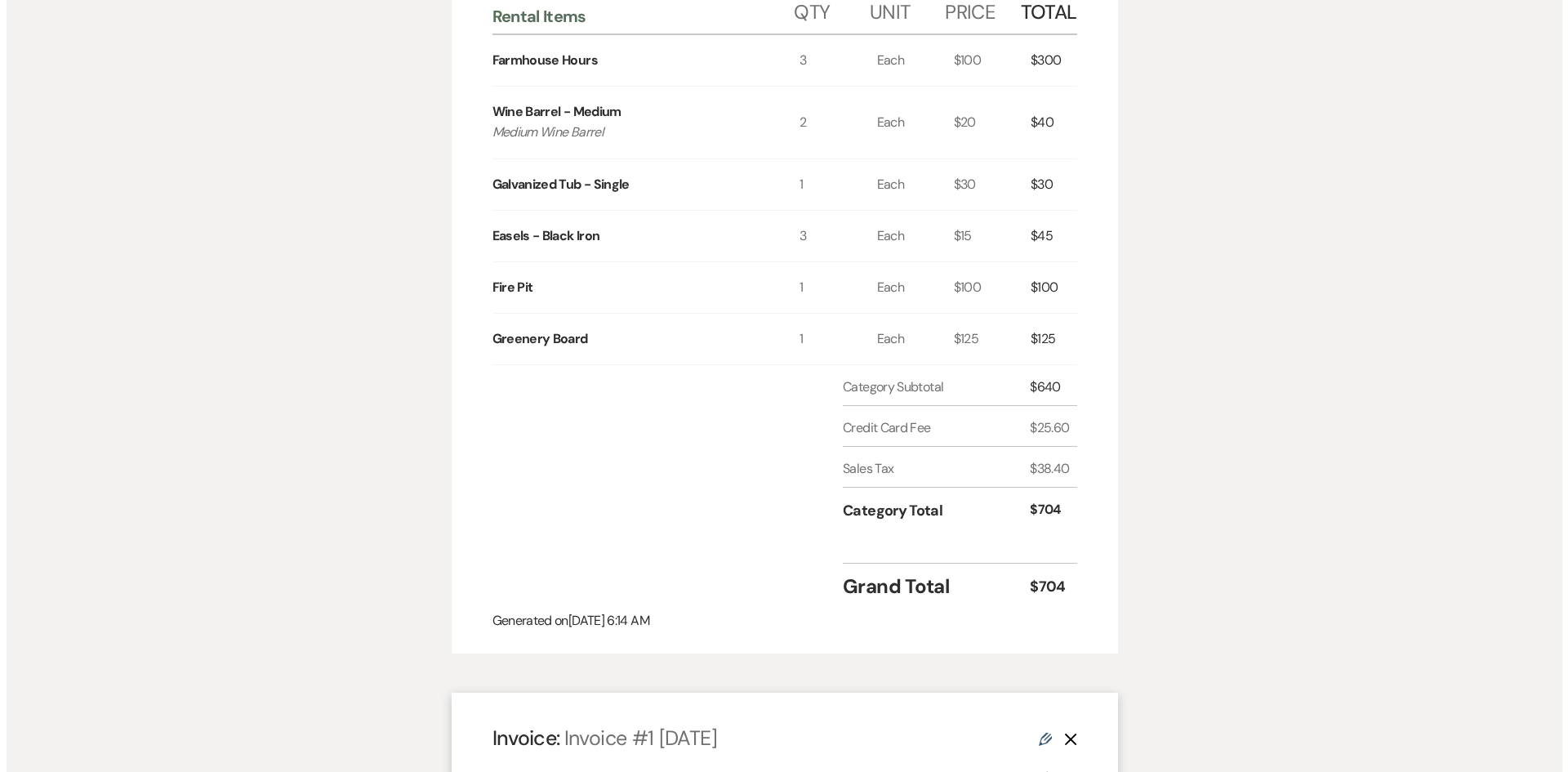
scroll to position [817, 0]
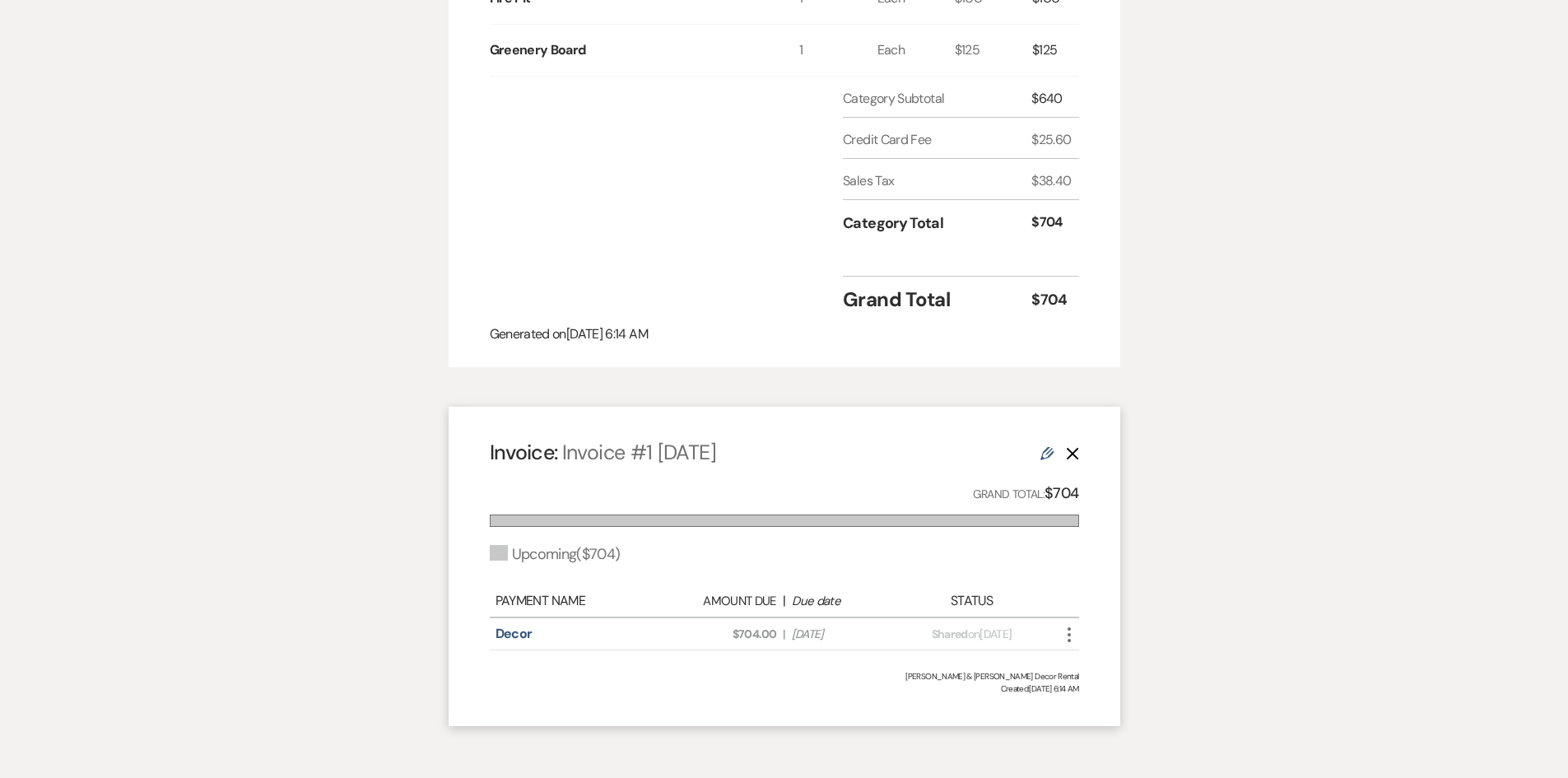
click at [1066, 624] on icon "More" at bounding box center [1069, 634] width 20 height 20
click at [1114, 654] on button "Attach File Attach to Message" at bounding box center [1142, 667] width 166 height 28
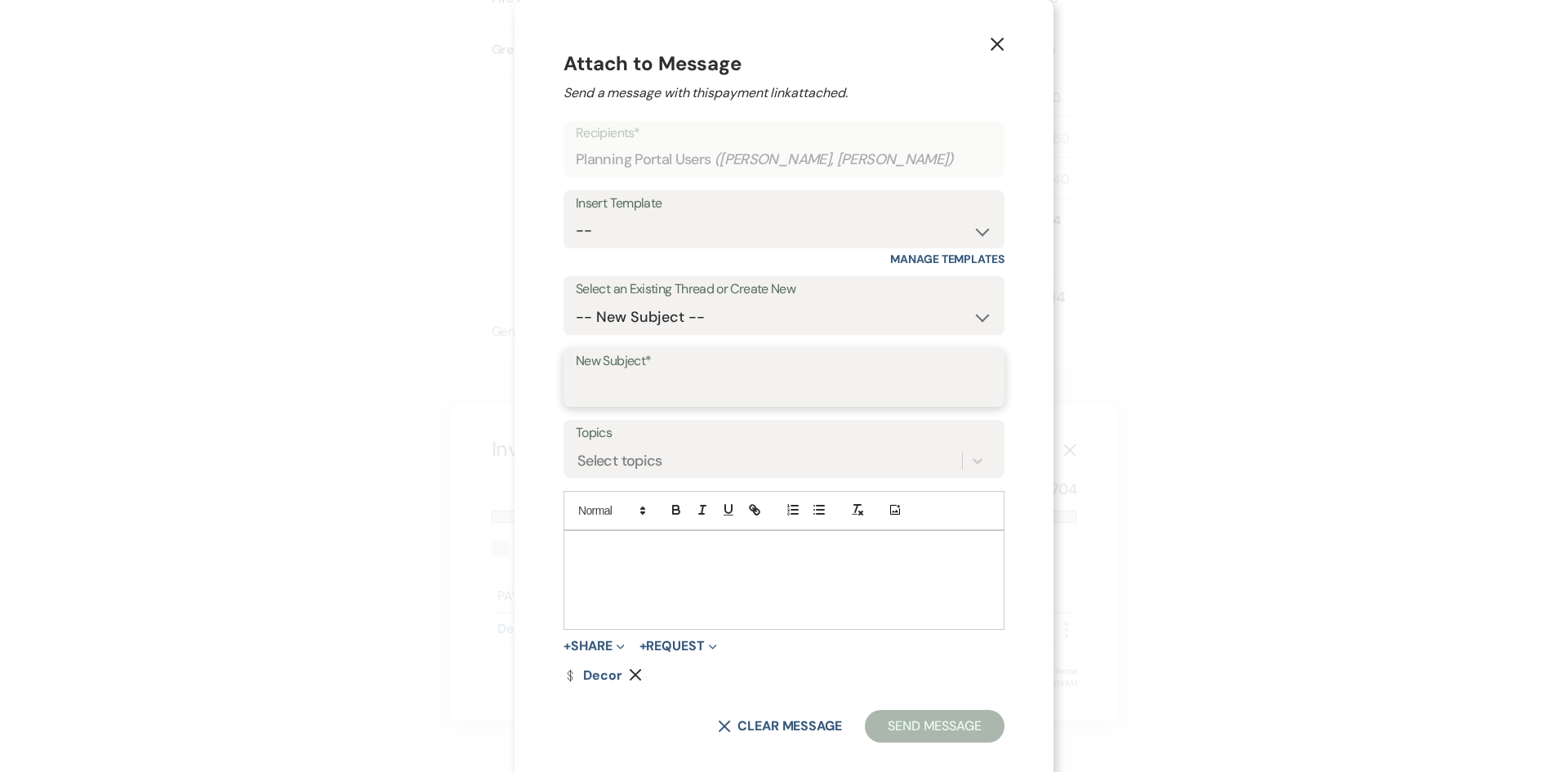
click at [628, 381] on input "New Subject*" at bounding box center [784, 390] width 416 height 32
type input "Decor Invoice and Request for Payment"
click at [590, 554] on p at bounding box center [784, 550] width 415 height 18
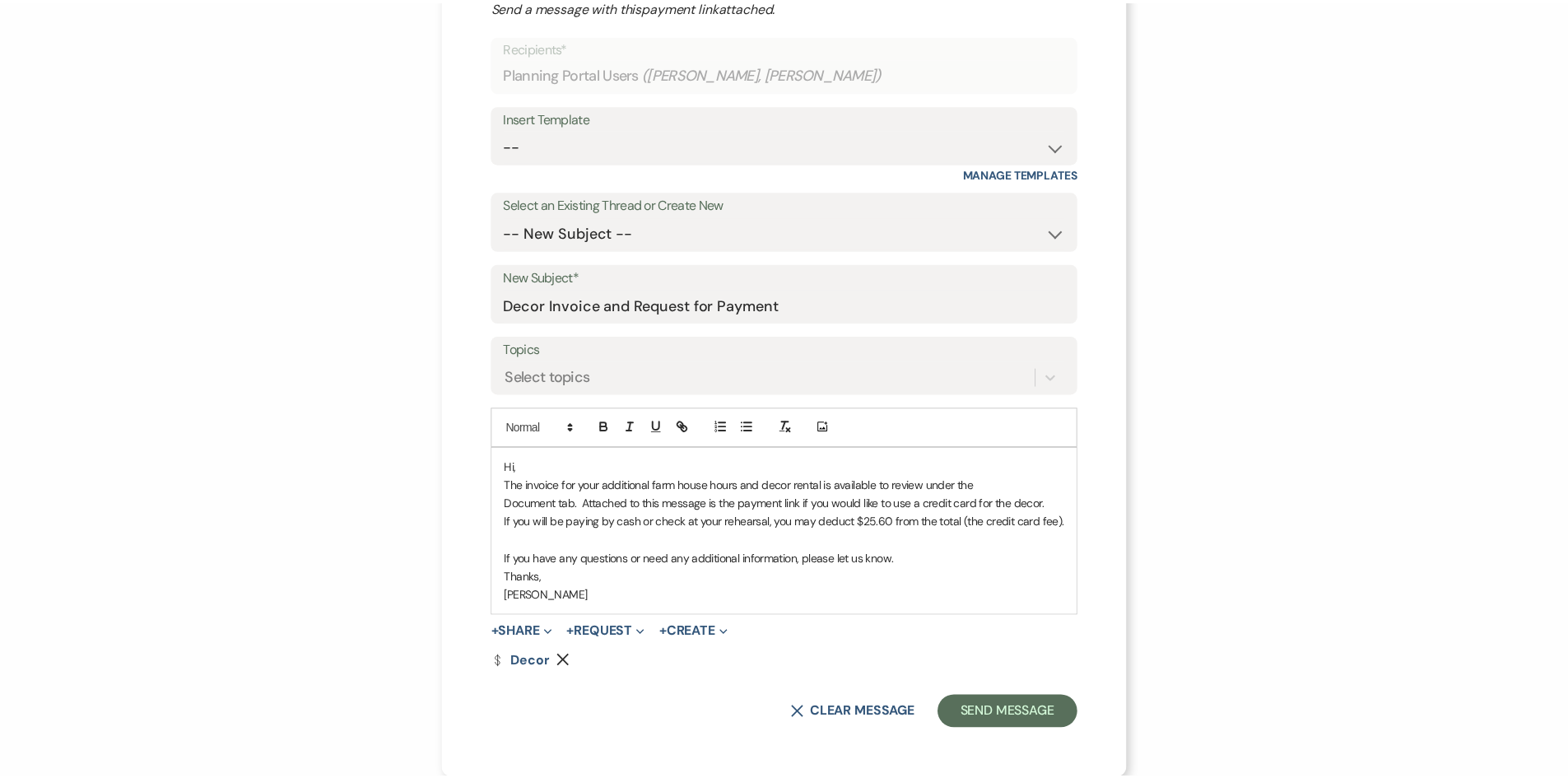
scroll to position [88, 0]
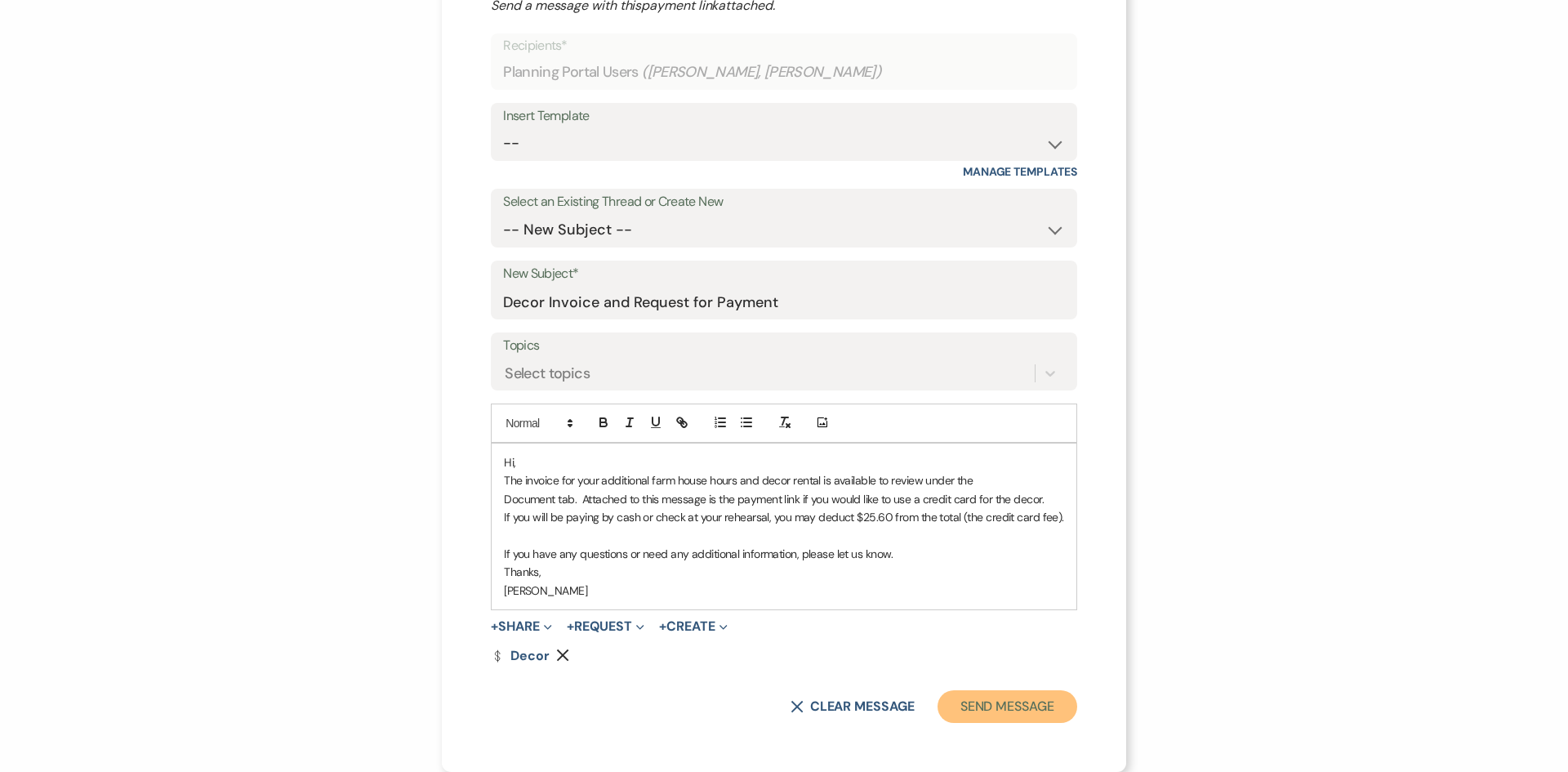
click at [1003, 697] on button "Send Message" at bounding box center [1007, 707] width 140 height 33
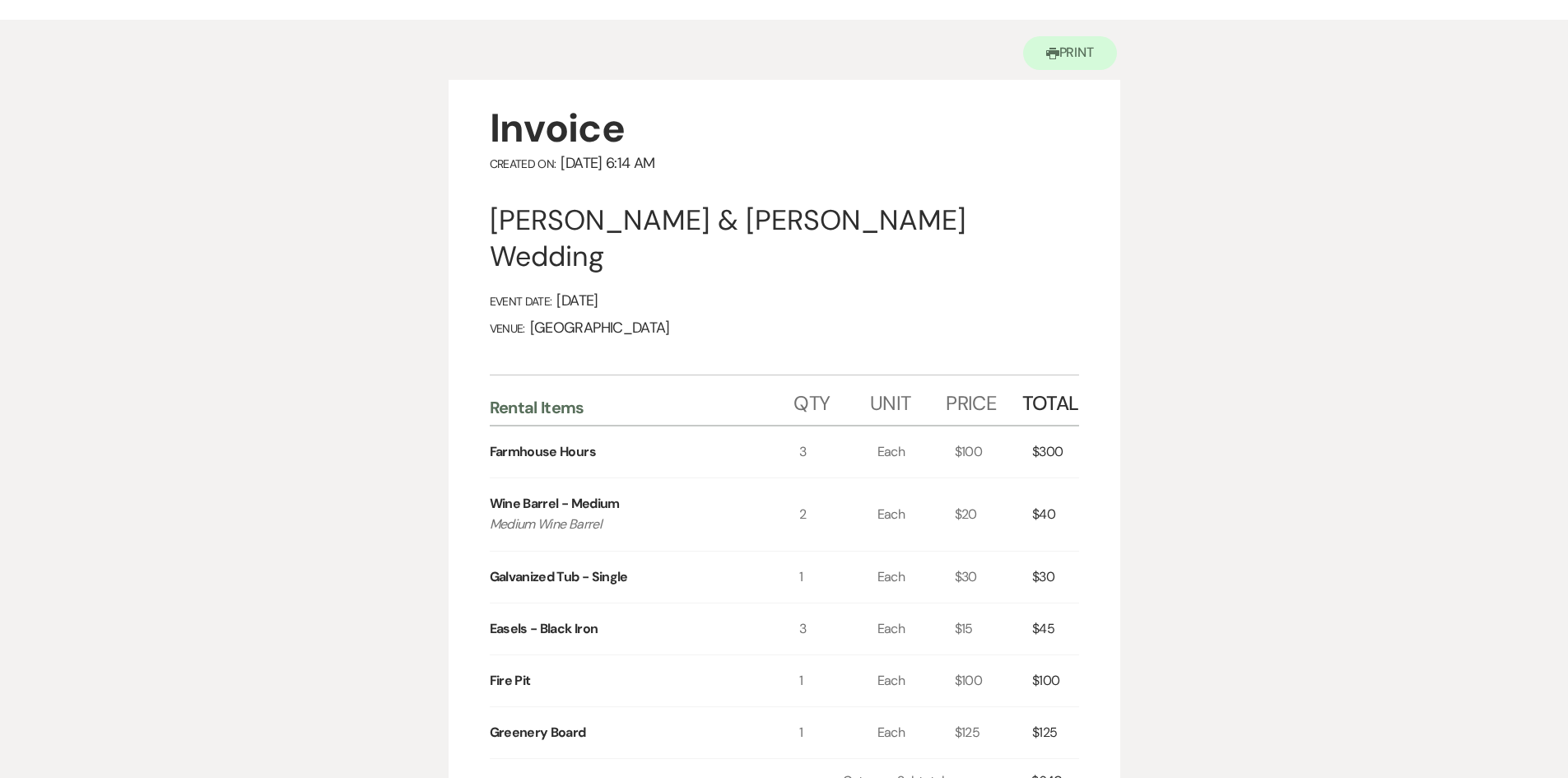
scroll to position [0, 0]
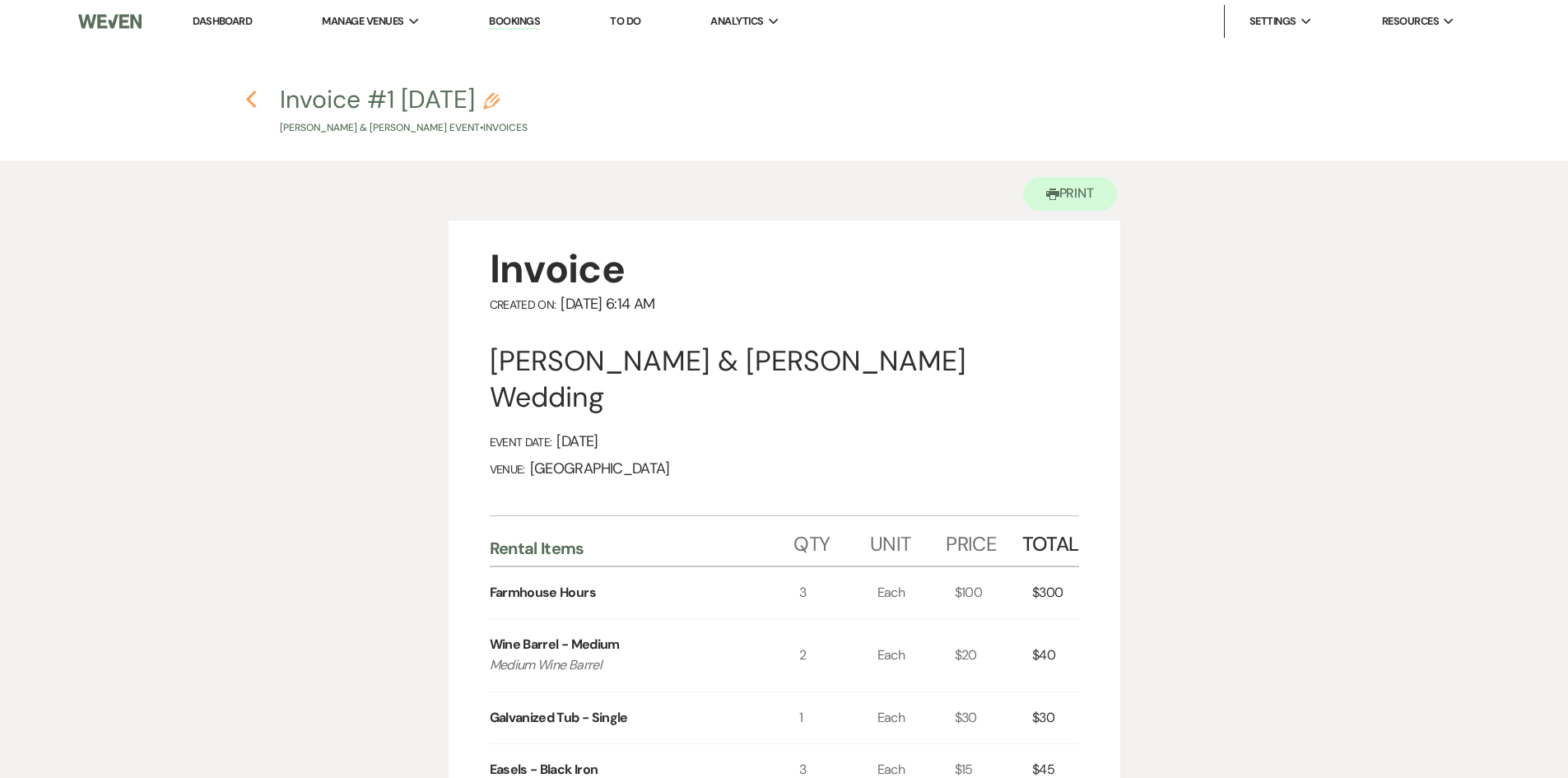
click at [248, 96] on icon "Previous" at bounding box center [251, 99] width 12 height 20
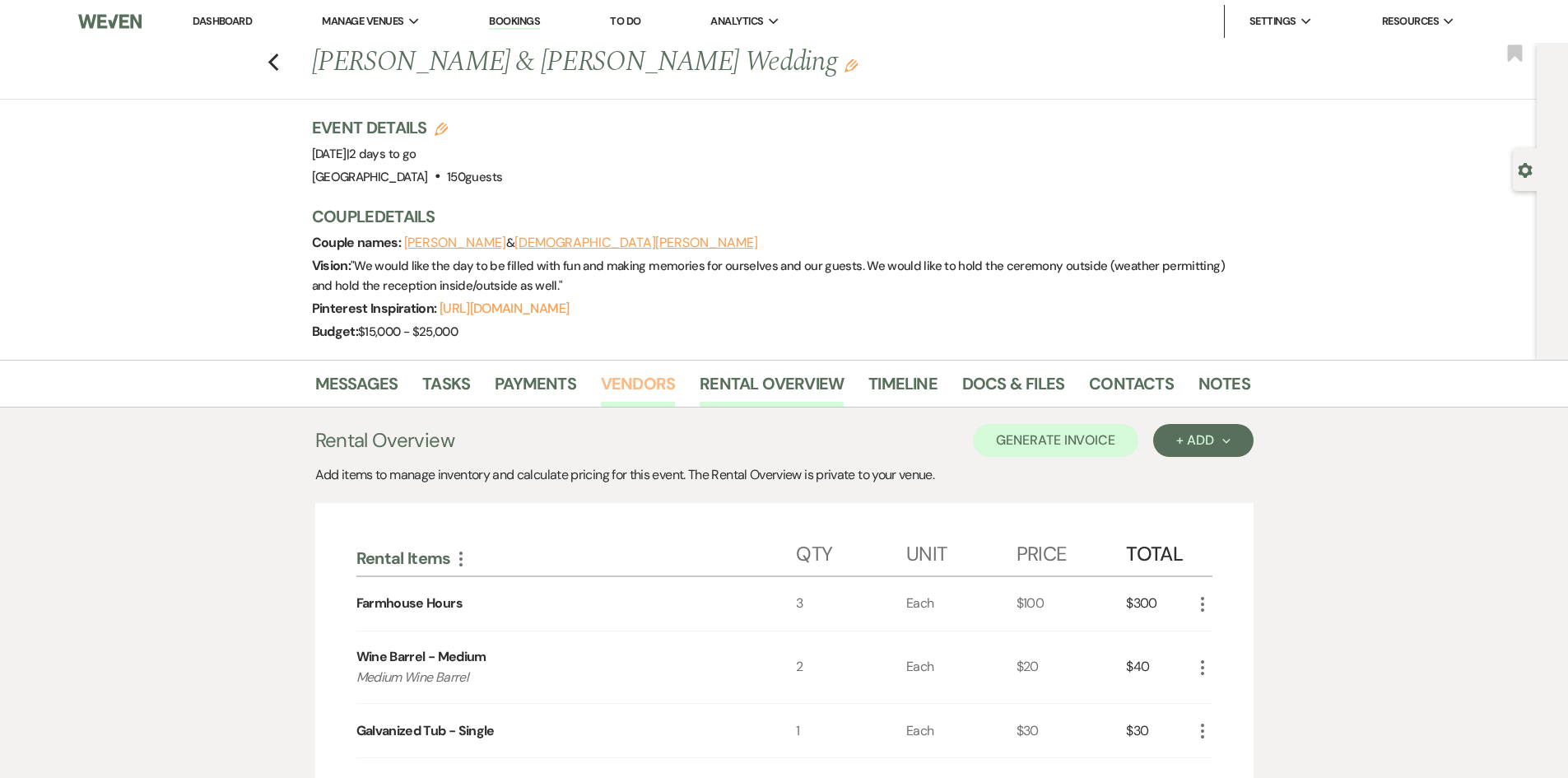
click at [638, 375] on link "Vendors" at bounding box center [638, 389] width 74 height 36
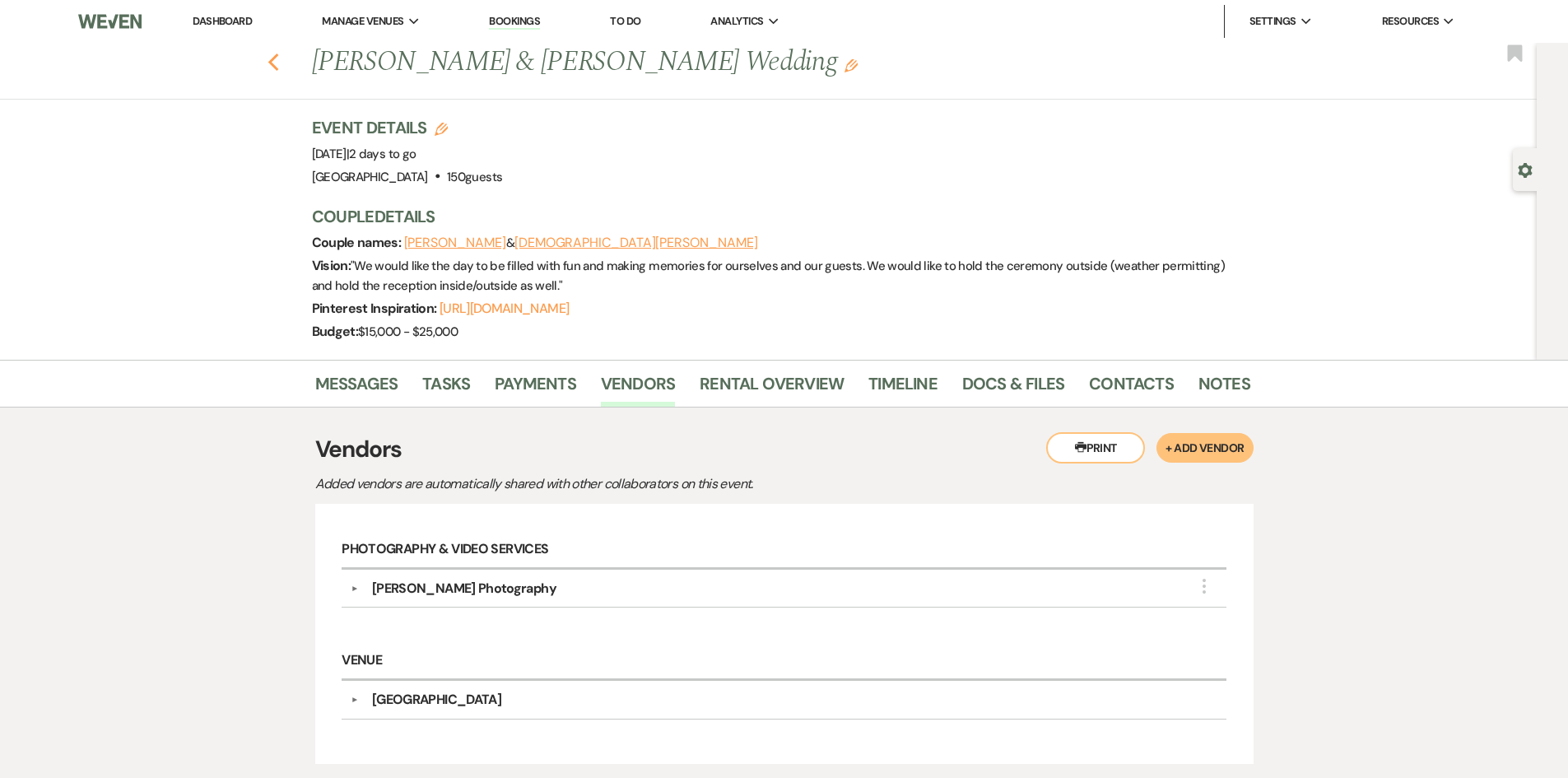
click at [276, 58] on icon "Previous" at bounding box center [274, 62] width 12 height 20
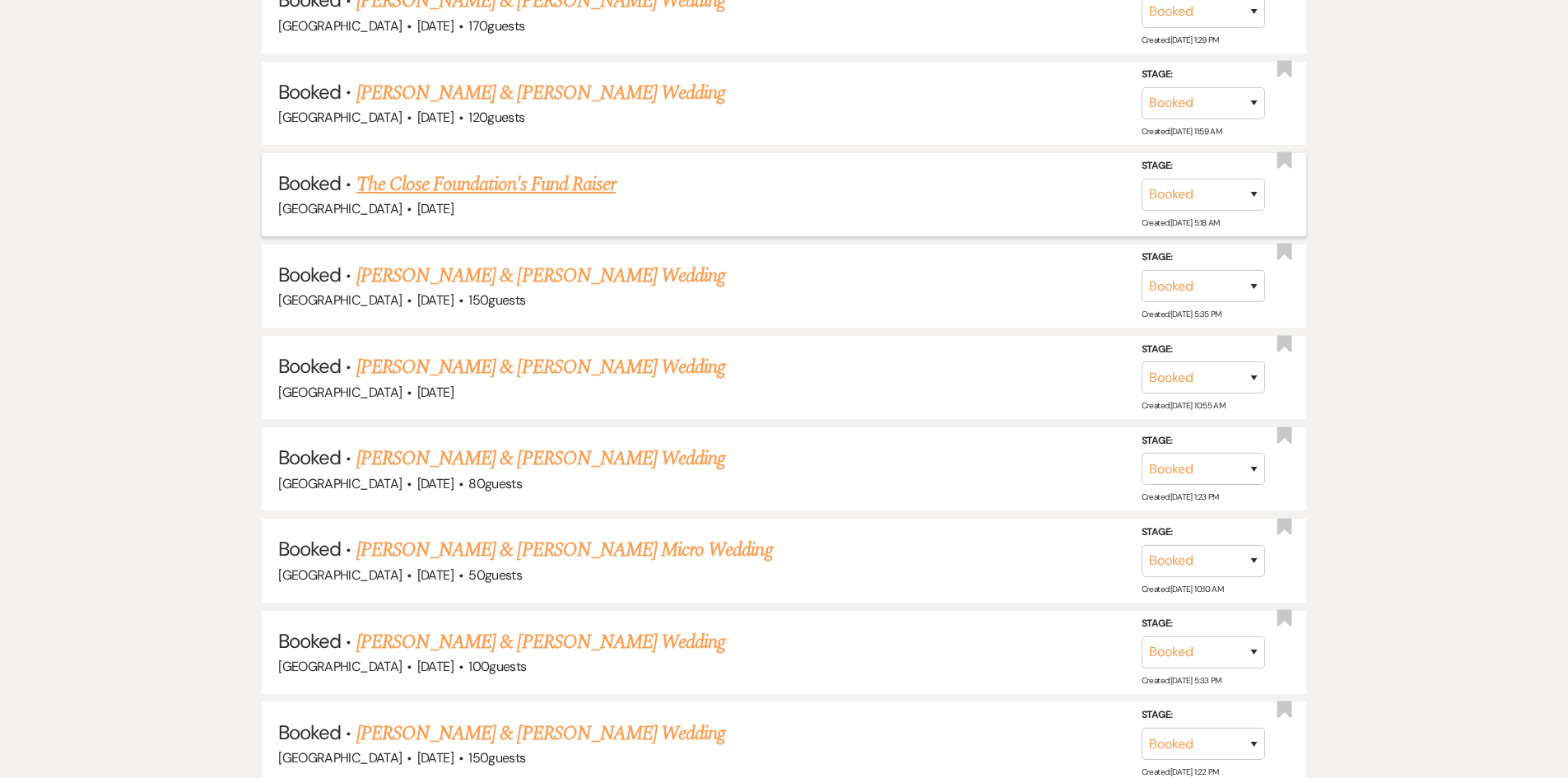
scroll to position [8048, 0]
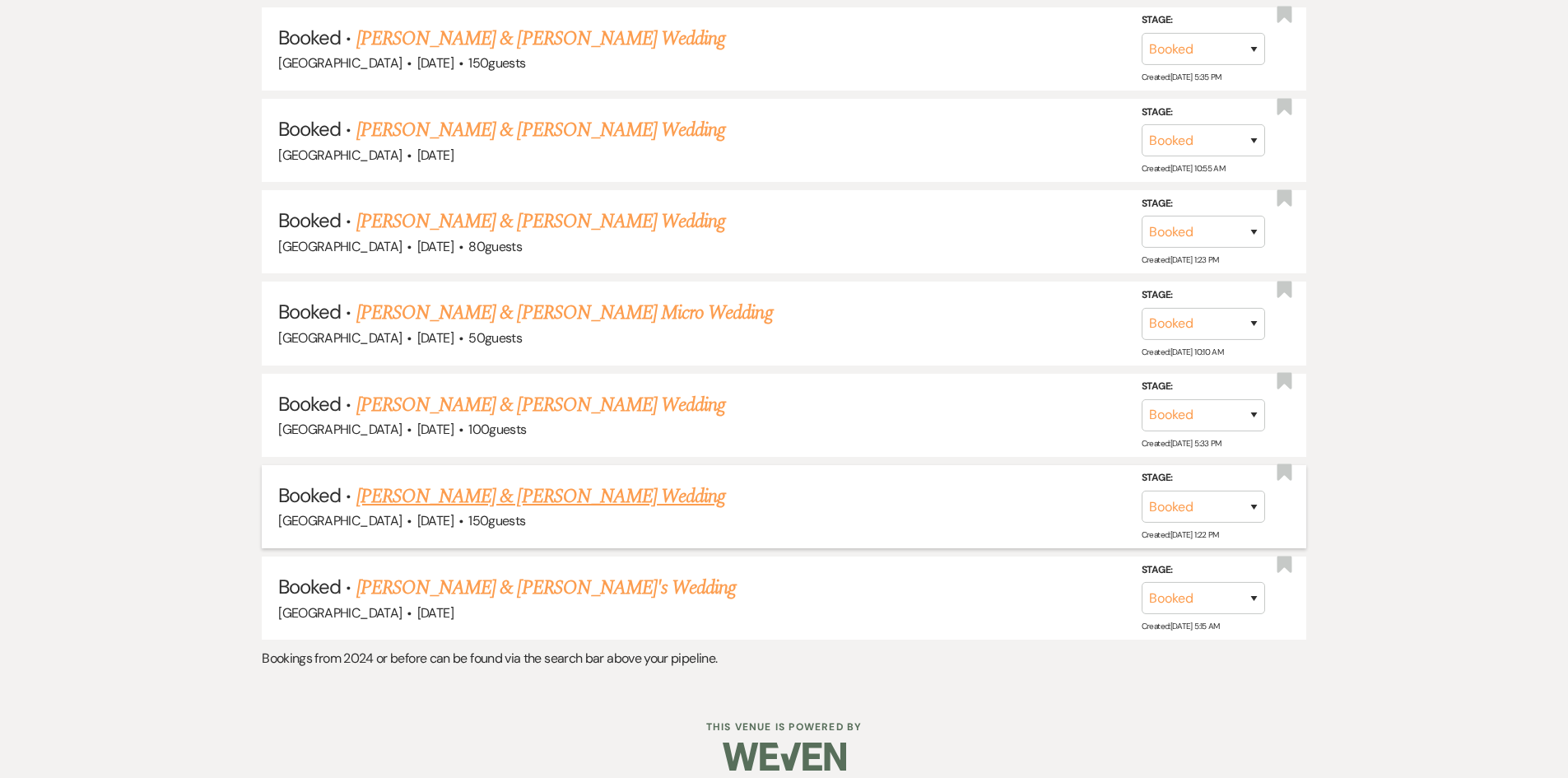
click at [524, 481] on link "[PERSON_NAME] & [PERSON_NAME] Wedding" at bounding box center [540, 496] width 369 height 30
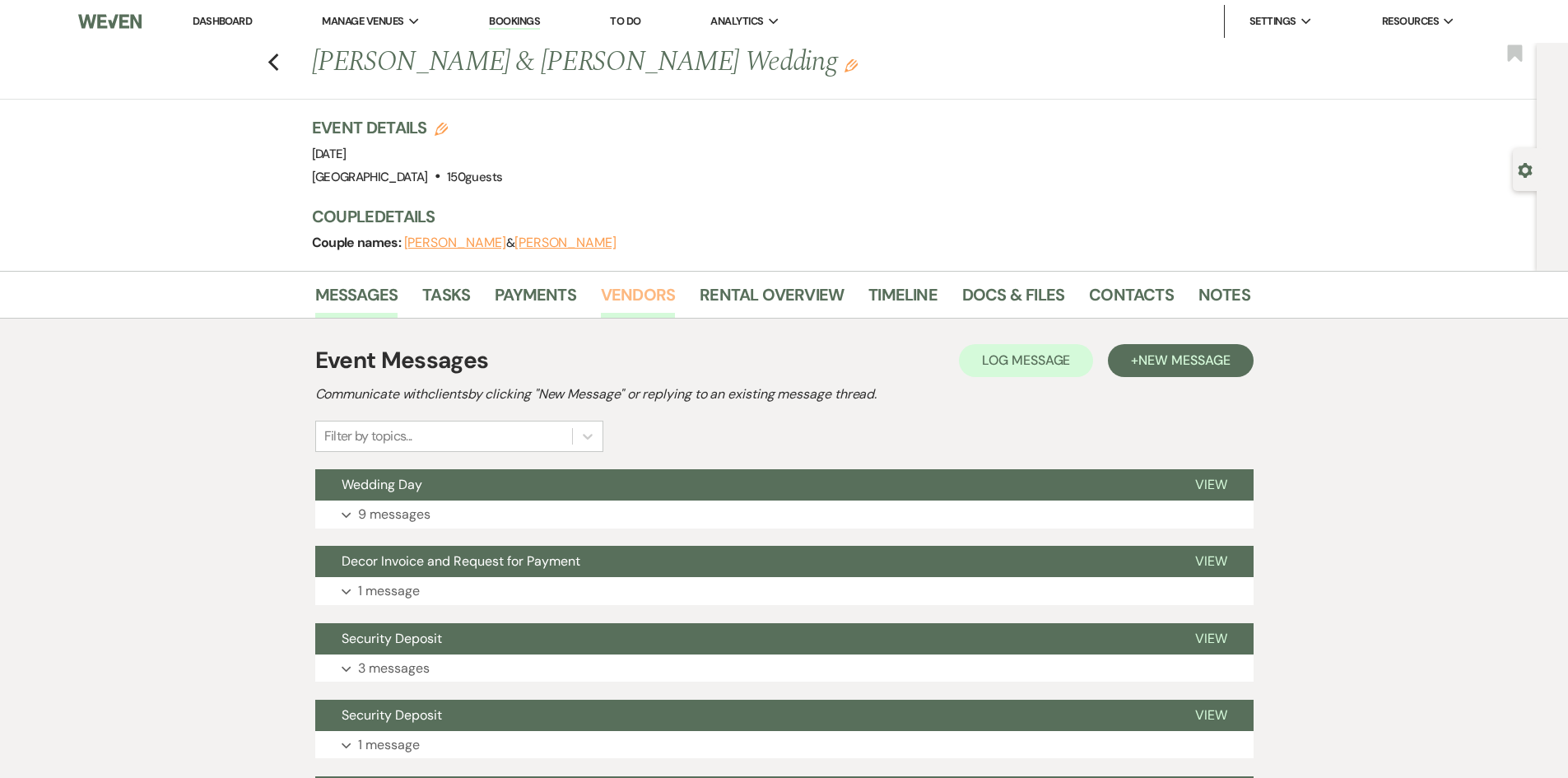
click at [632, 301] on link "Vendors" at bounding box center [638, 299] width 74 height 36
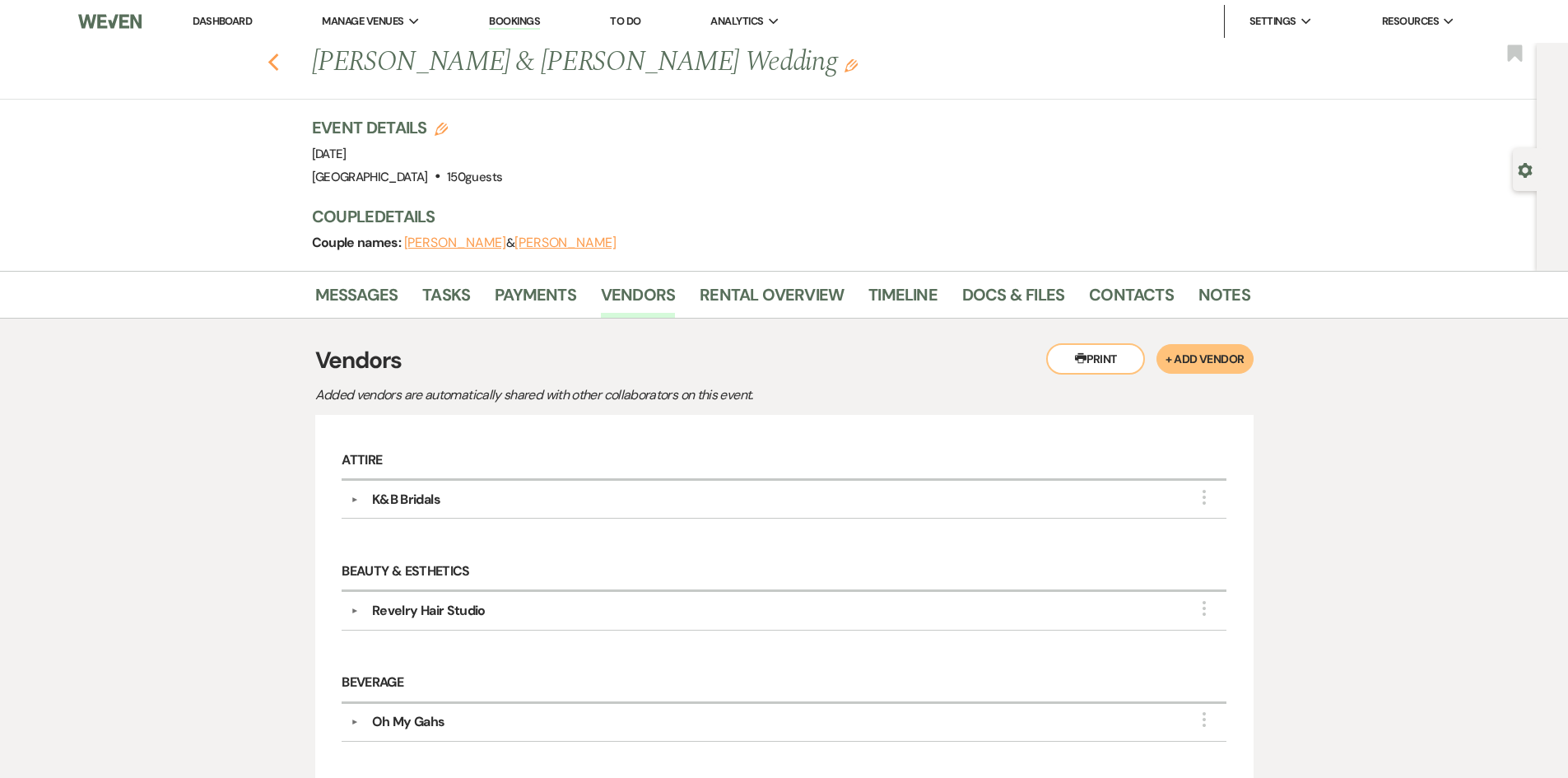
click at [276, 56] on icon "Previous" at bounding box center [274, 62] width 12 height 20
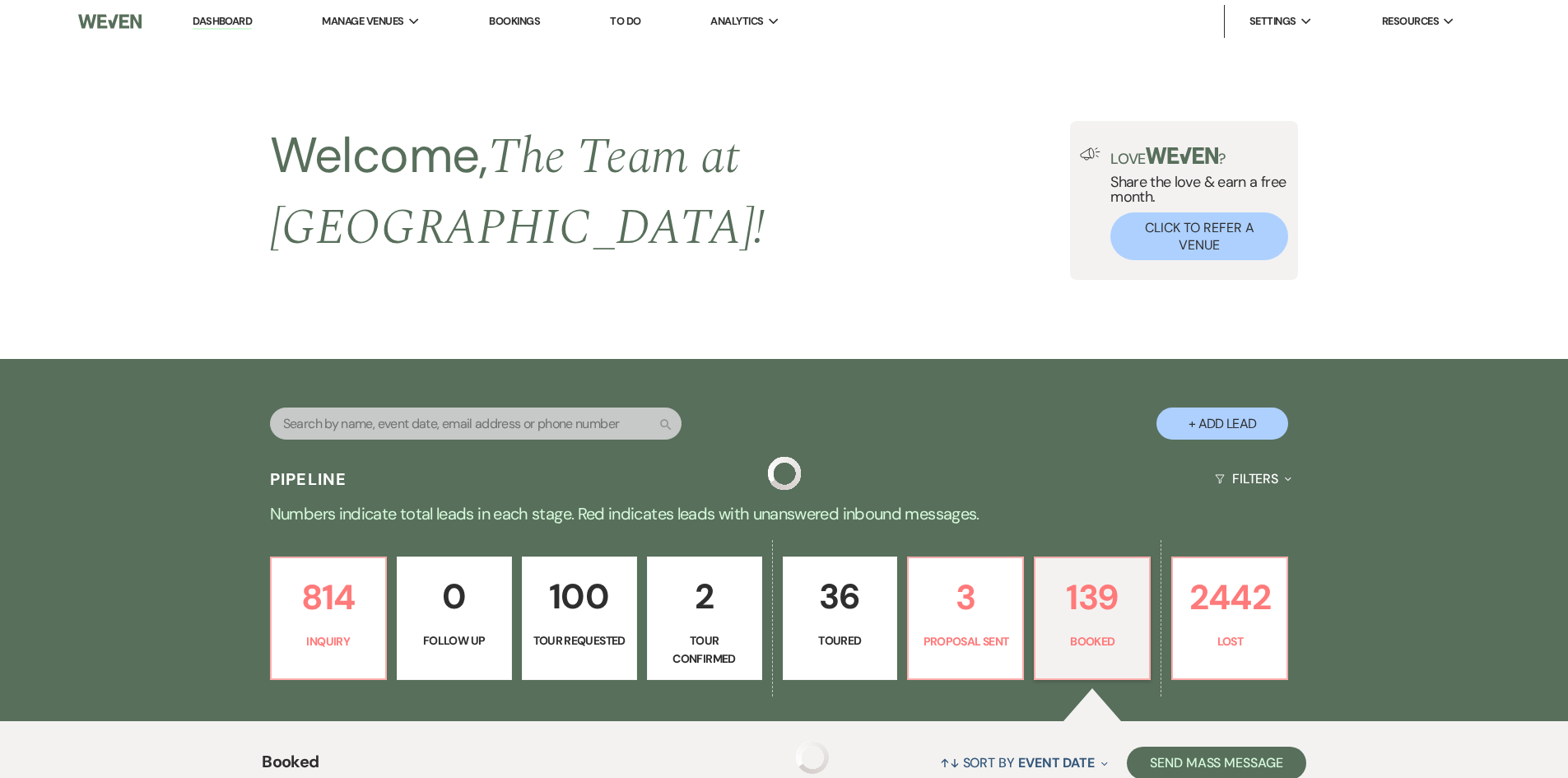
scroll to position [8027, 0]
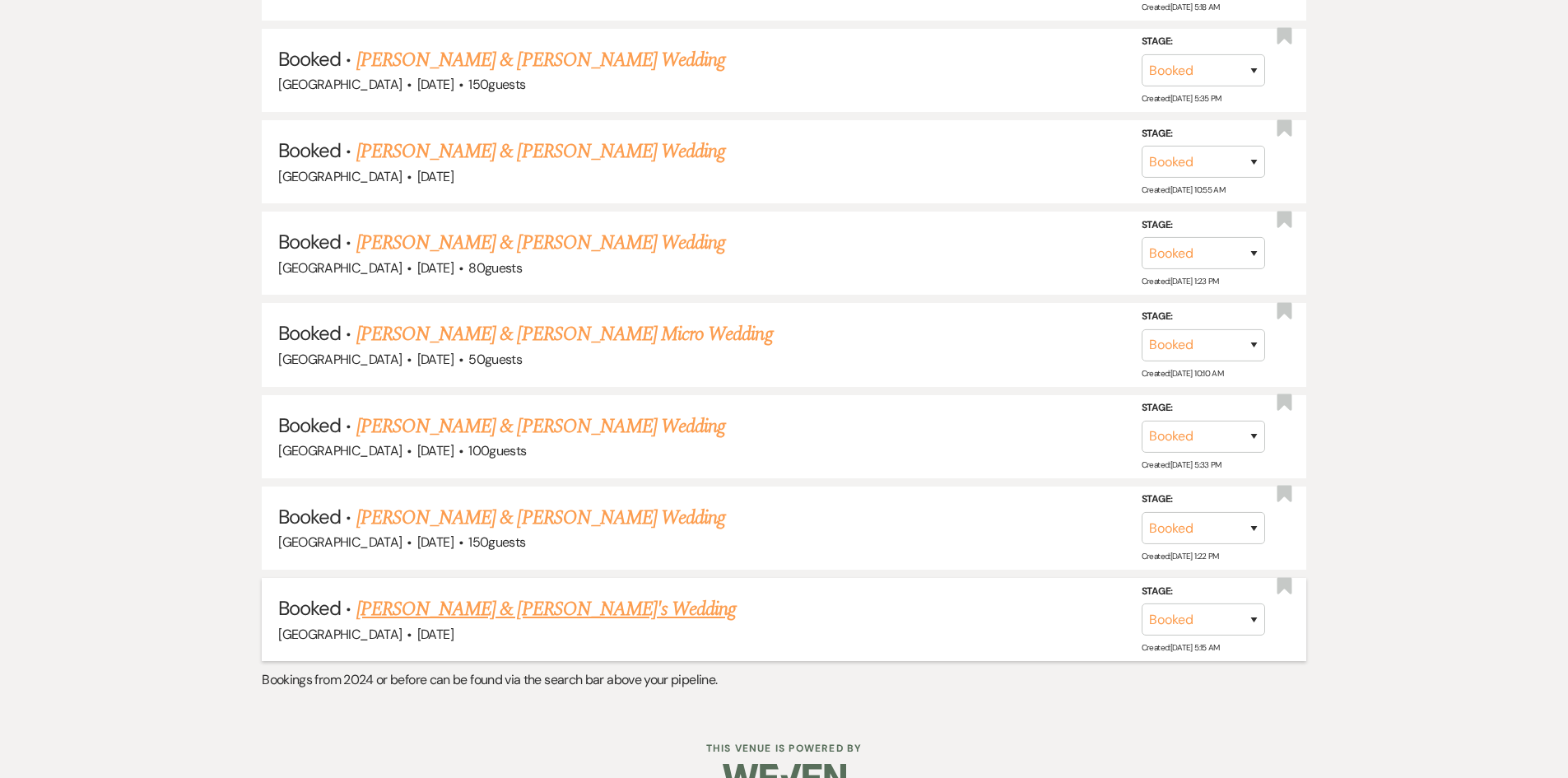
click at [510, 595] on link "[PERSON_NAME] & [PERSON_NAME]'s Wedding" at bounding box center [546, 609] width 380 height 30
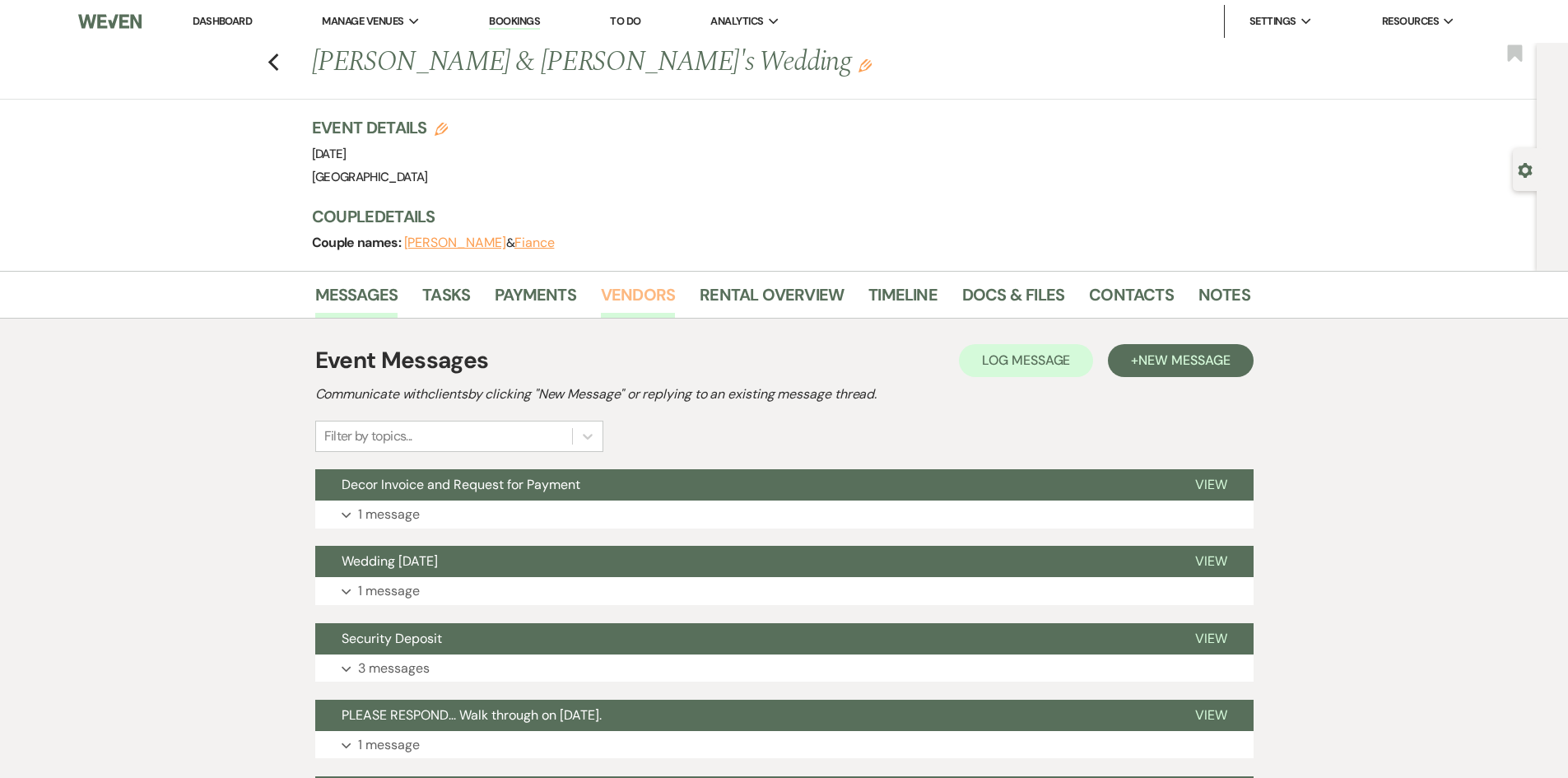
click at [645, 295] on link "Vendors" at bounding box center [638, 299] width 74 height 36
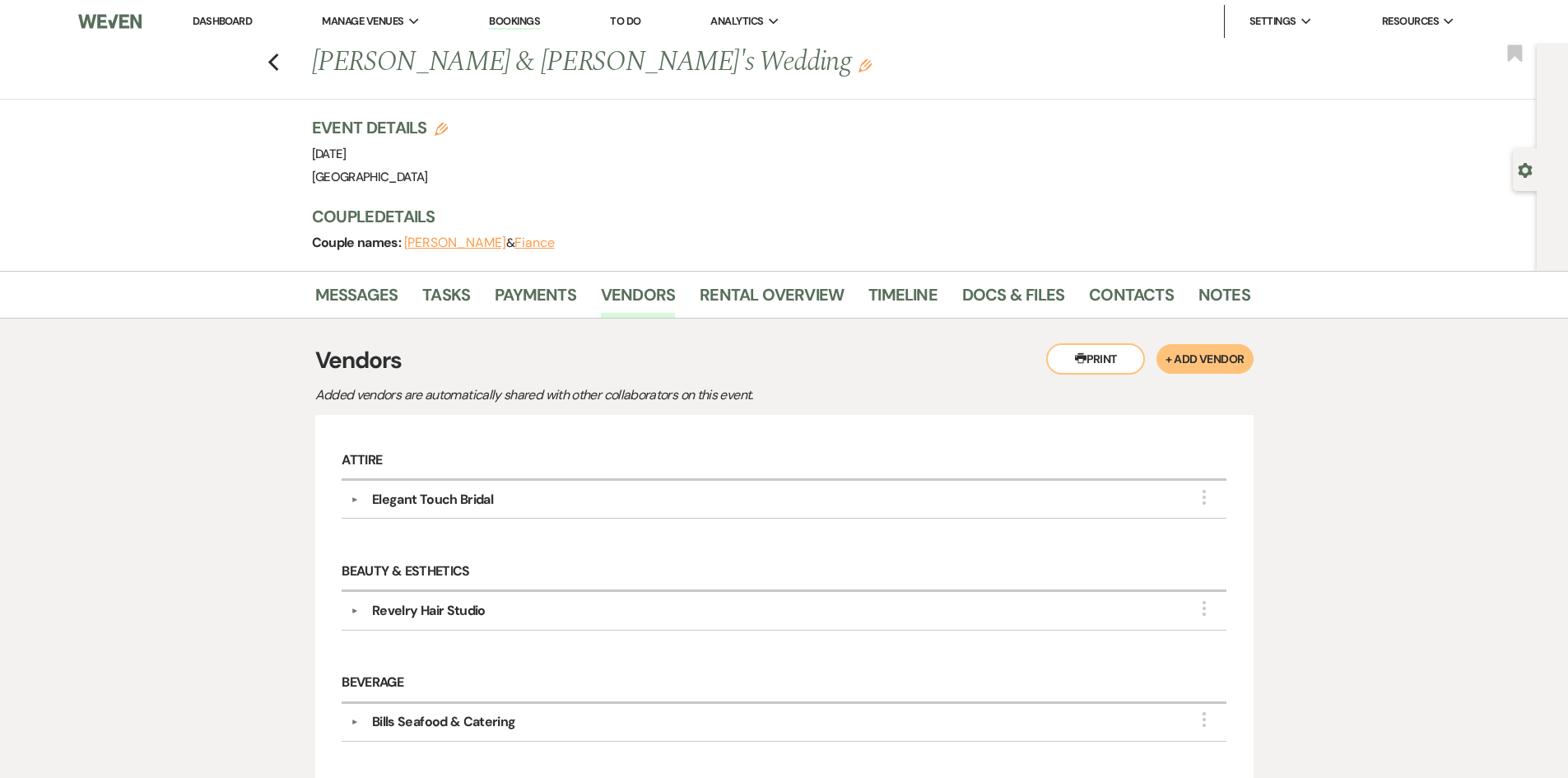
click at [226, 14] on link "Dashboard" at bounding box center [222, 21] width 59 height 14
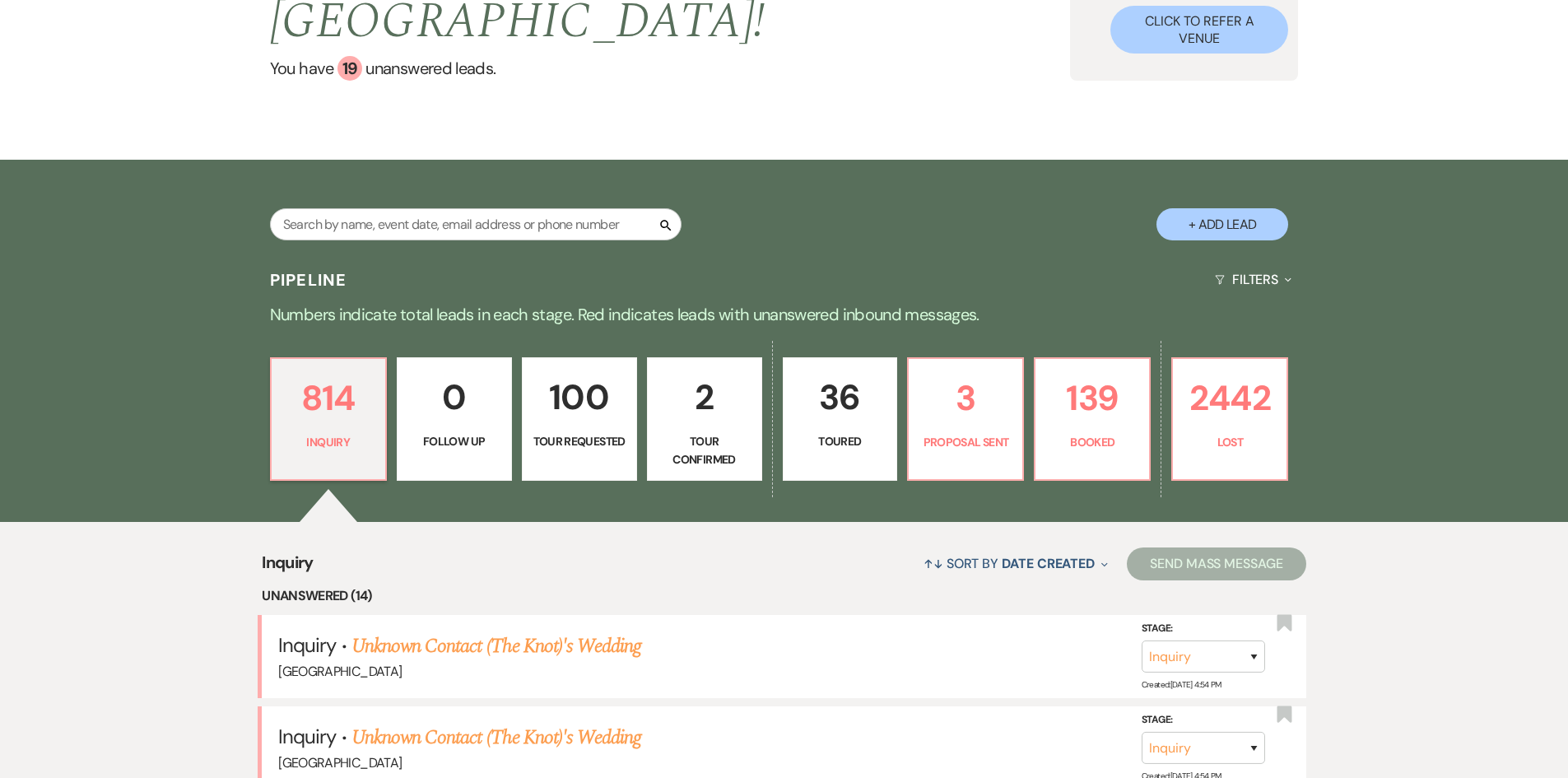
scroll to position [236, 0]
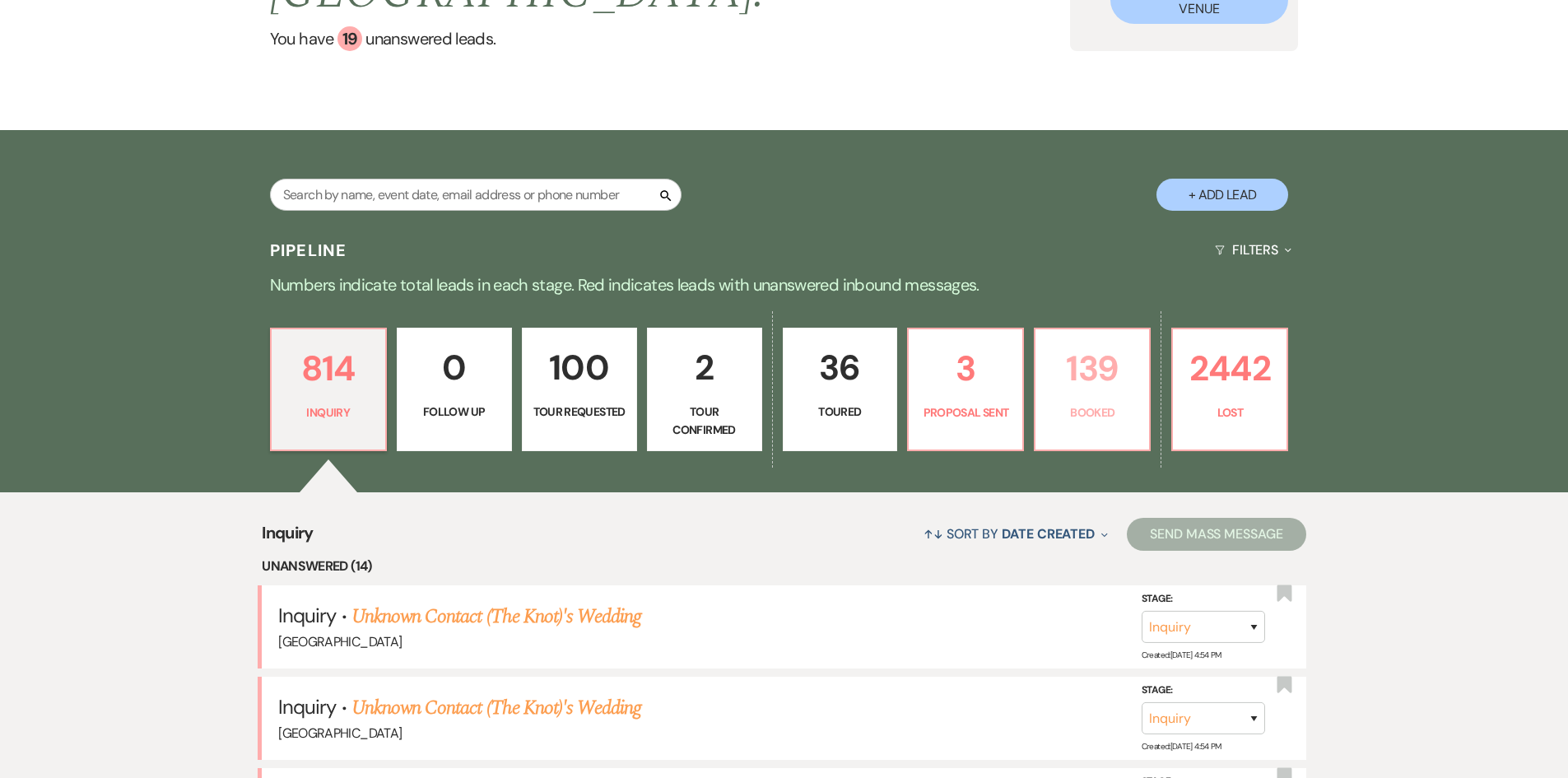
click at [1093, 383] on p "139" at bounding box center [1092, 369] width 93 height 55
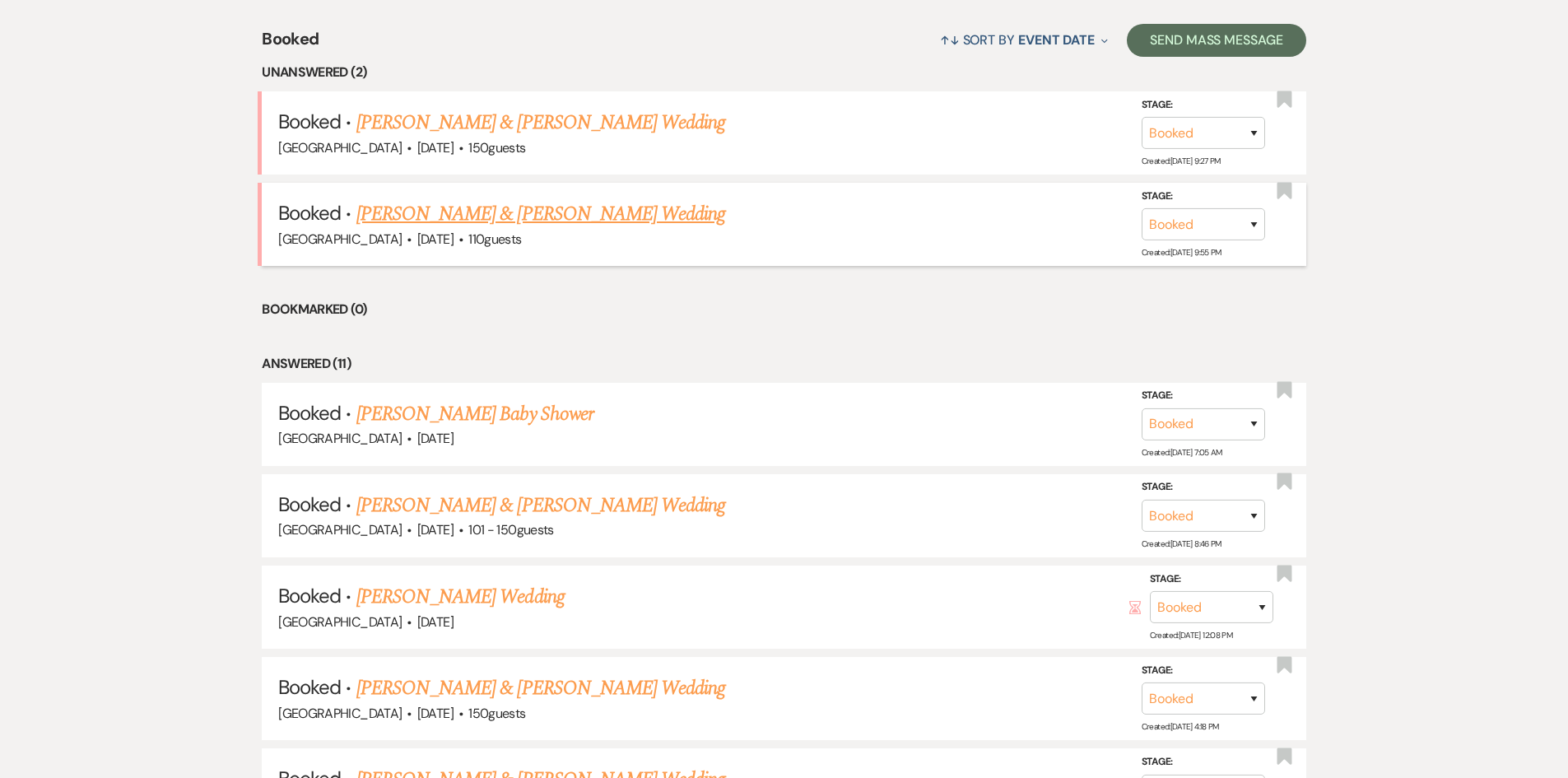
scroll to position [812, 0]
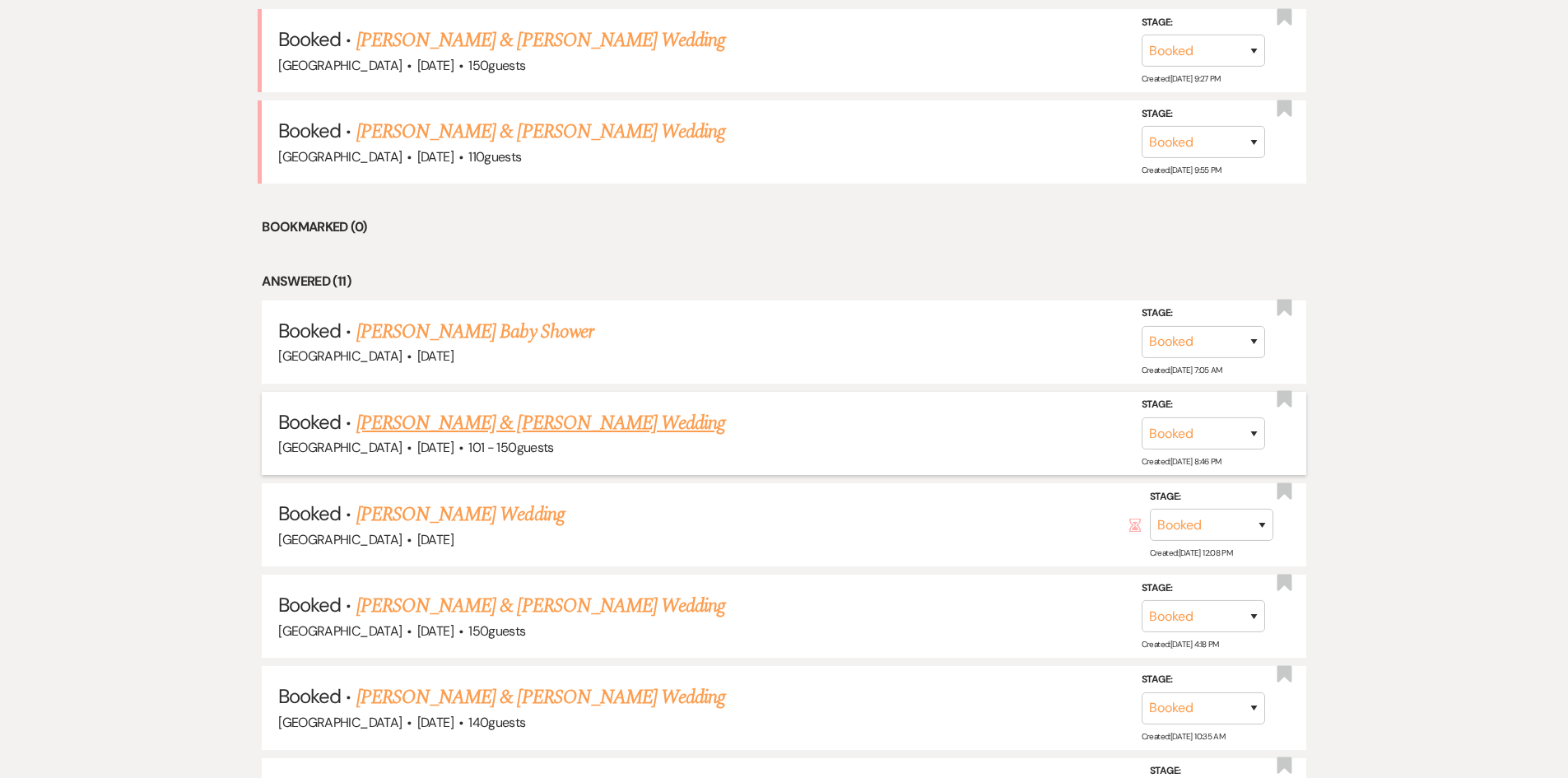
click at [601, 421] on link "[PERSON_NAME] & [PERSON_NAME] Wedding" at bounding box center [540, 422] width 369 height 30
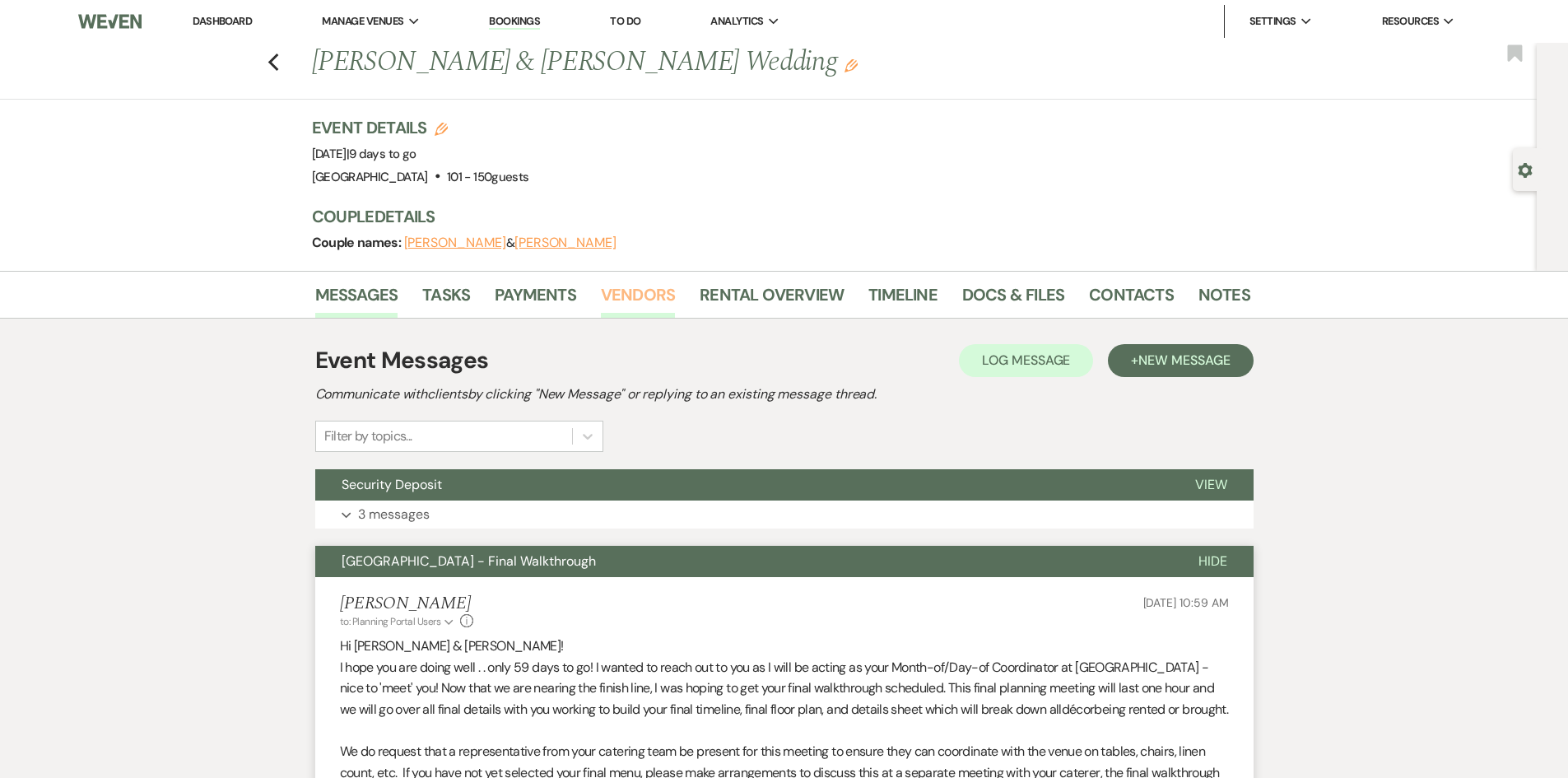
click at [622, 292] on link "Vendors" at bounding box center [638, 299] width 74 height 36
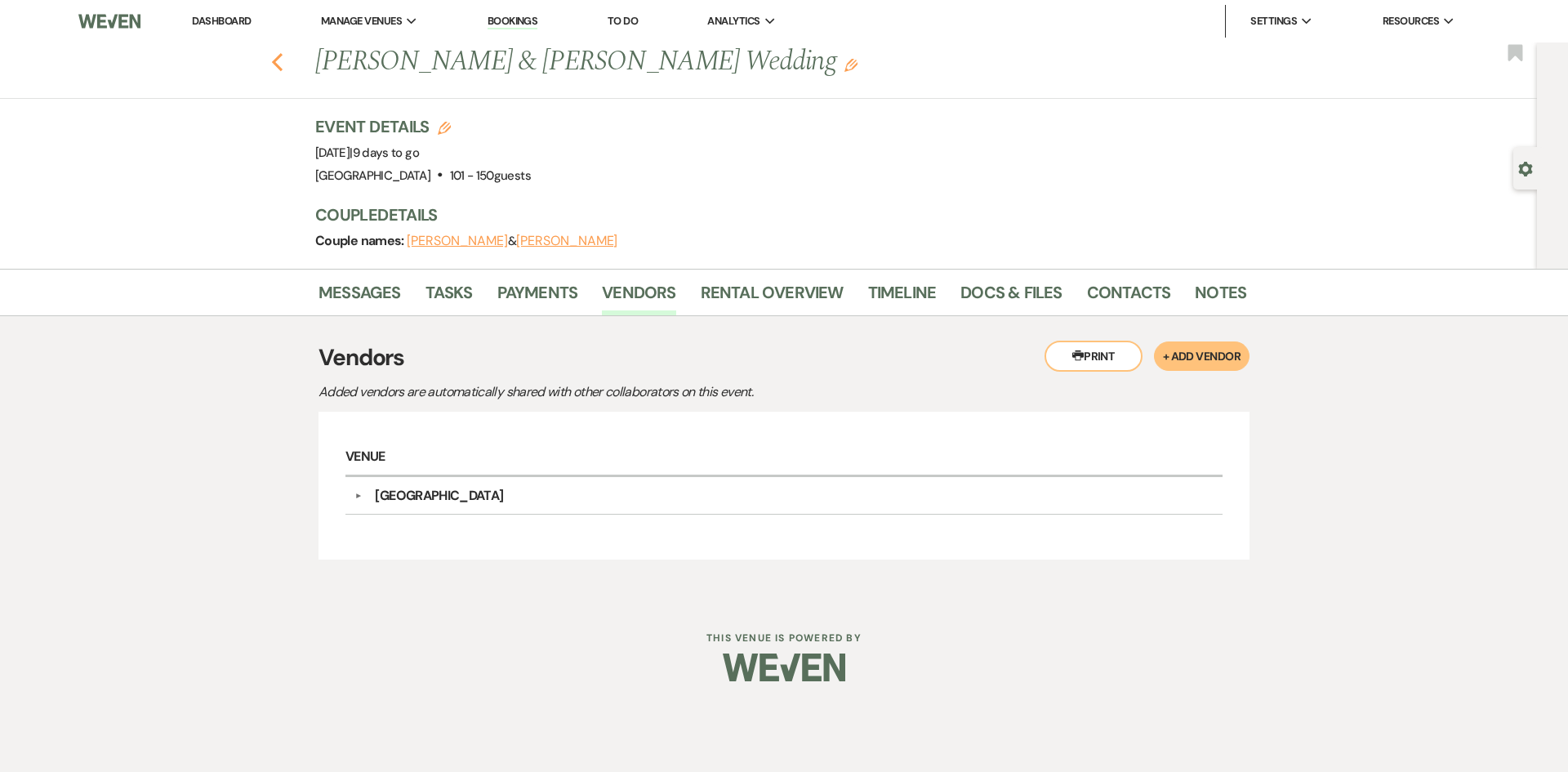
click at [273, 53] on icon "Previous" at bounding box center [277, 61] width 12 height 20
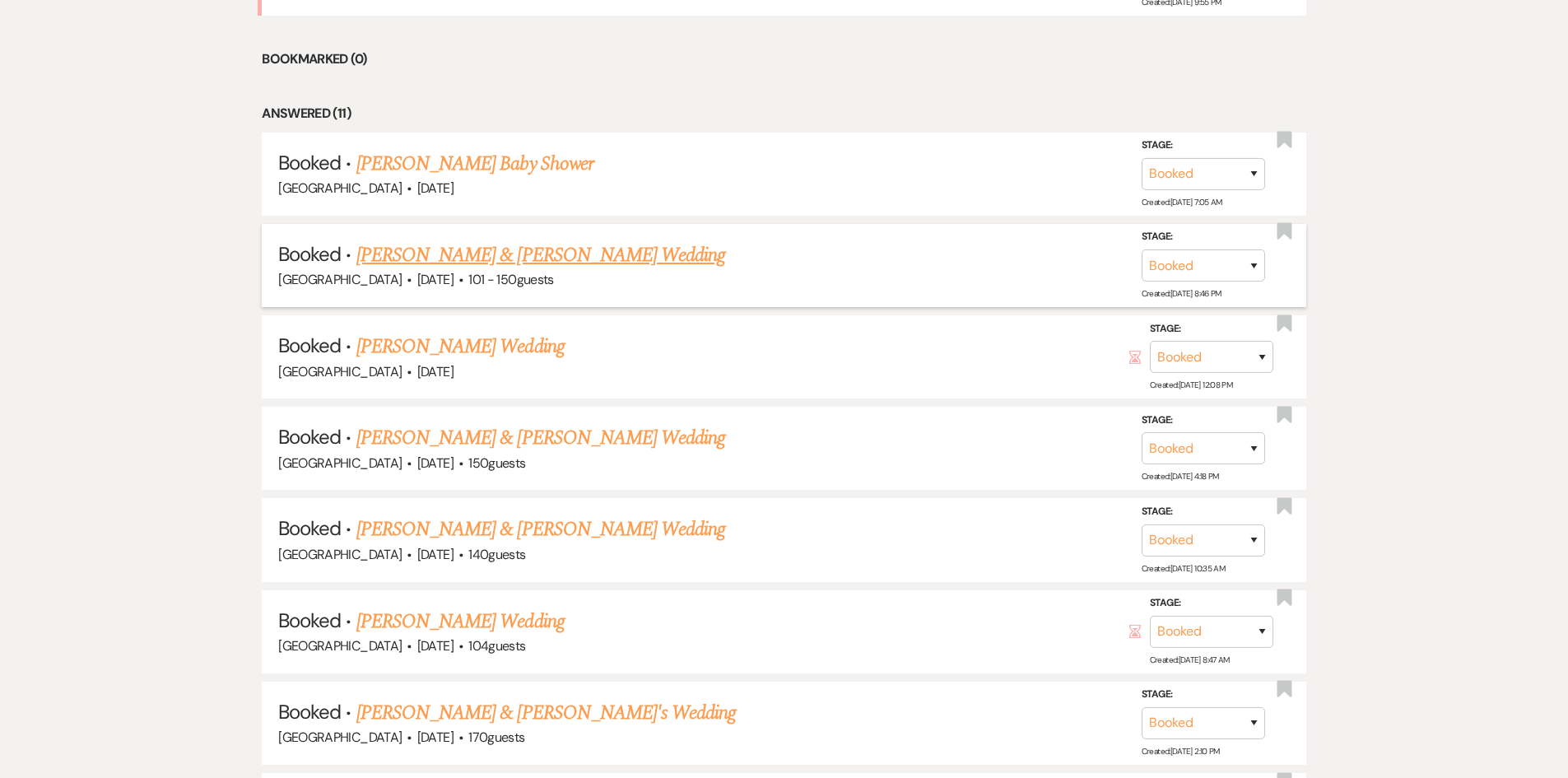
scroll to position [977, 0]
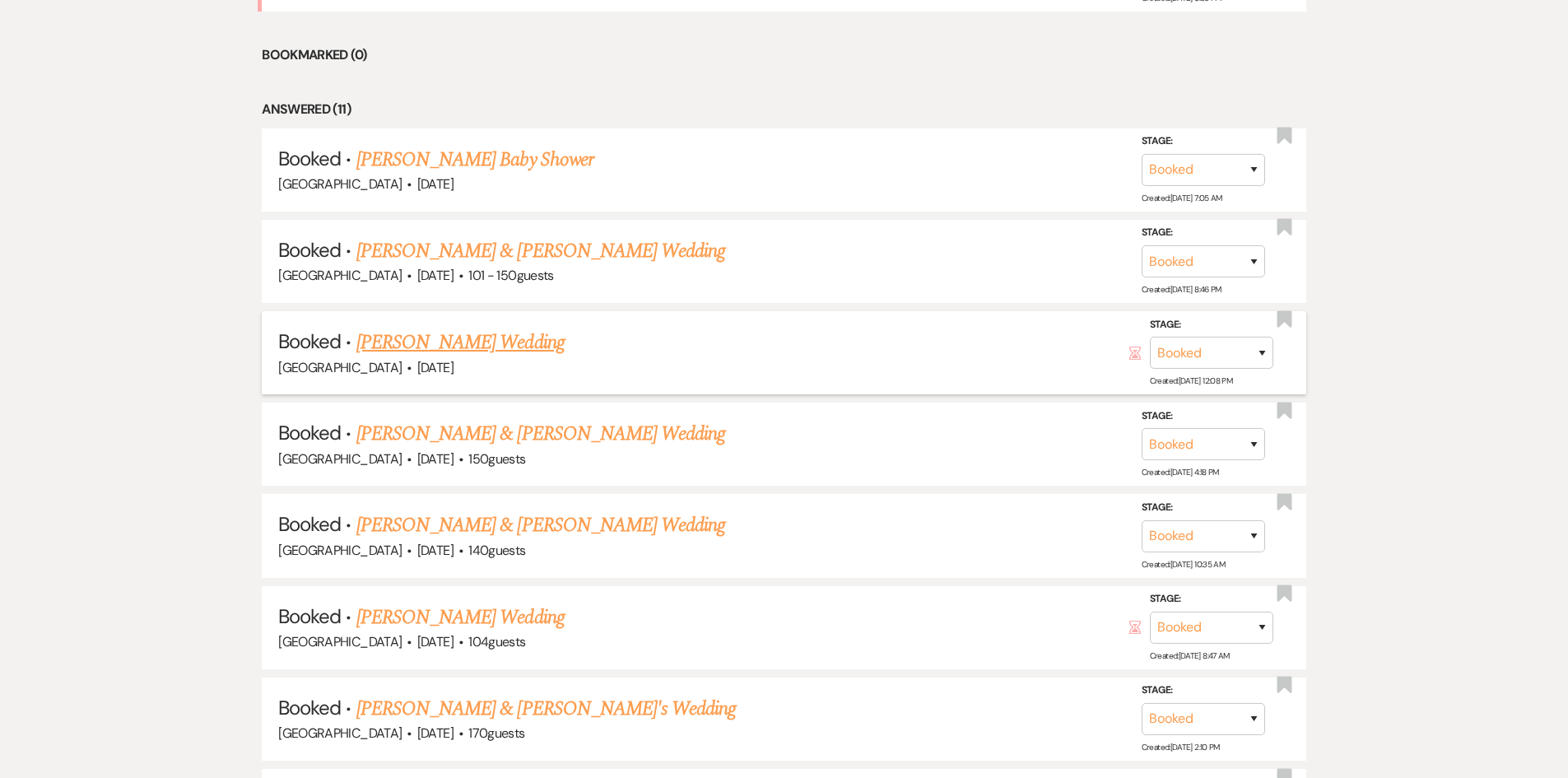
click at [498, 328] on link "[PERSON_NAME] Wedding" at bounding box center [460, 342] width 208 height 30
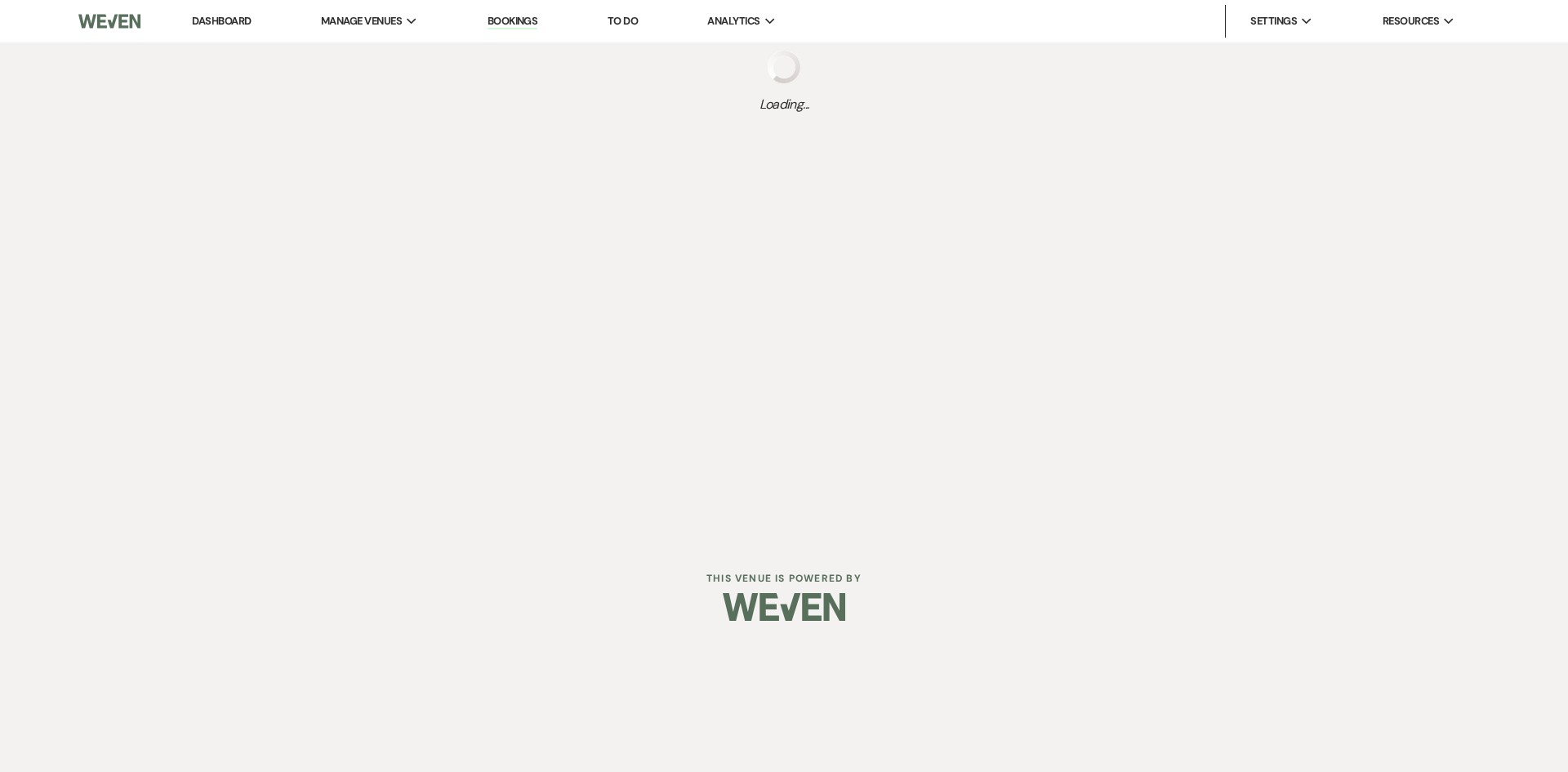
select select "1"
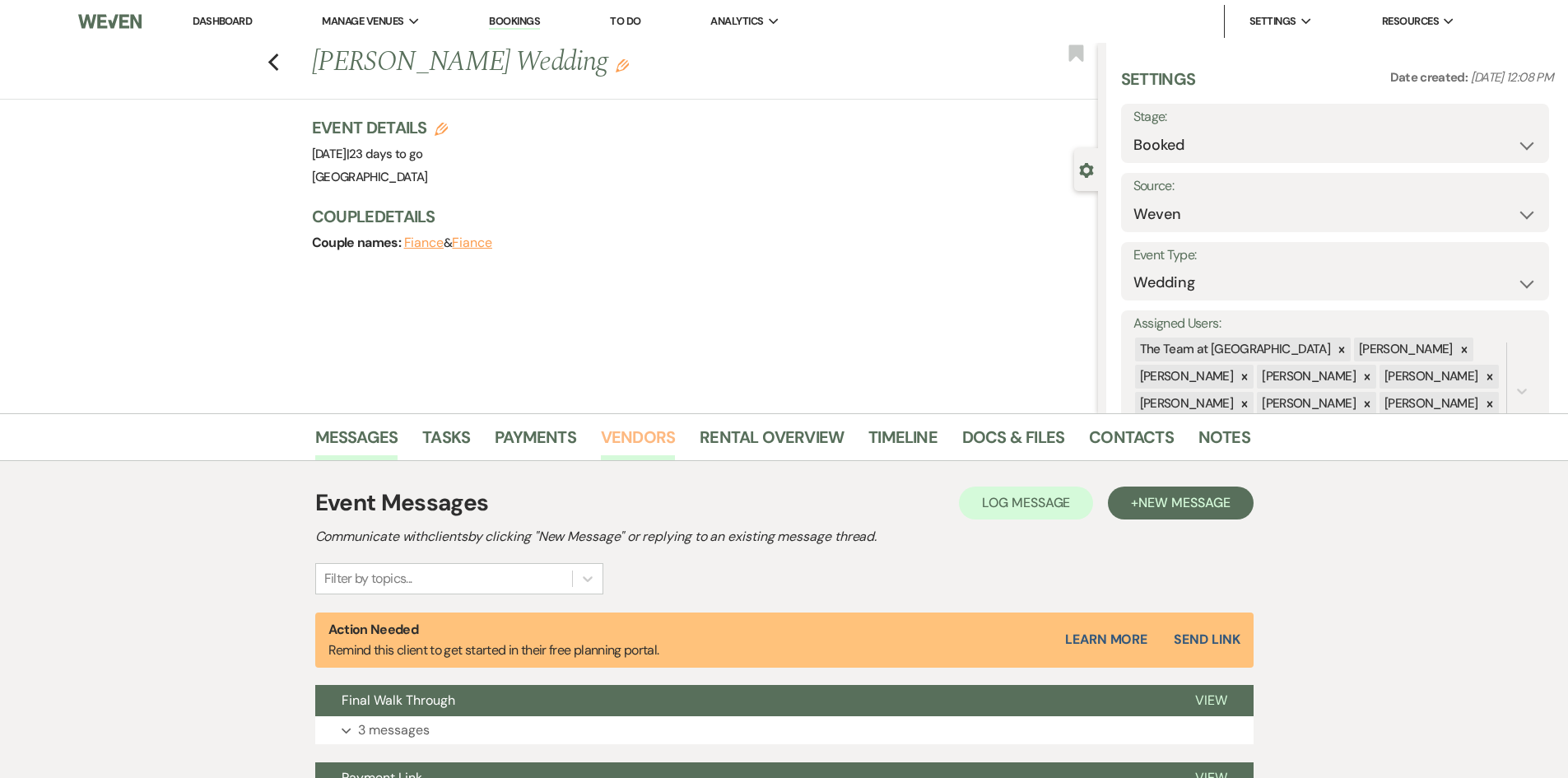
click at [649, 434] on link "Vendors" at bounding box center [638, 442] width 74 height 36
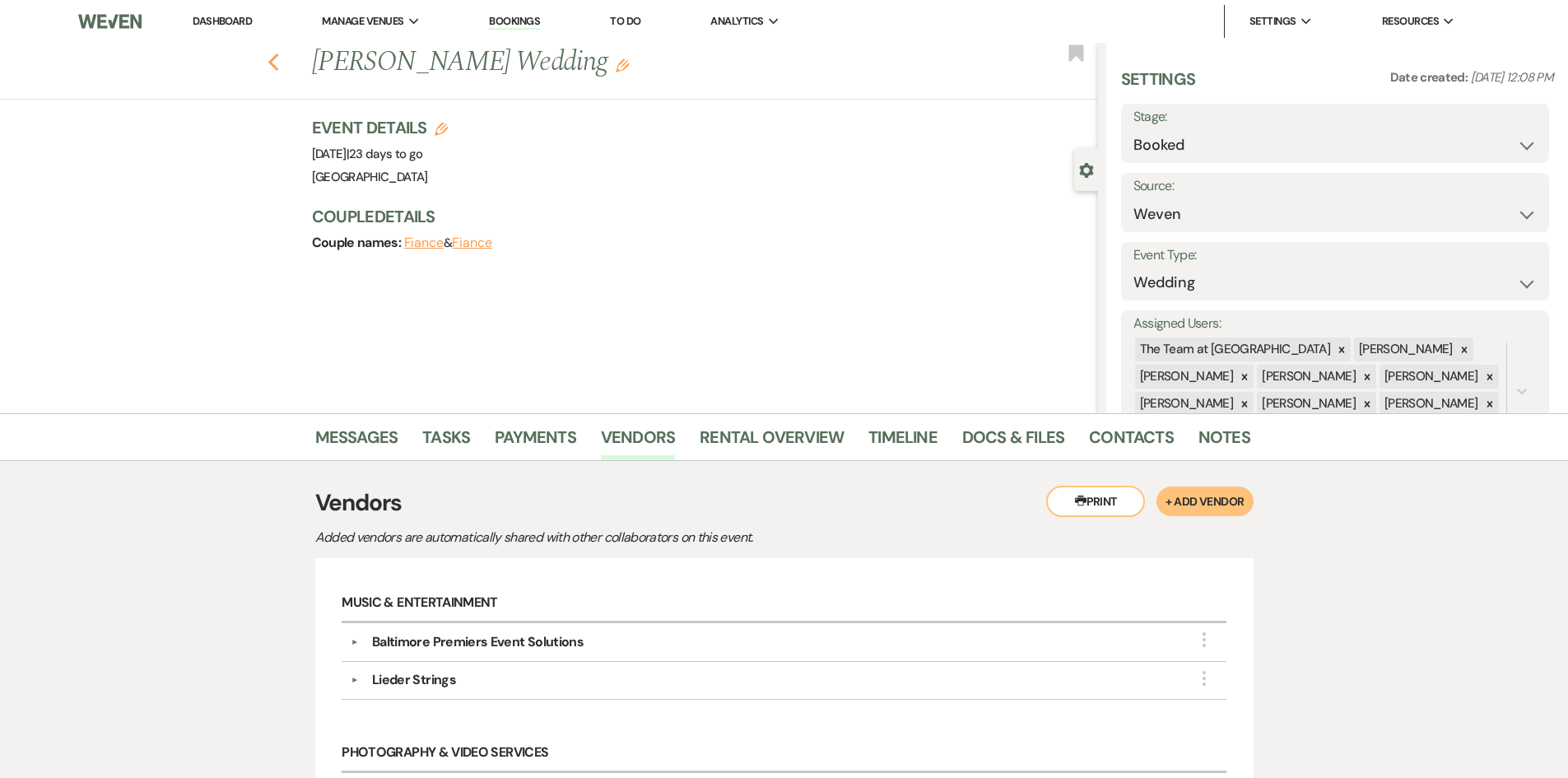
click at [278, 57] on use "button" at bounding box center [273, 62] width 10 height 18
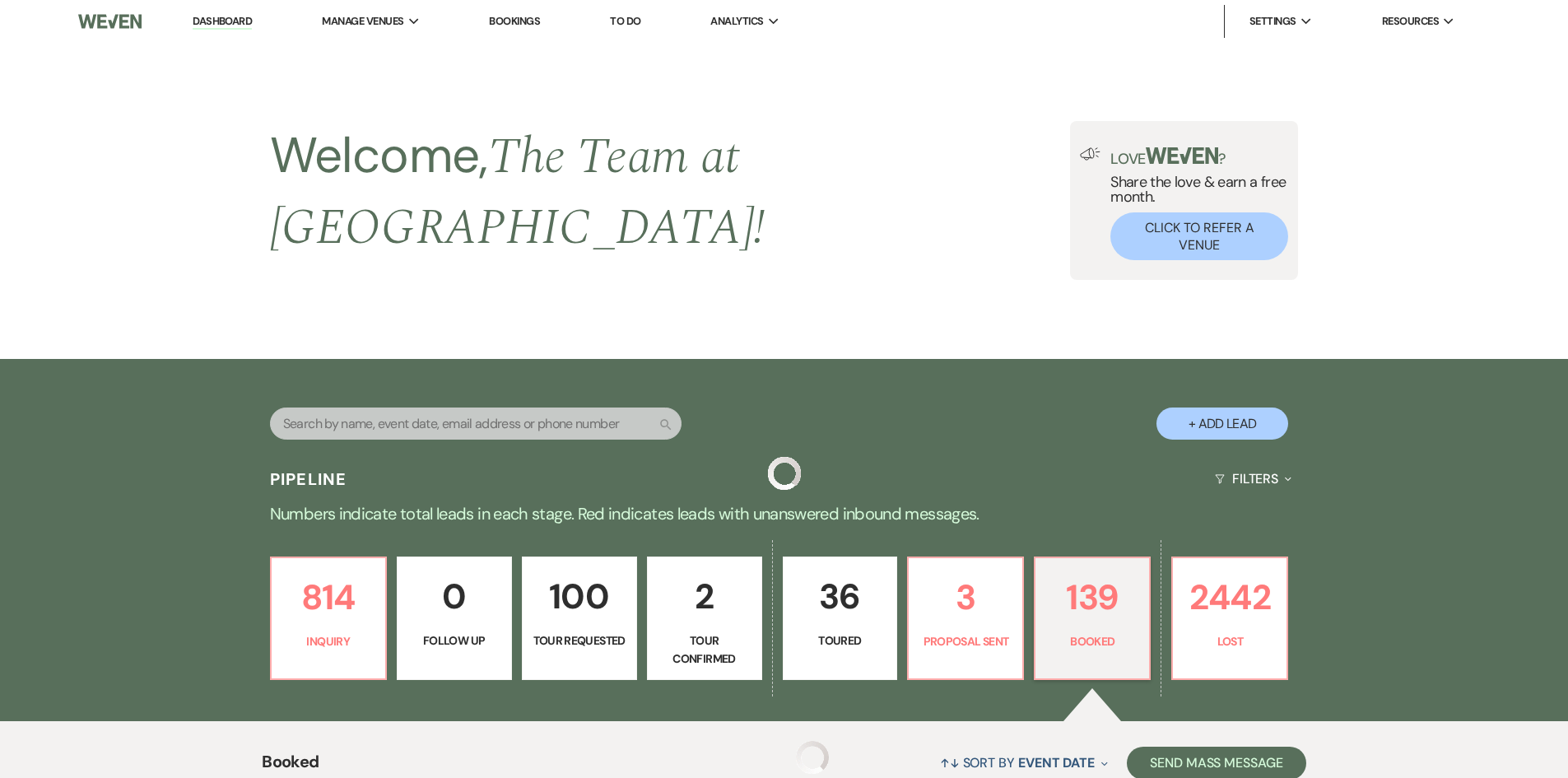
scroll to position [977, 0]
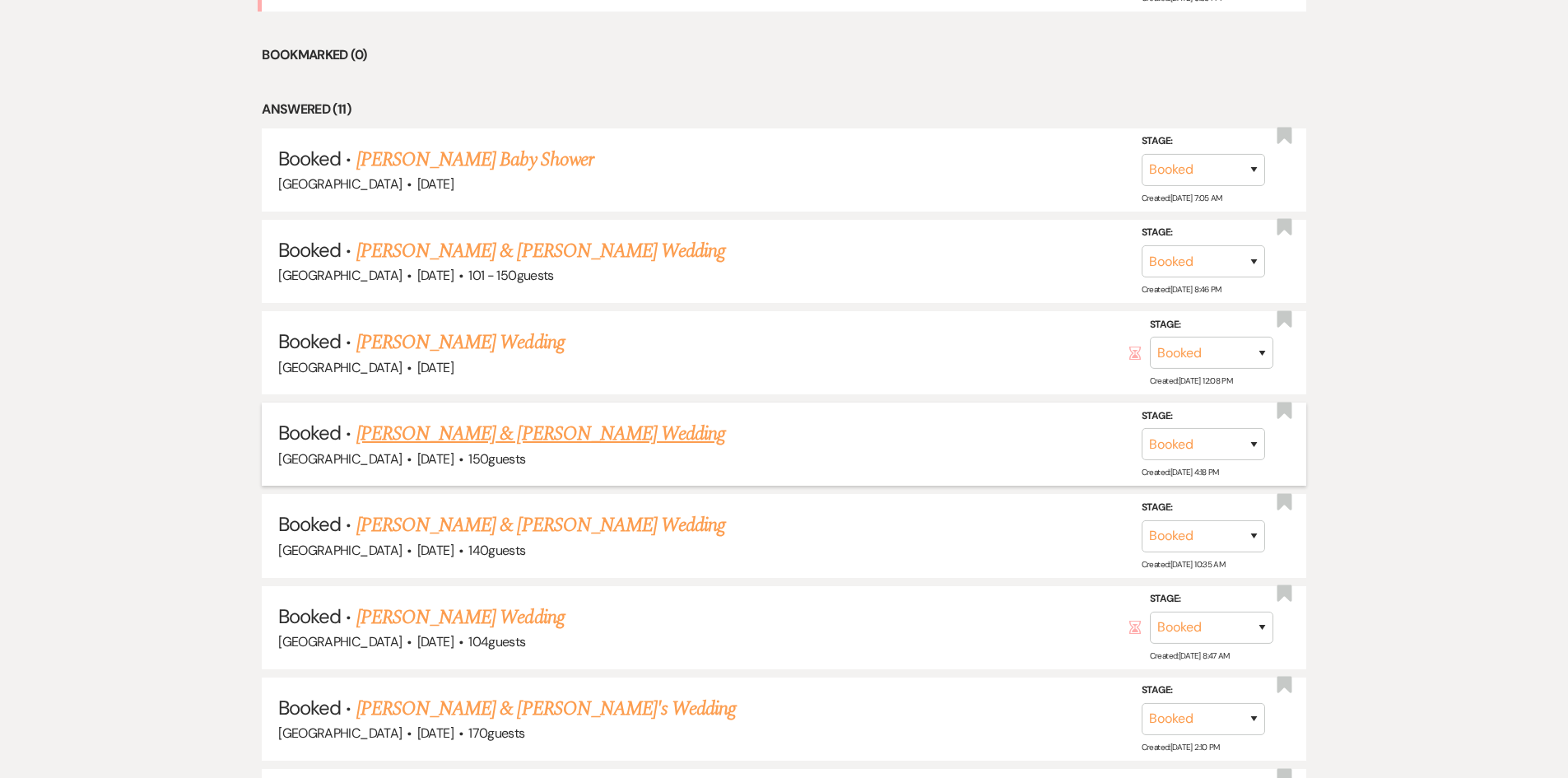
click at [501, 420] on link "[PERSON_NAME] & [PERSON_NAME] Wedding" at bounding box center [540, 434] width 369 height 30
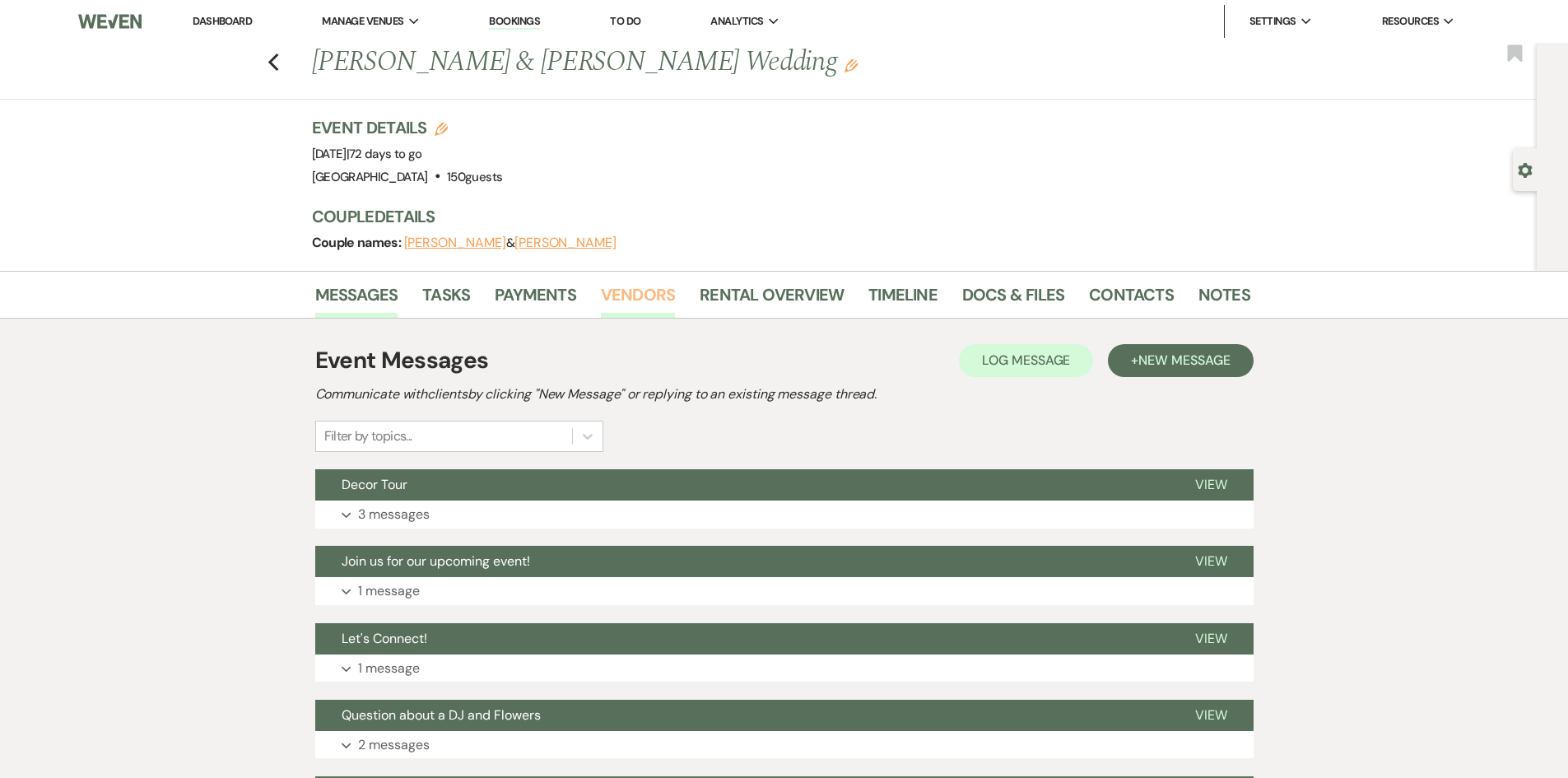
click at [642, 293] on link "Vendors" at bounding box center [638, 299] width 74 height 36
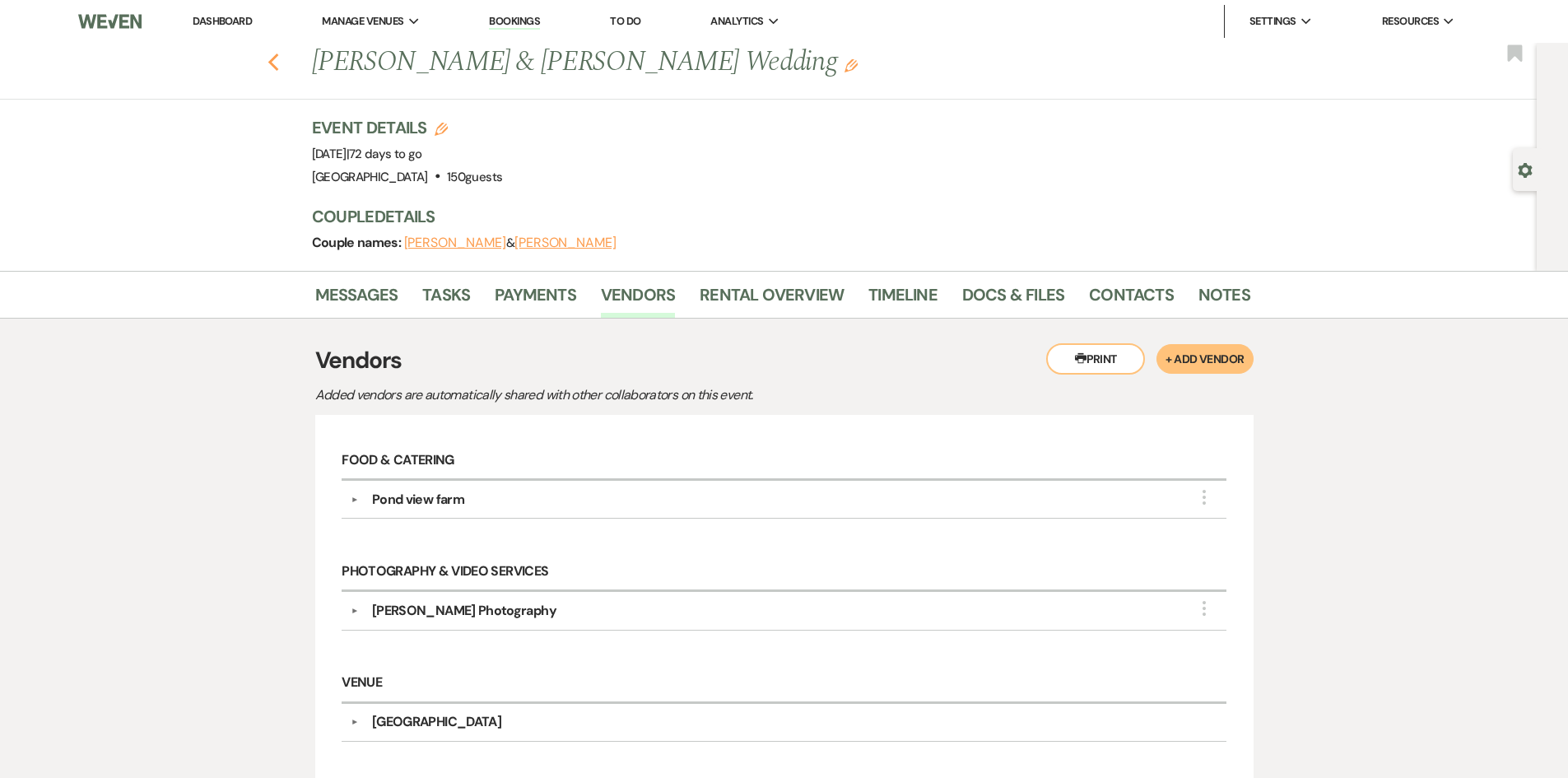
click at [276, 63] on use "button" at bounding box center [273, 62] width 10 height 18
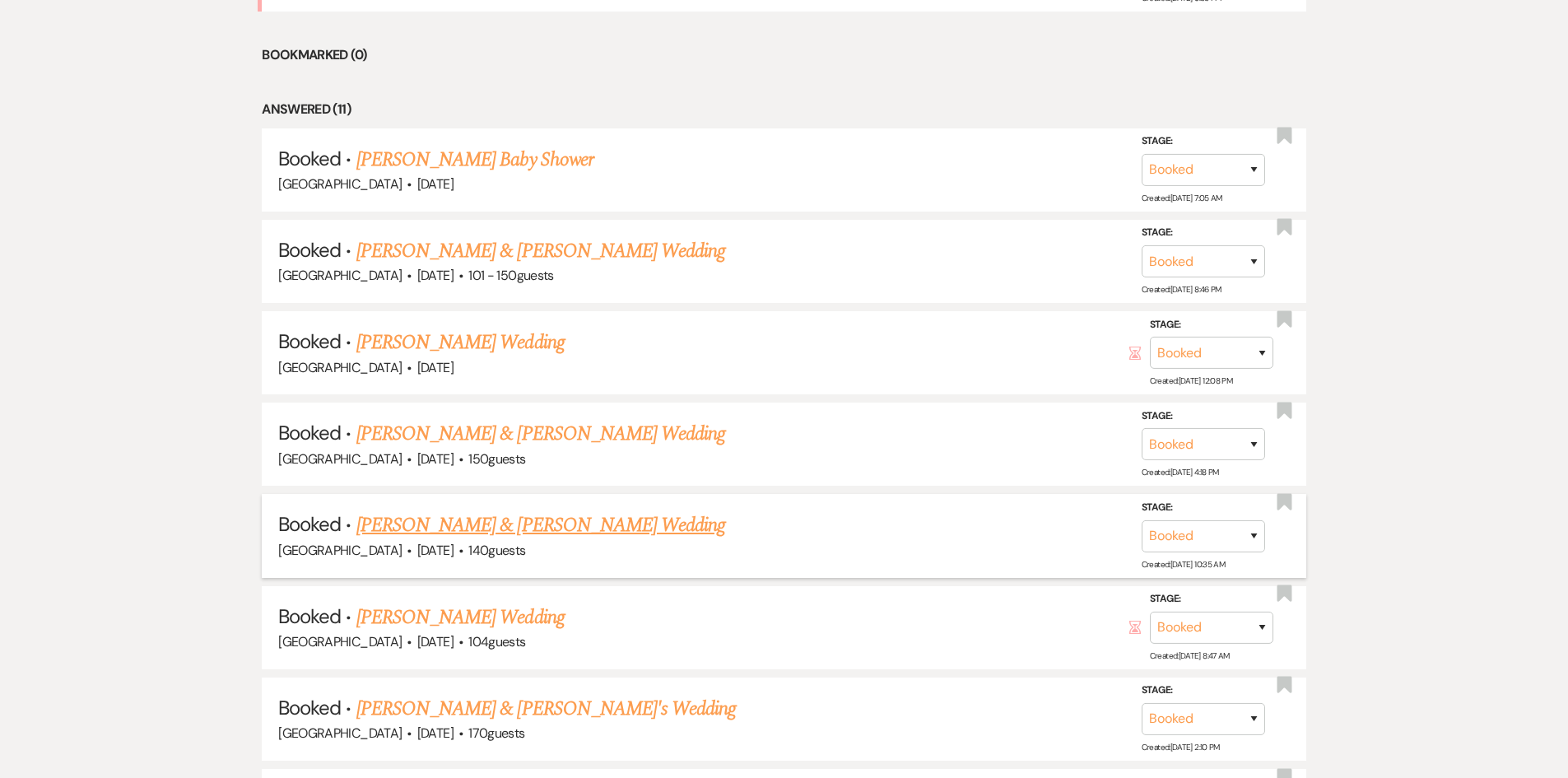
scroll to position [1059, 0]
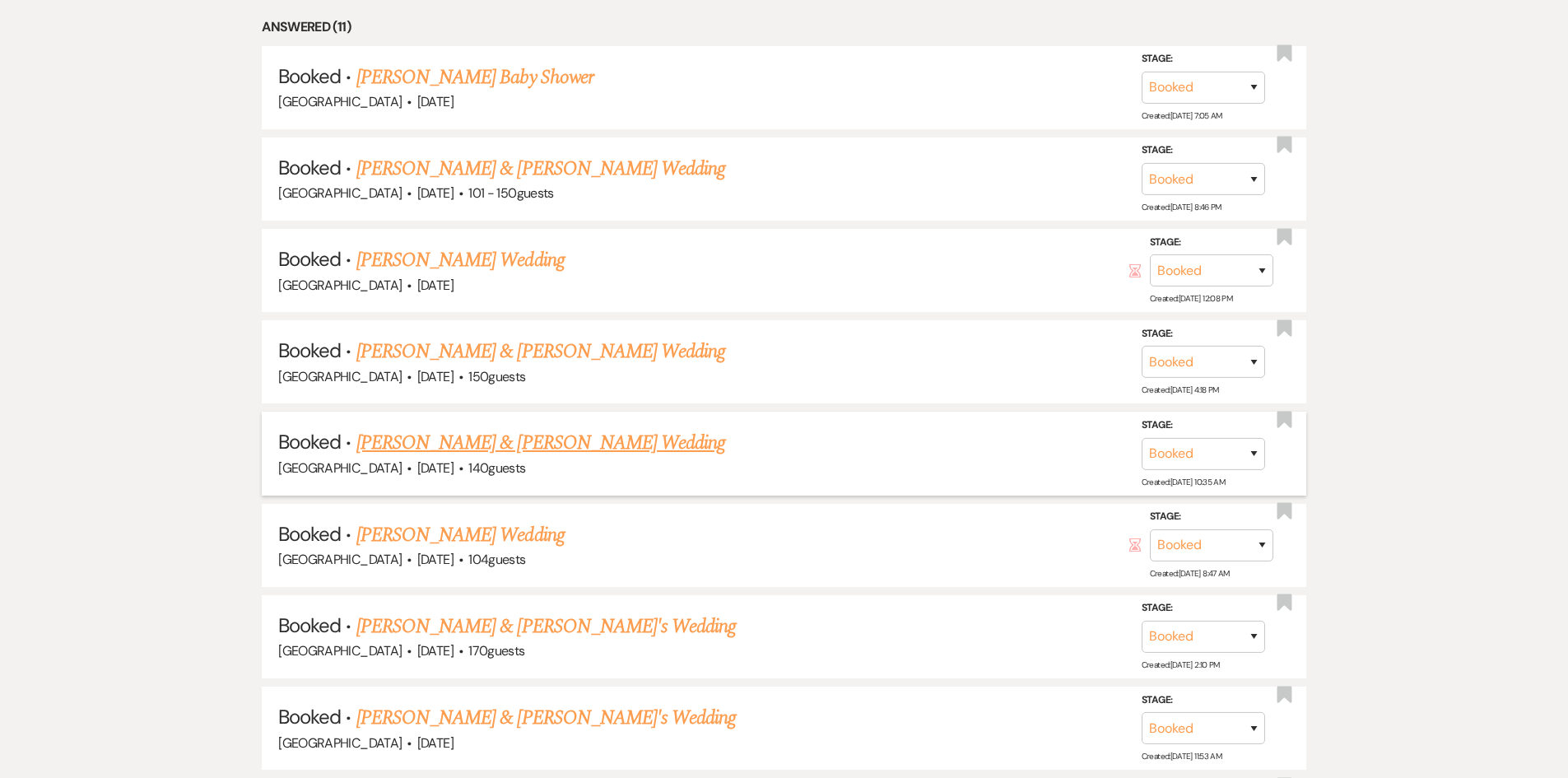
click at [529, 428] on link "[PERSON_NAME] & [PERSON_NAME] Wedding" at bounding box center [540, 442] width 369 height 30
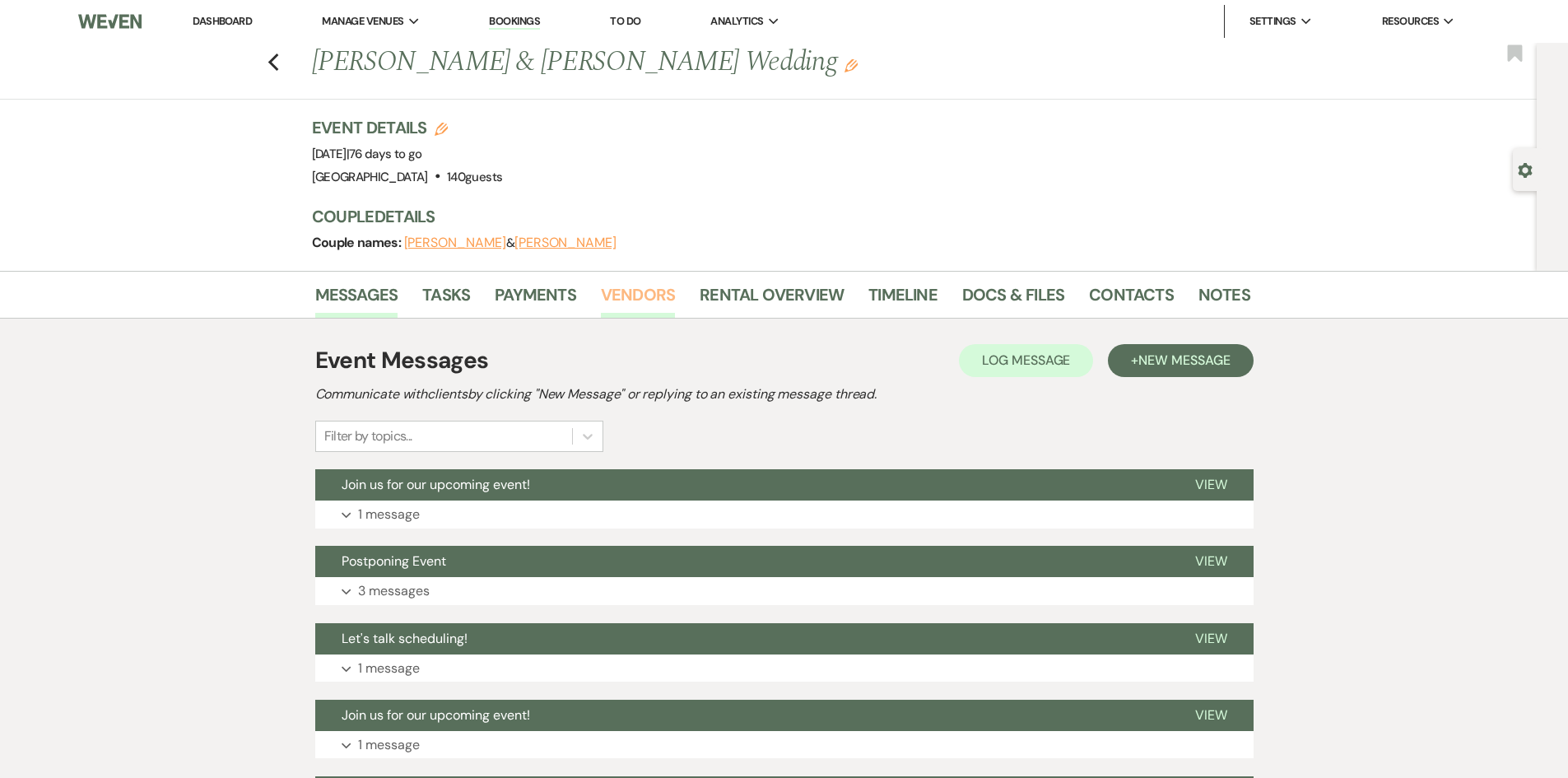
click at [652, 289] on link "Vendors" at bounding box center [638, 299] width 74 height 36
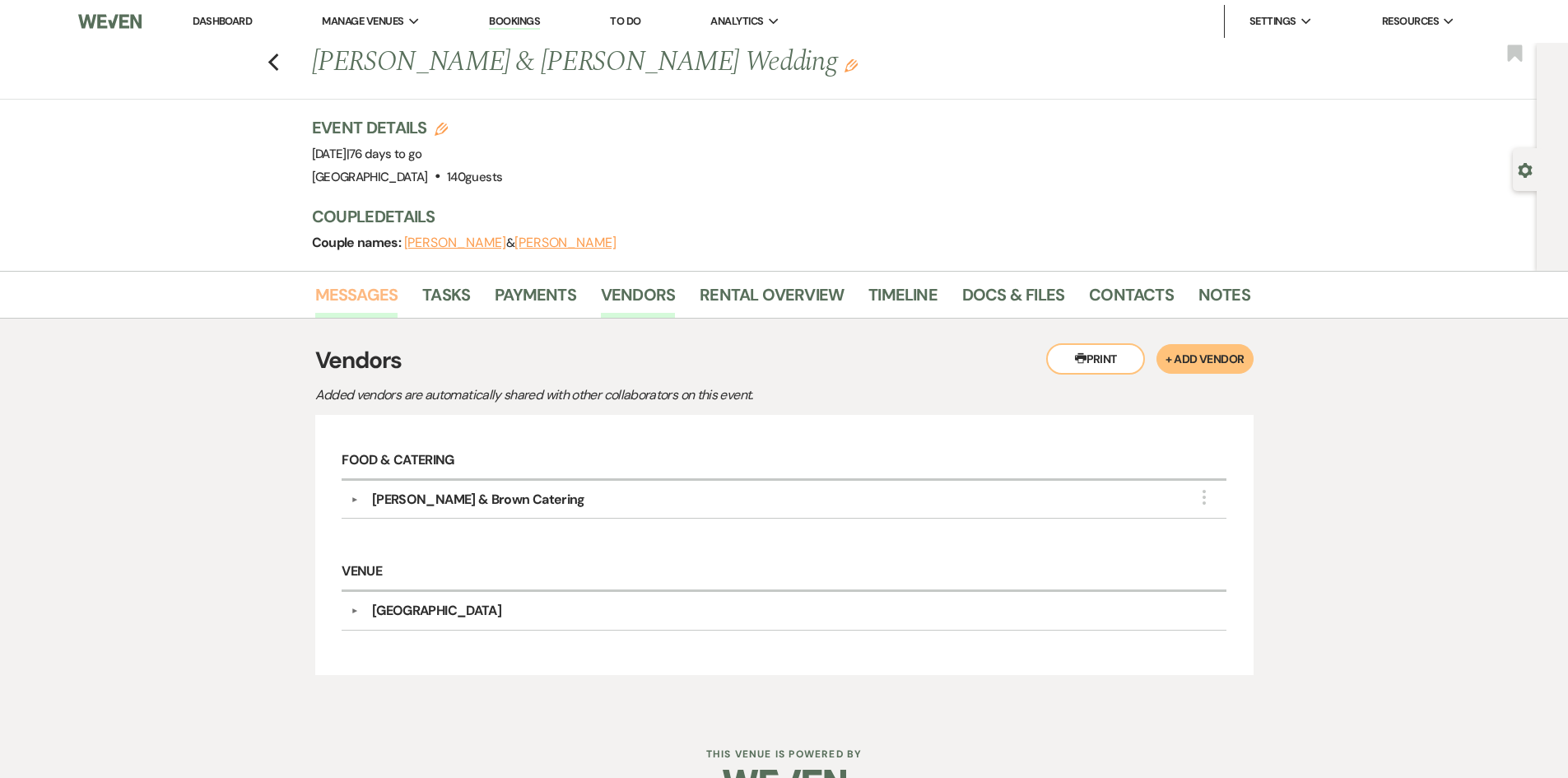
click at [353, 291] on link "Messages" at bounding box center [356, 299] width 83 height 36
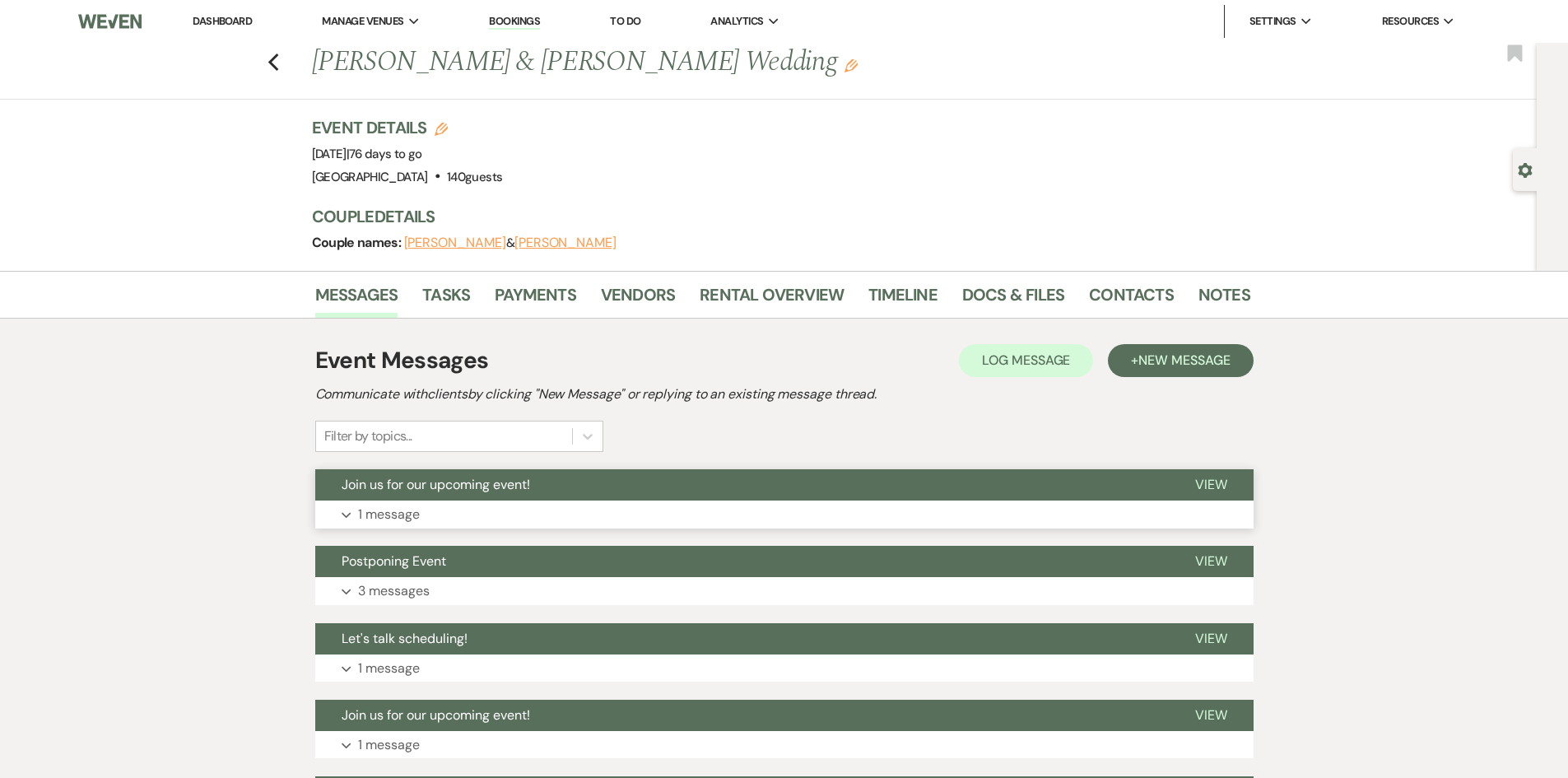
click at [1216, 482] on span "View" at bounding box center [1212, 484] width 32 height 17
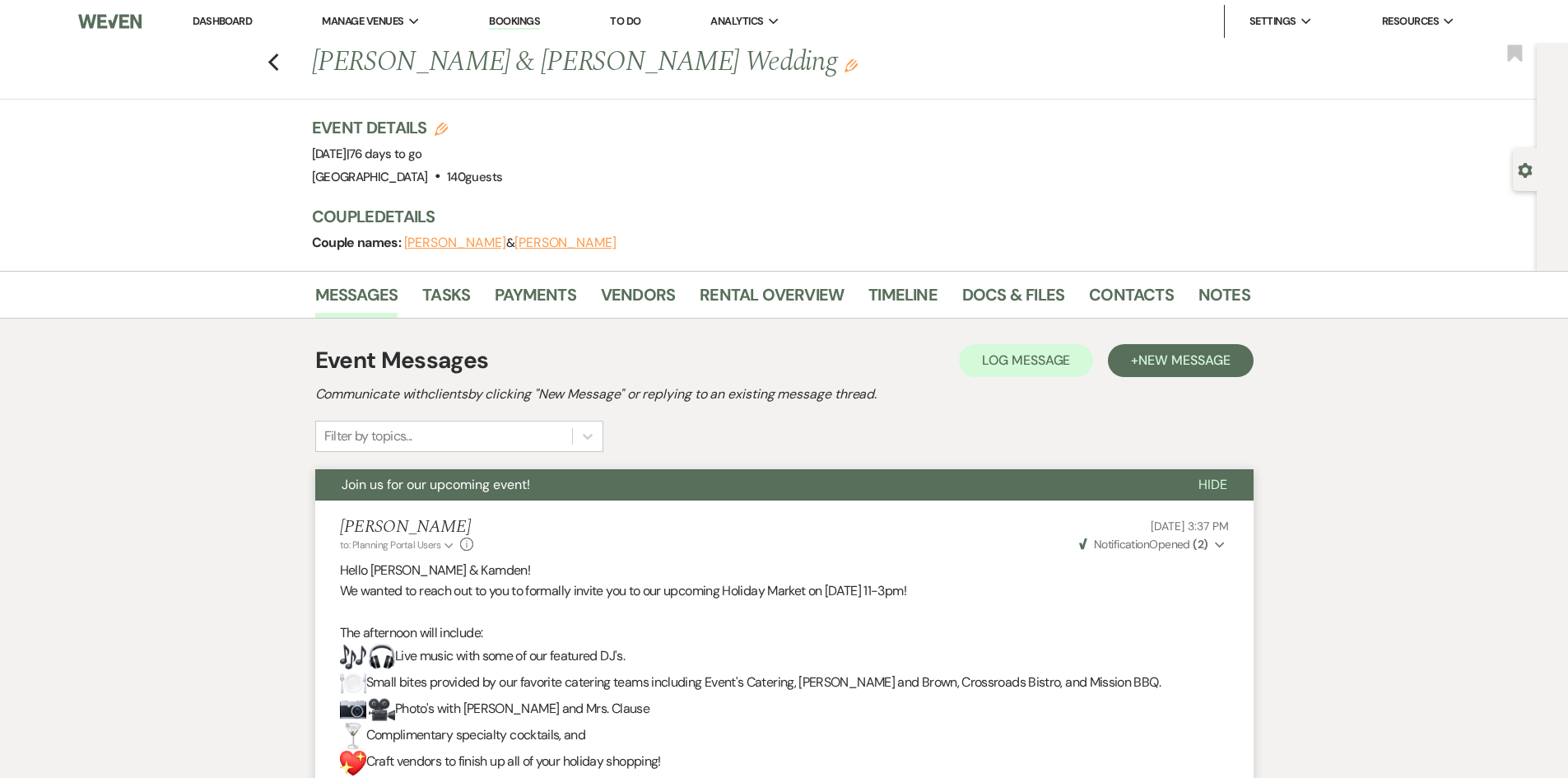
click at [223, 17] on link "Dashboard" at bounding box center [222, 21] width 59 height 14
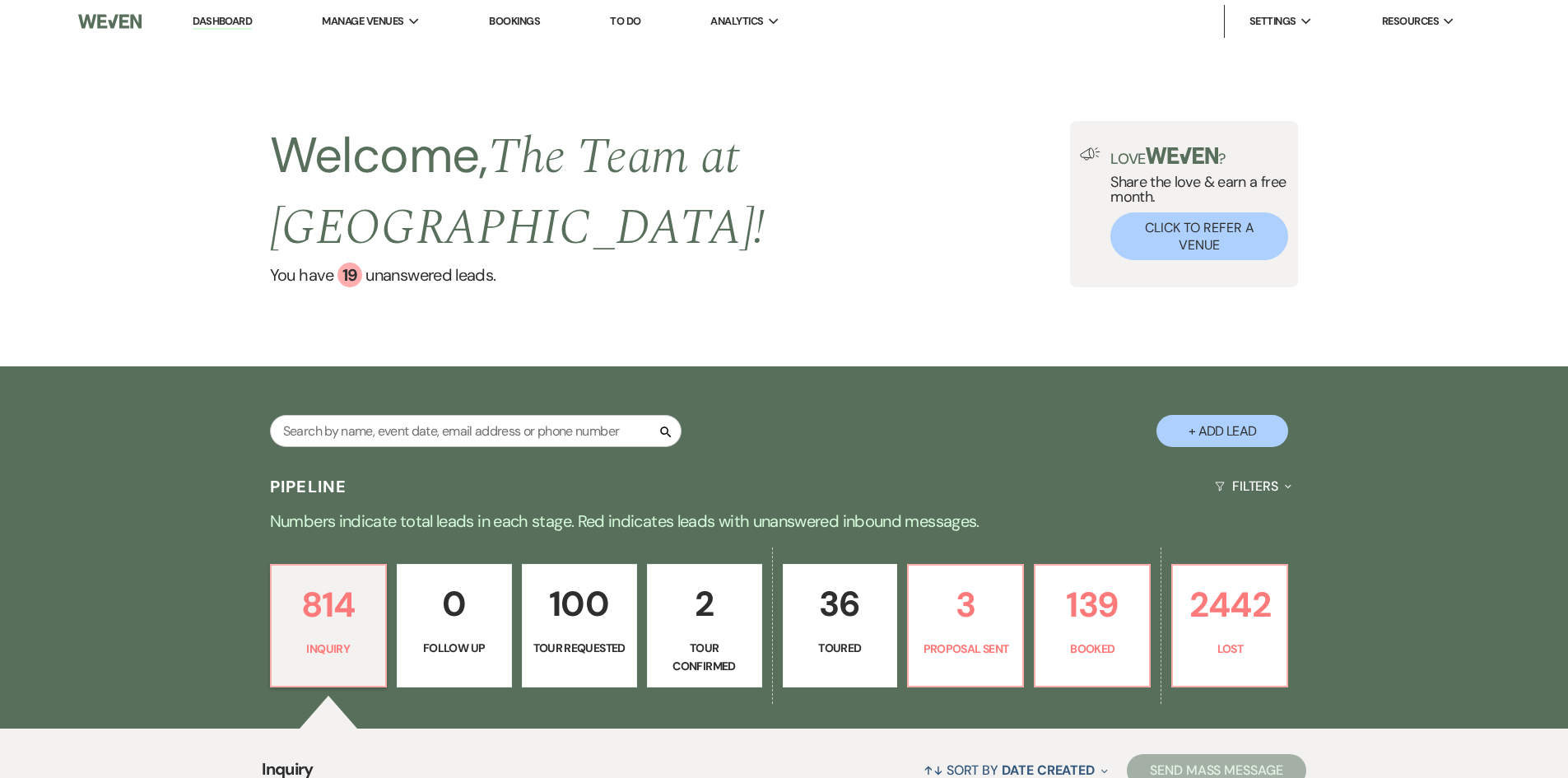
click at [223, 17] on link "Dashboard" at bounding box center [222, 22] width 59 height 15
click at [1080, 618] on p "139" at bounding box center [1092, 604] width 93 height 55
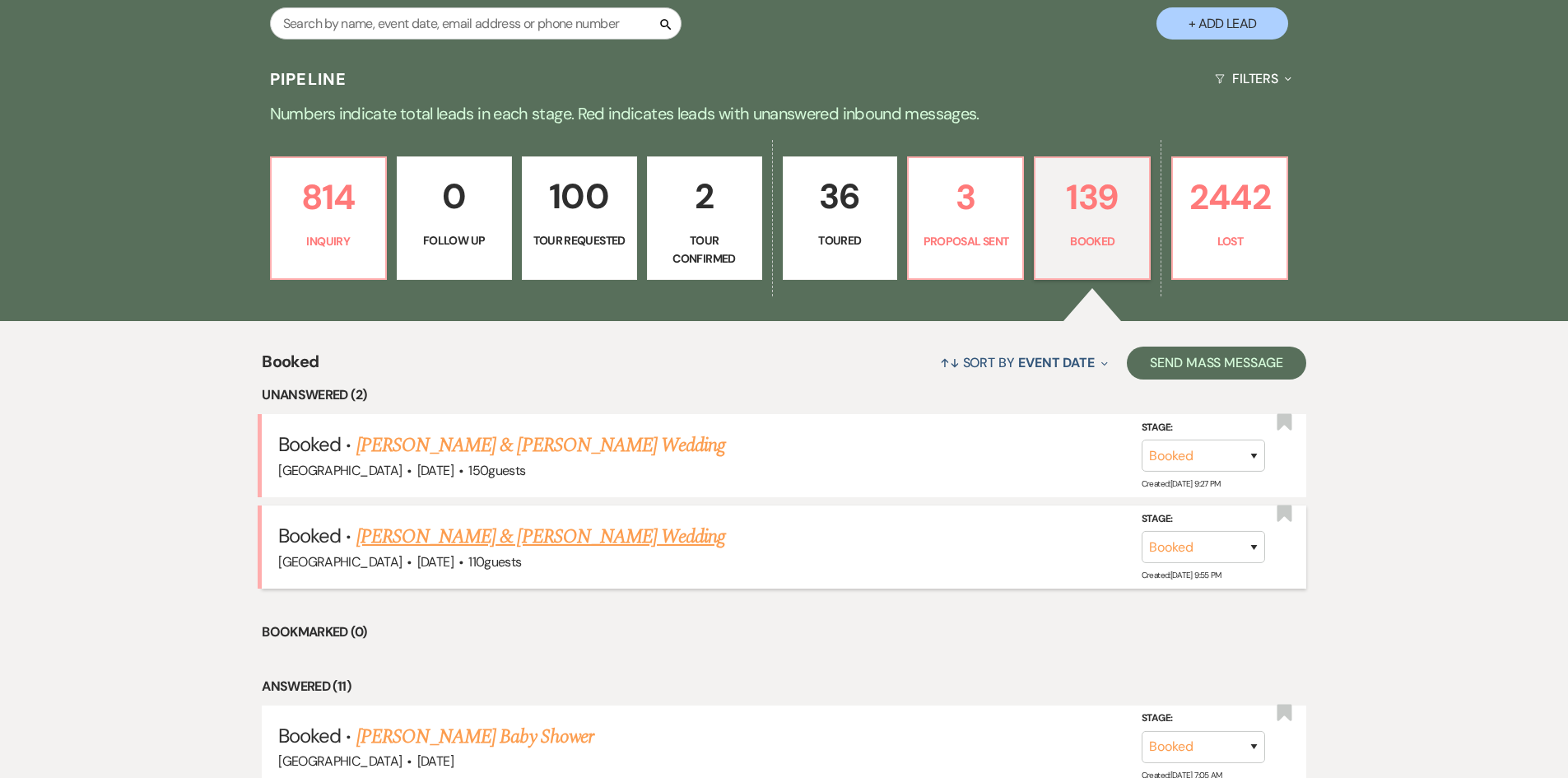
scroll to position [412, 0]
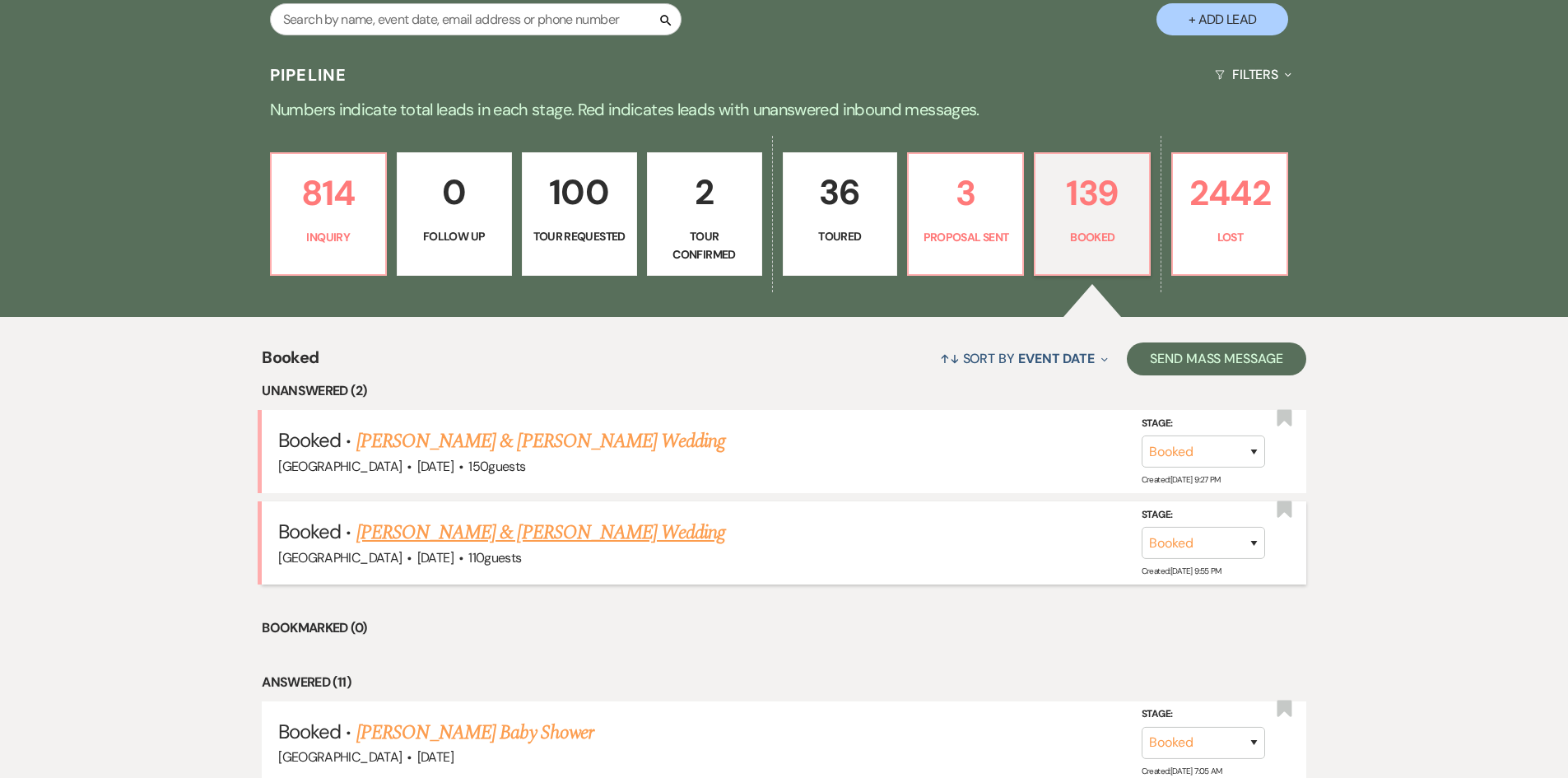
click at [562, 529] on link "[PERSON_NAME] & [PERSON_NAME] Wedding" at bounding box center [540, 532] width 369 height 30
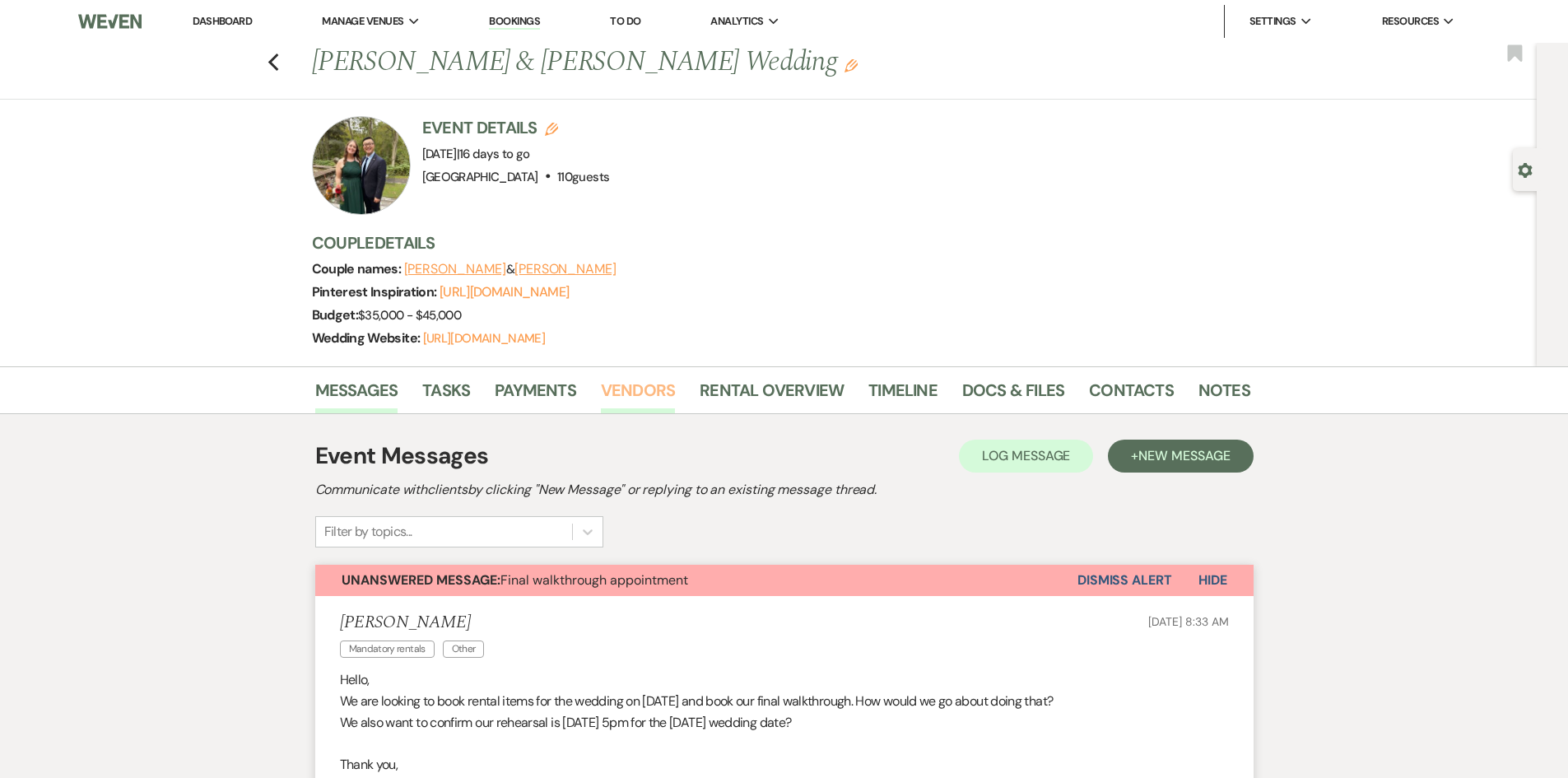
click at [638, 389] on link "Vendors" at bounding box center [638, 396] width 74 height 36
